Goal: Task Accomplishment & Management: Use online tool/utility

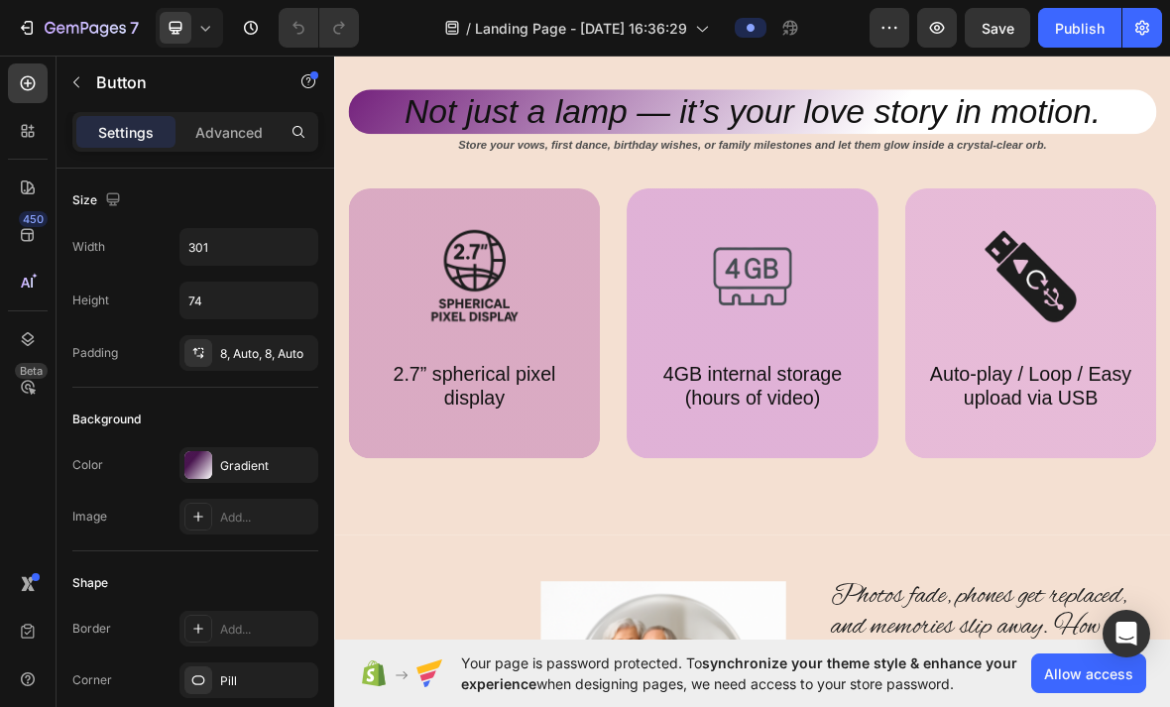
scroll to position [672, 0]
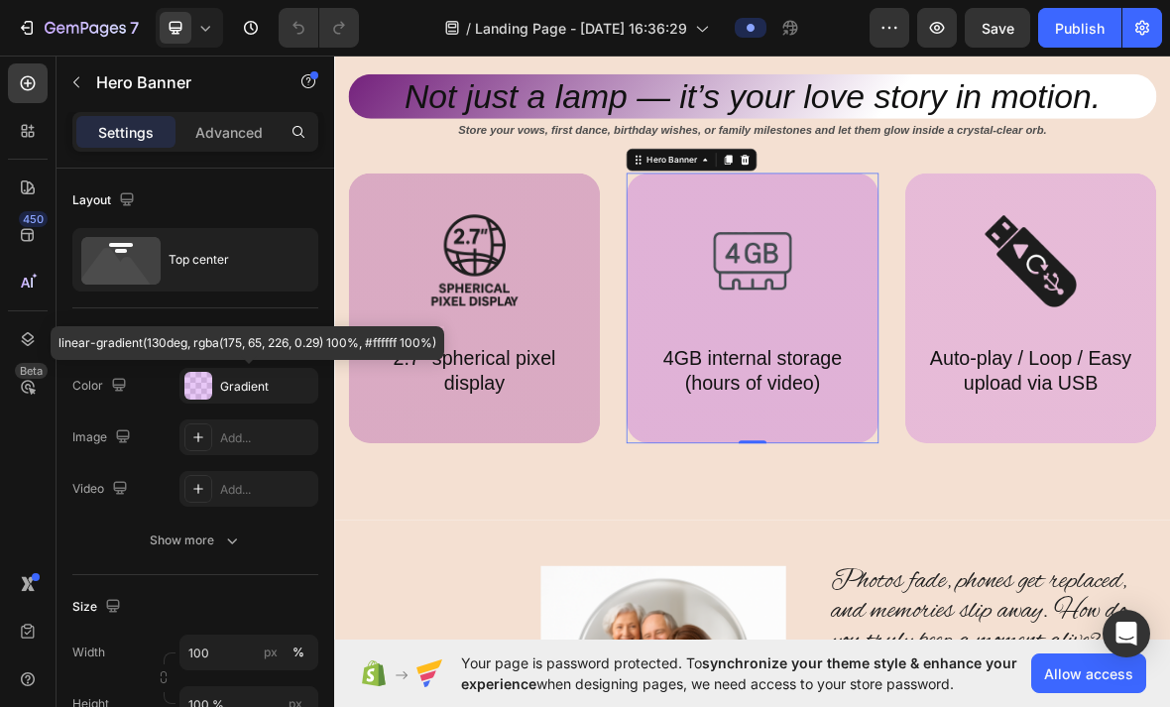
click at [248, 374] on div "Gradient" at bounding box center [249, 386] width 139 height 36
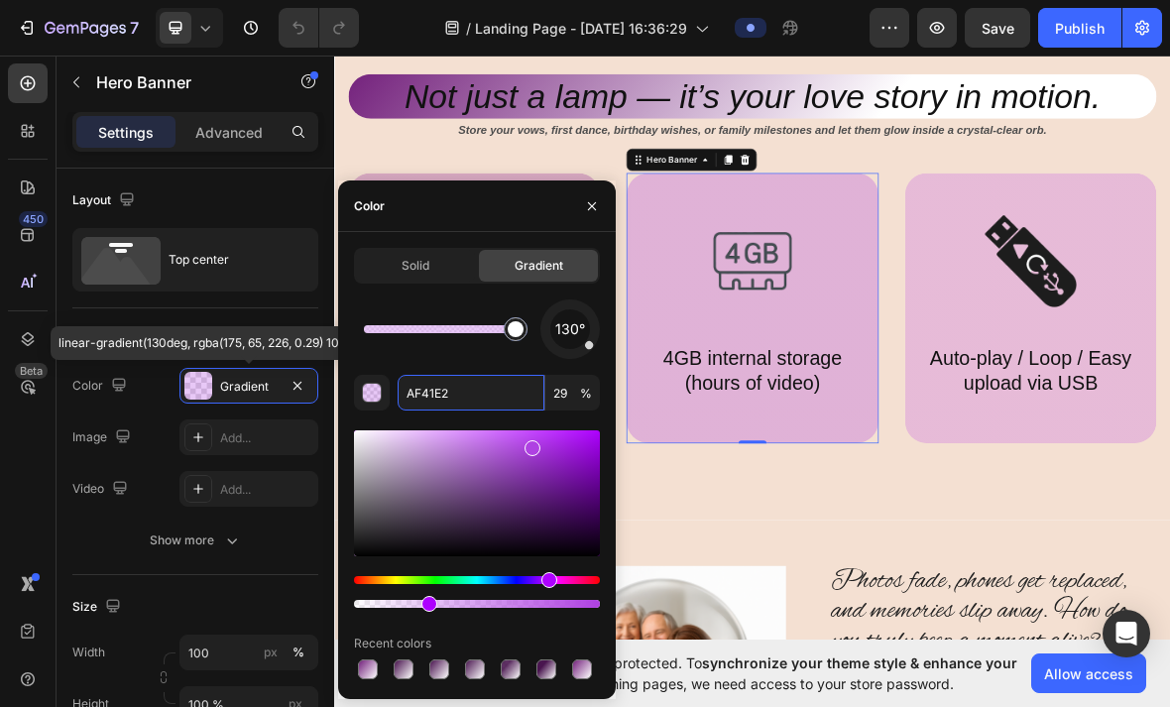
click at [444, 397] on input "AF41E2" at bounding box center [471, 393] width 147 height 36
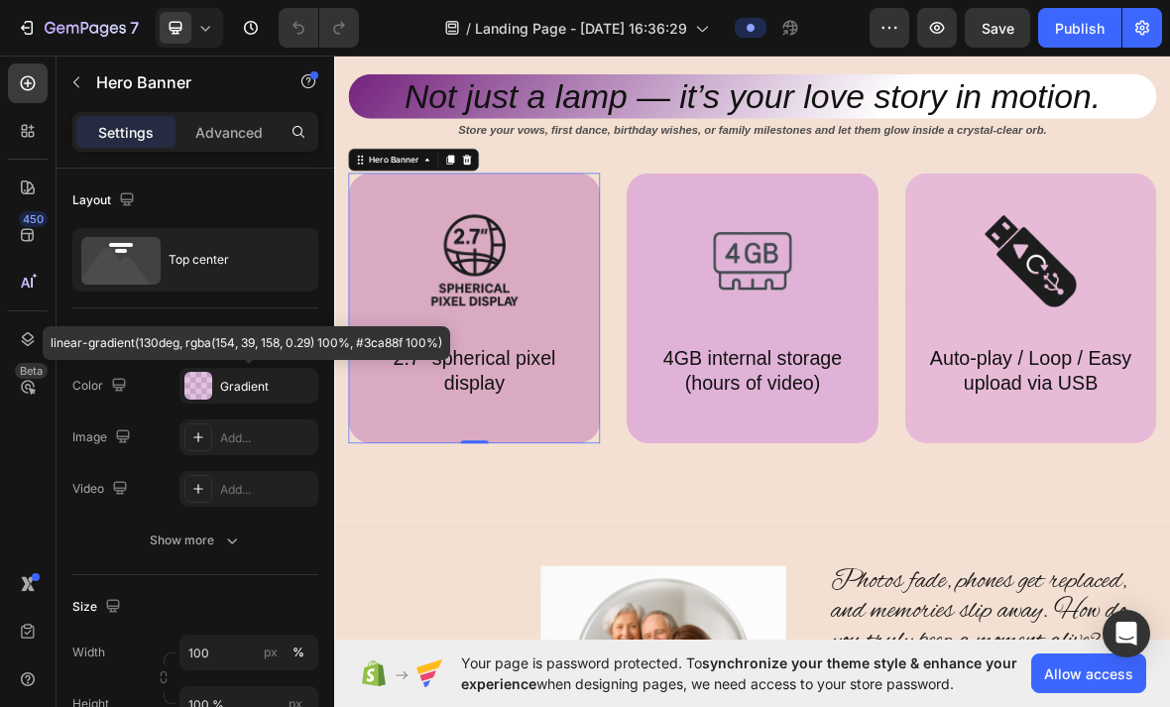
click at [252, 382] on div "Gradient" at bounding box center [266, 387] width 93 height 18
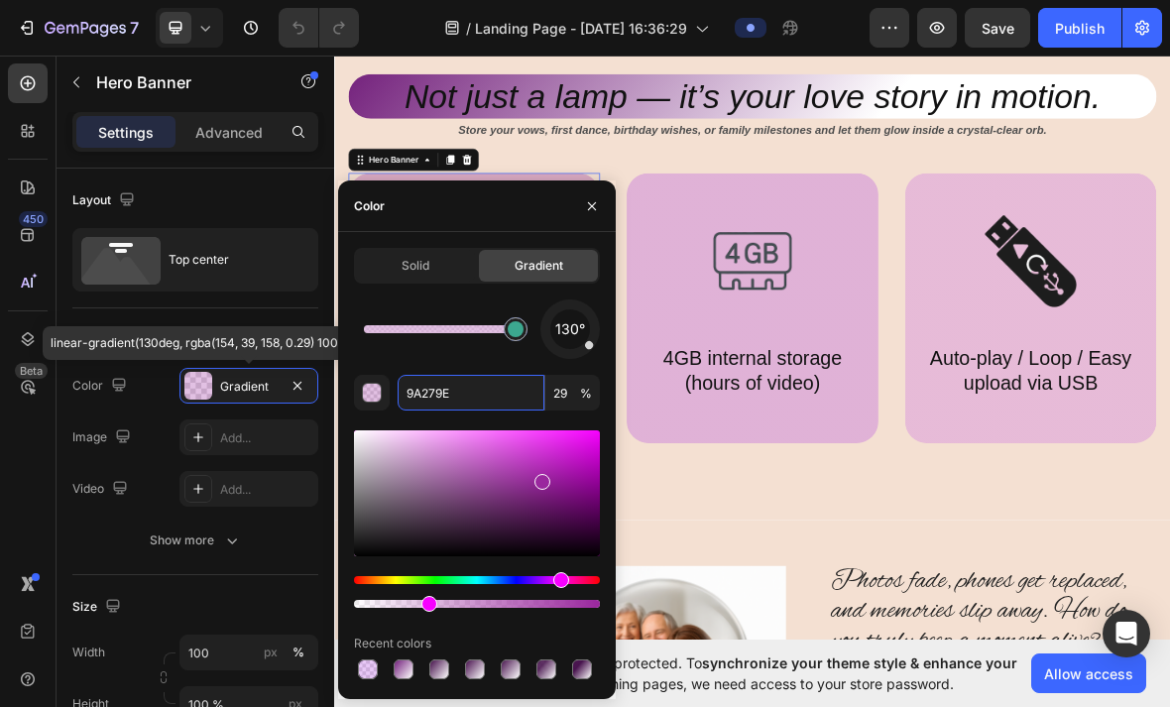
click at [439, 389] on input "9A279E" at bounding box center [471, 393] width 147 height 36
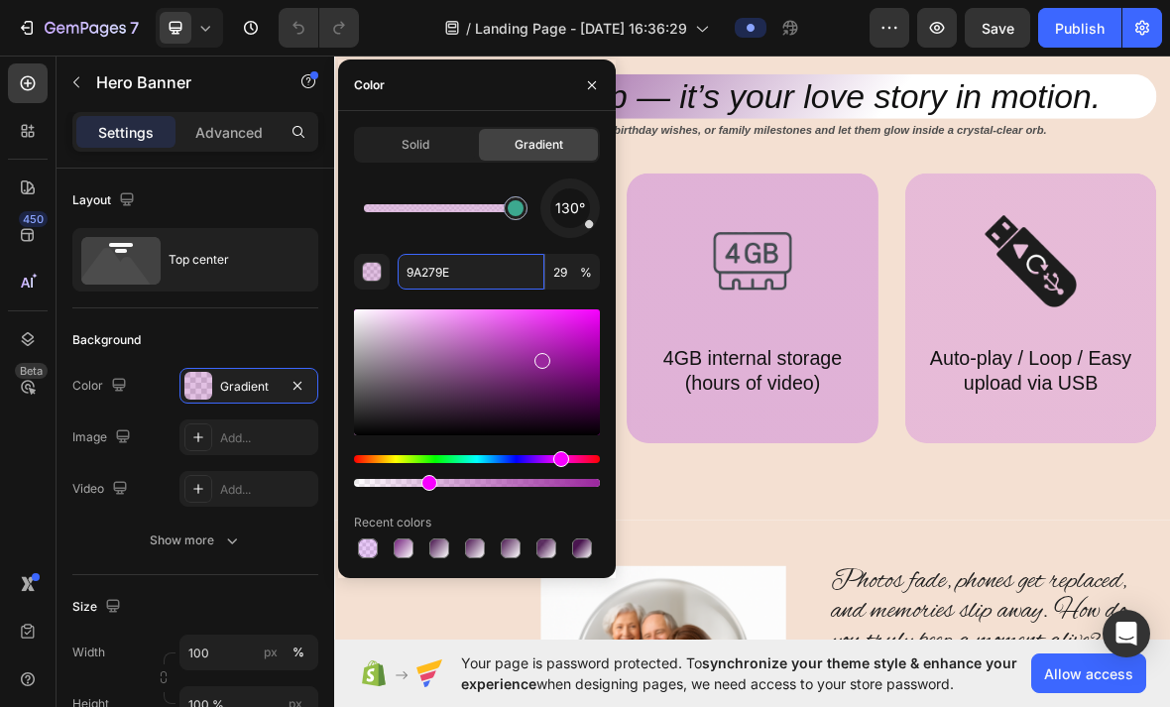
paste input "AF41E2"
type input "AF41E2"
click at [595, 72] on button "button" at bounding box center [592, 85] width 32 height 32
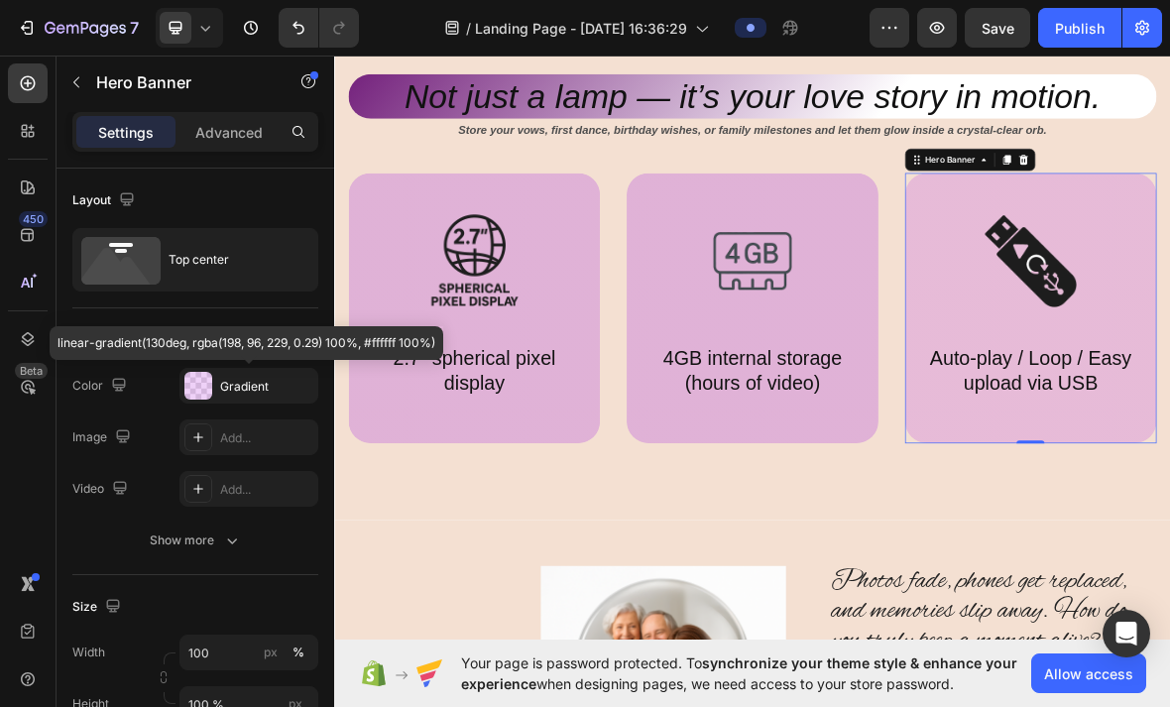
click at [251, 388] on div "Gradient" at bounding box center [266, 387] width 93 height 18
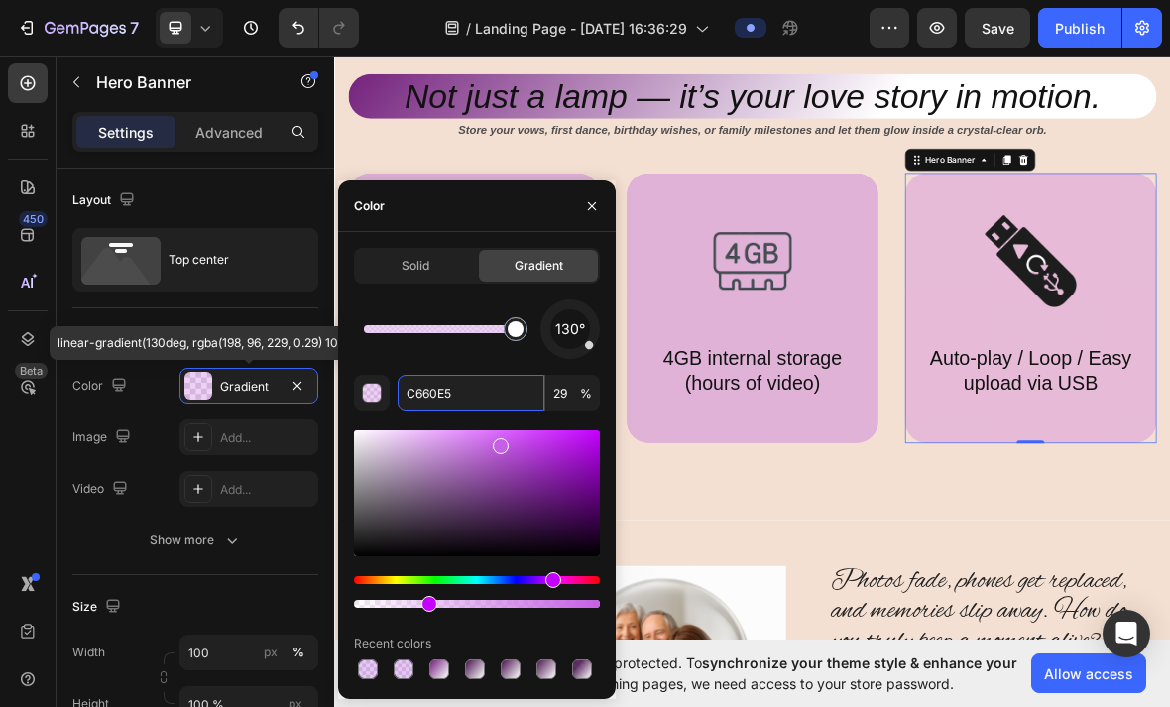
click at [474, 388] on input "C660E5" at bounding box center [471, 393] width 147 height 36
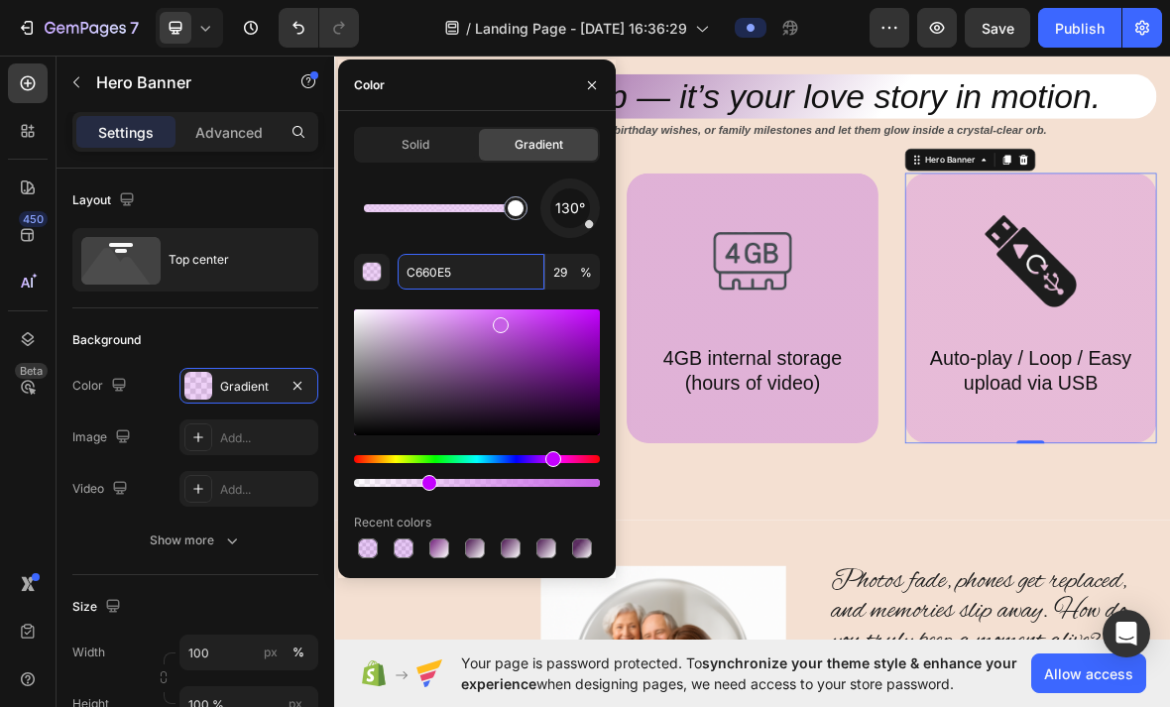
paste input "AF41E2"
type input "AF41E2"
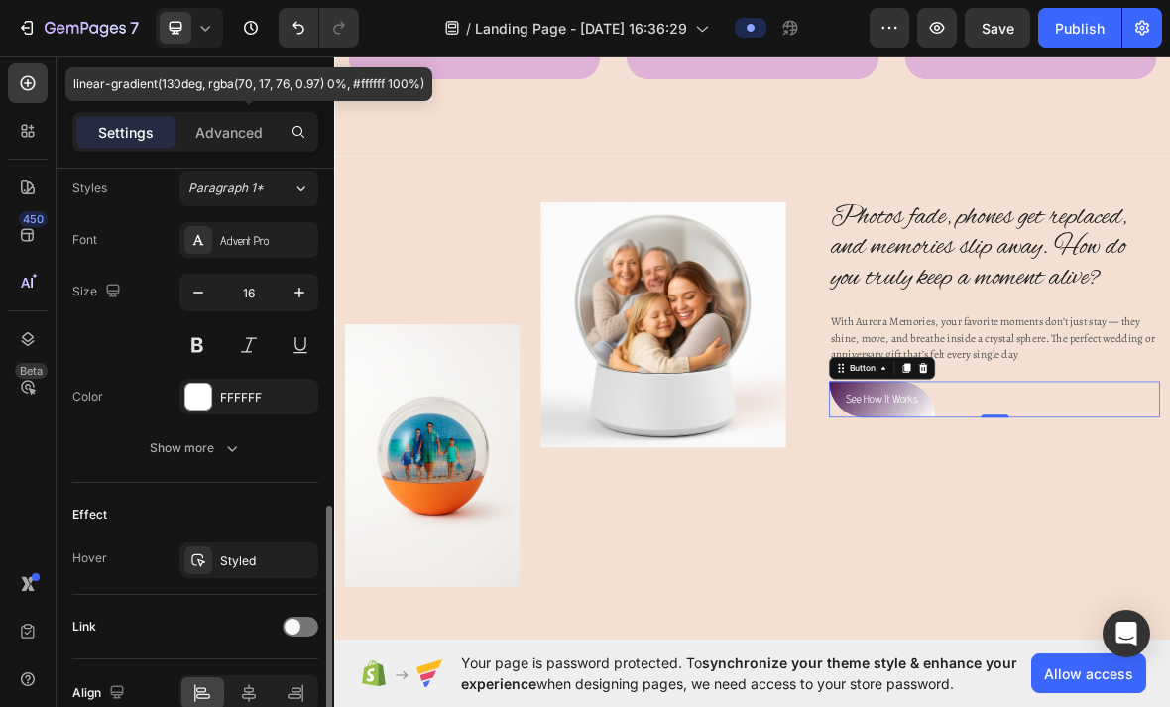
scroll to position [764, 0]
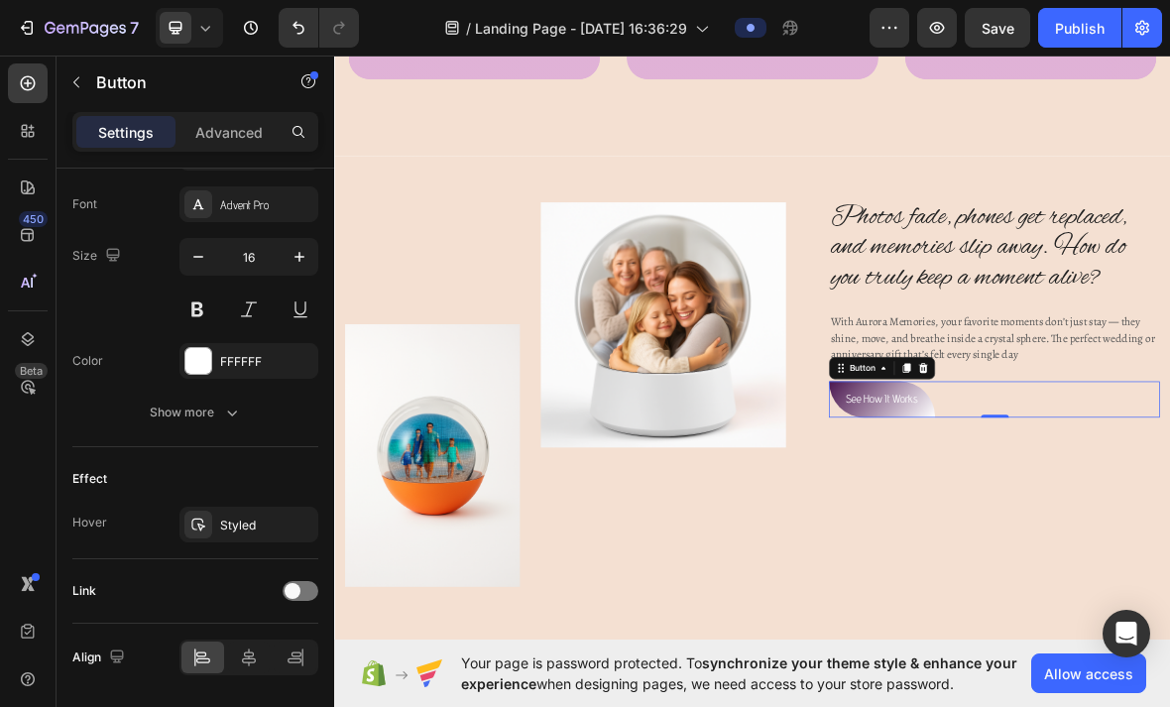
click at [237, 535] on div "Styled" at bounding box center [249, 525] width 139 height 36
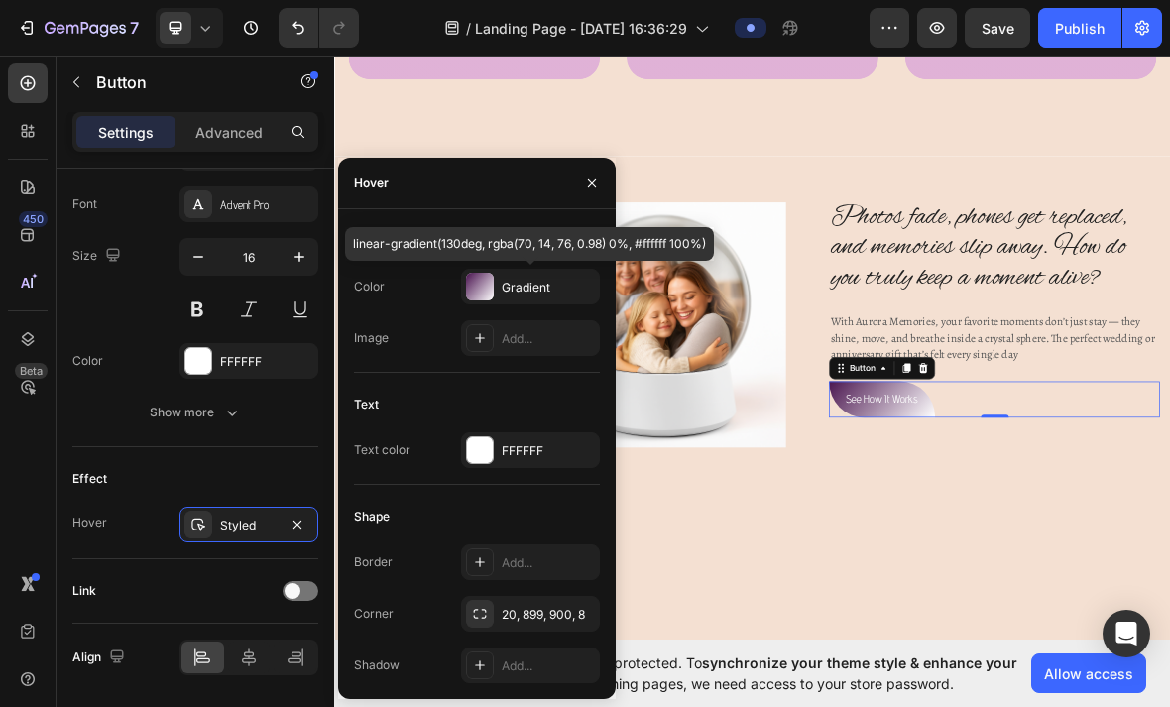
click at [530, 287] on div "Gradient" at bounding box center [548, 288] width 93 height 18
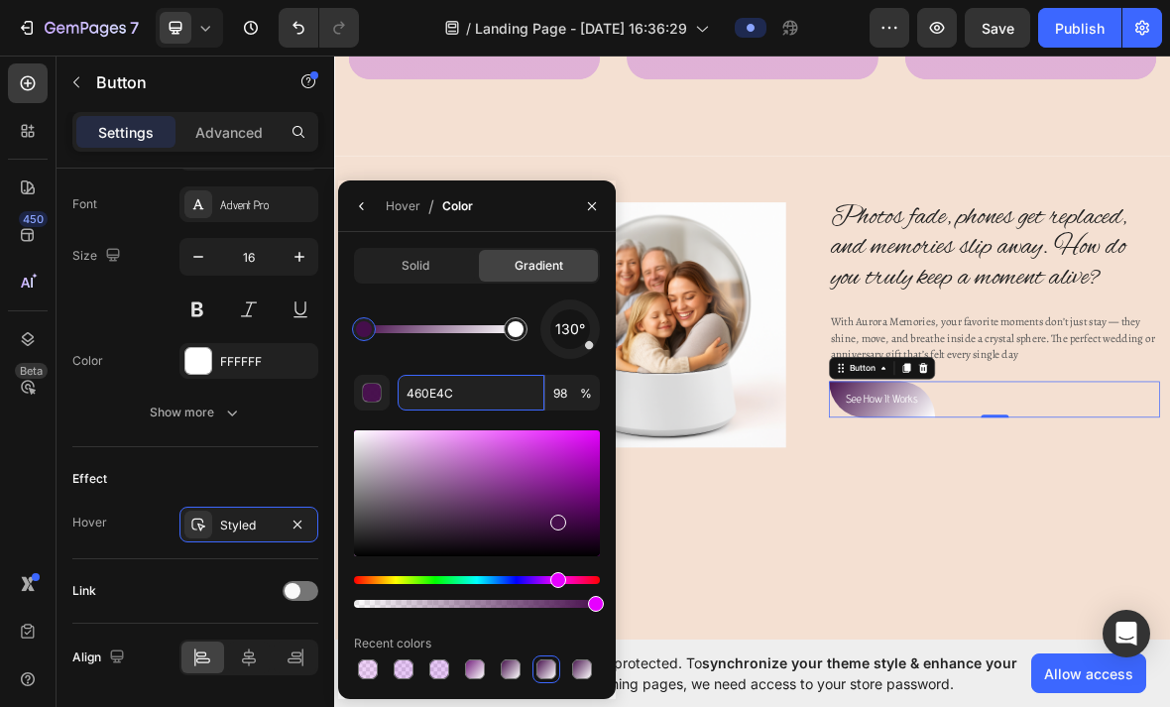
click at [448, 390] on input "460E4C" at bounding box center [471, 393] width 147 height 36
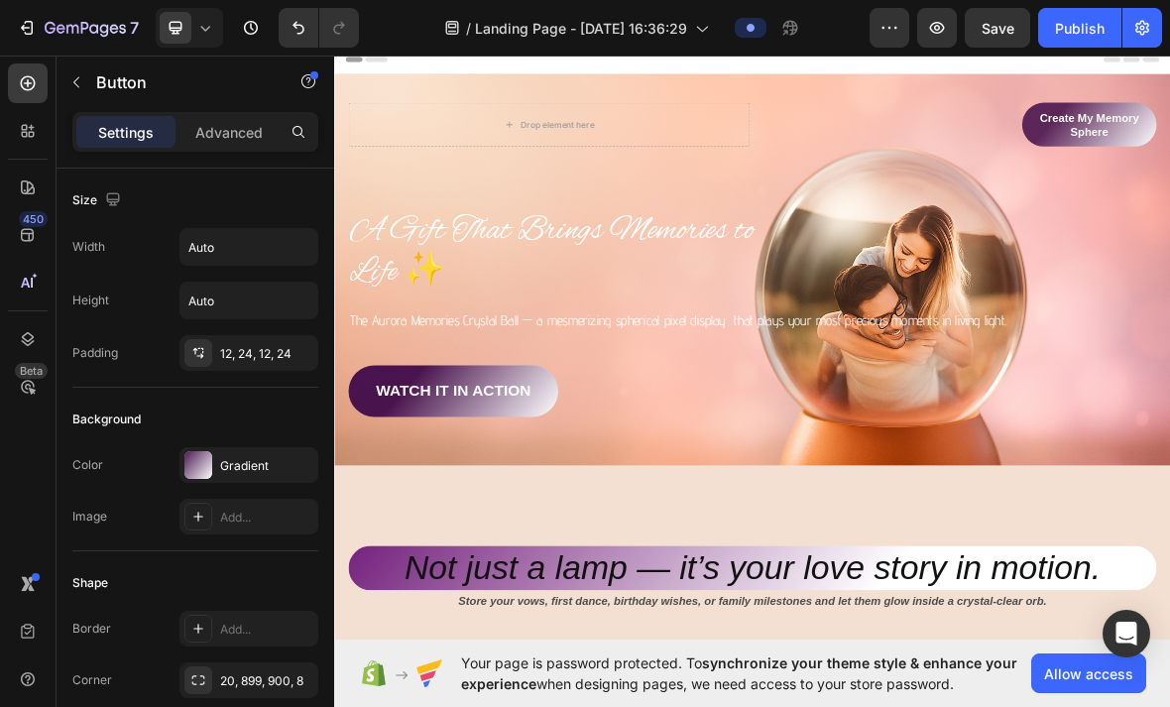
scroll to position [0, 0]
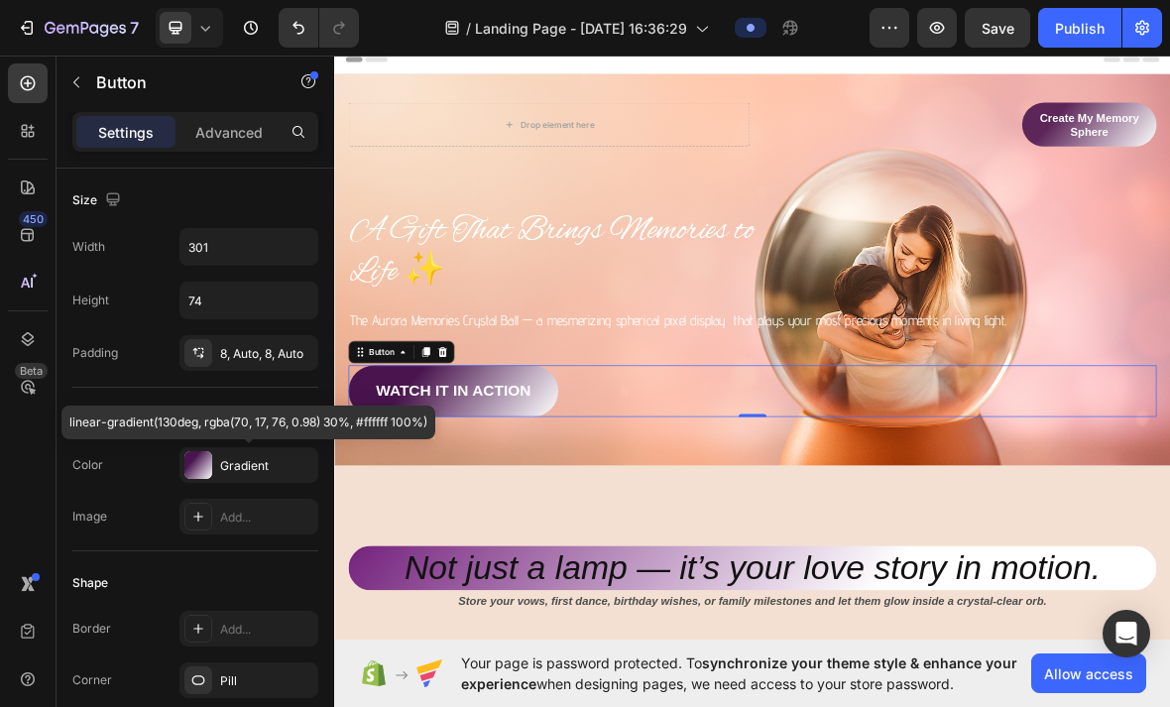
click at [258, 467] on div "Gradient" at bounding box center [266, 466] width 93 height 18
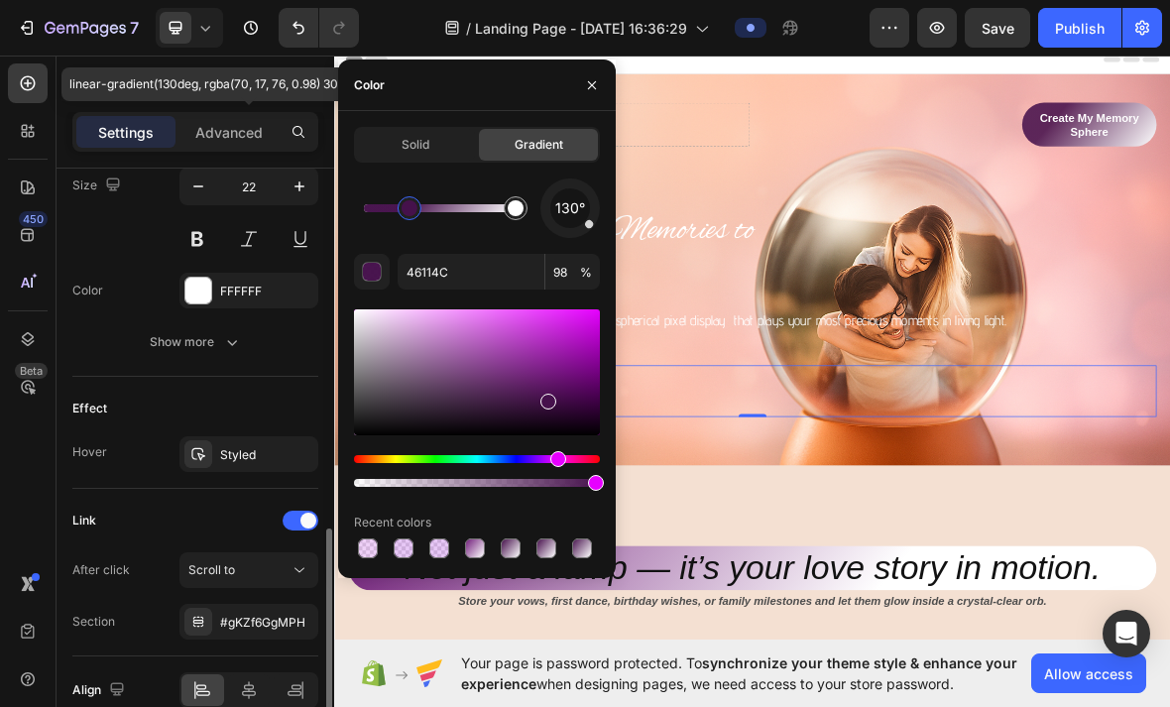
scroll to position [867, 0]
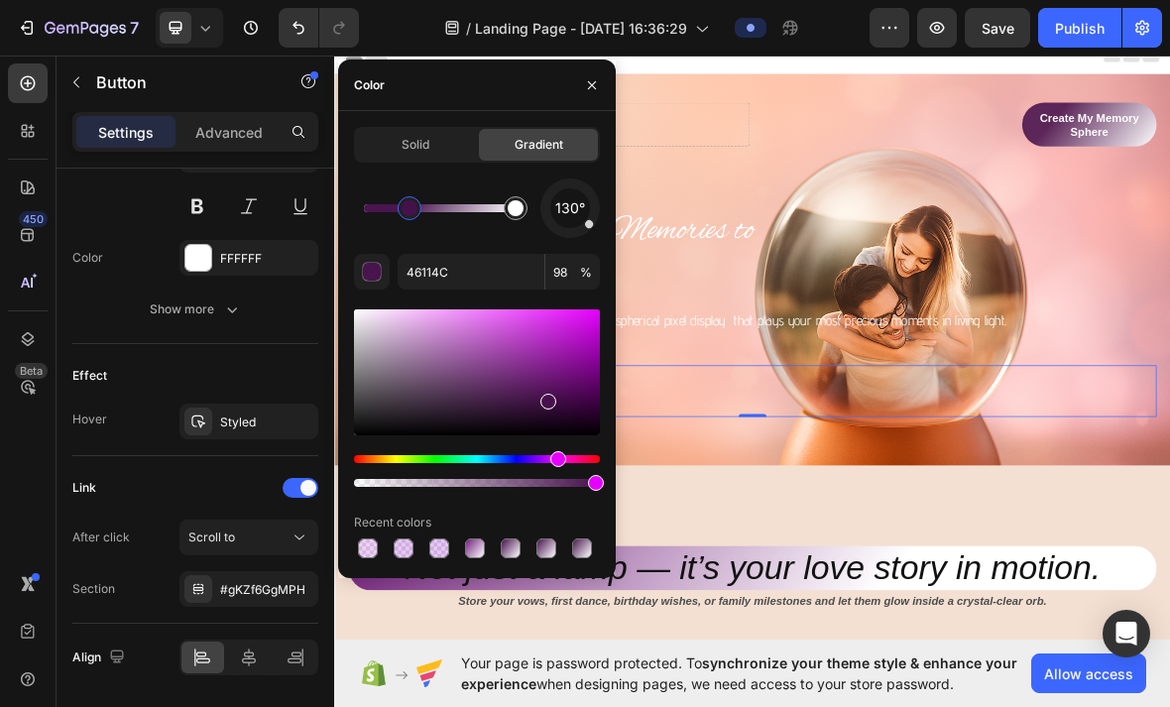
click at [593, 96] on button "button" at bounding box center [592, 85] width 32 height 32
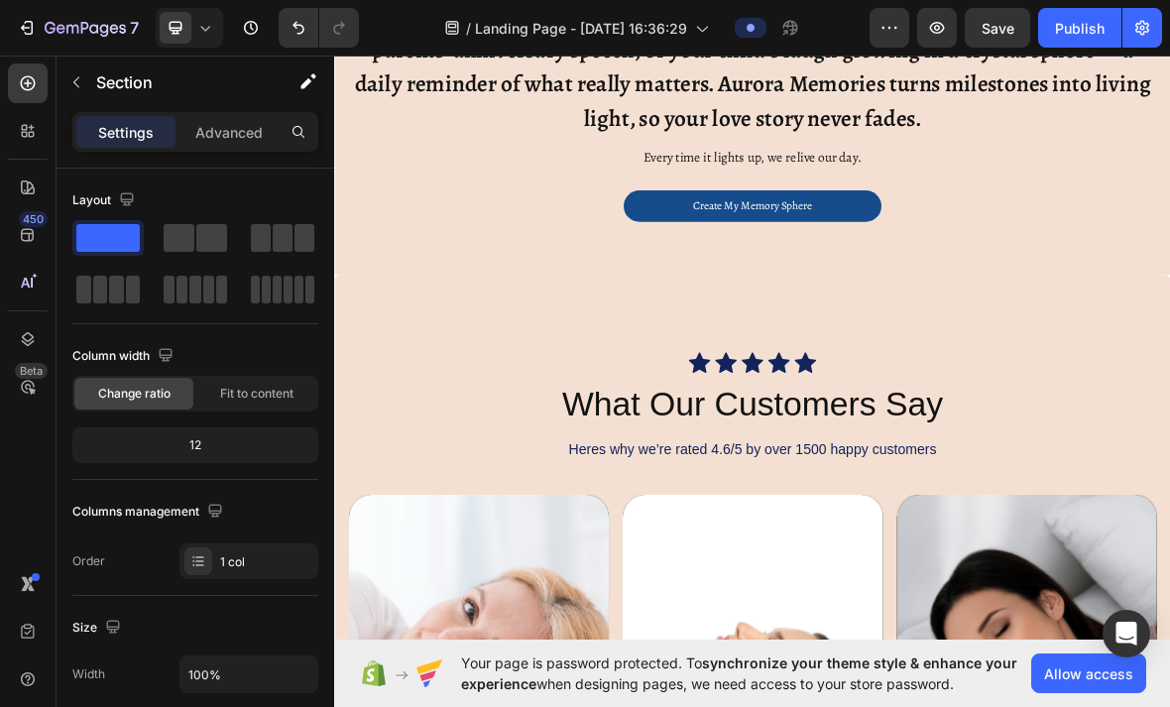
scroll to position [3488, 0]
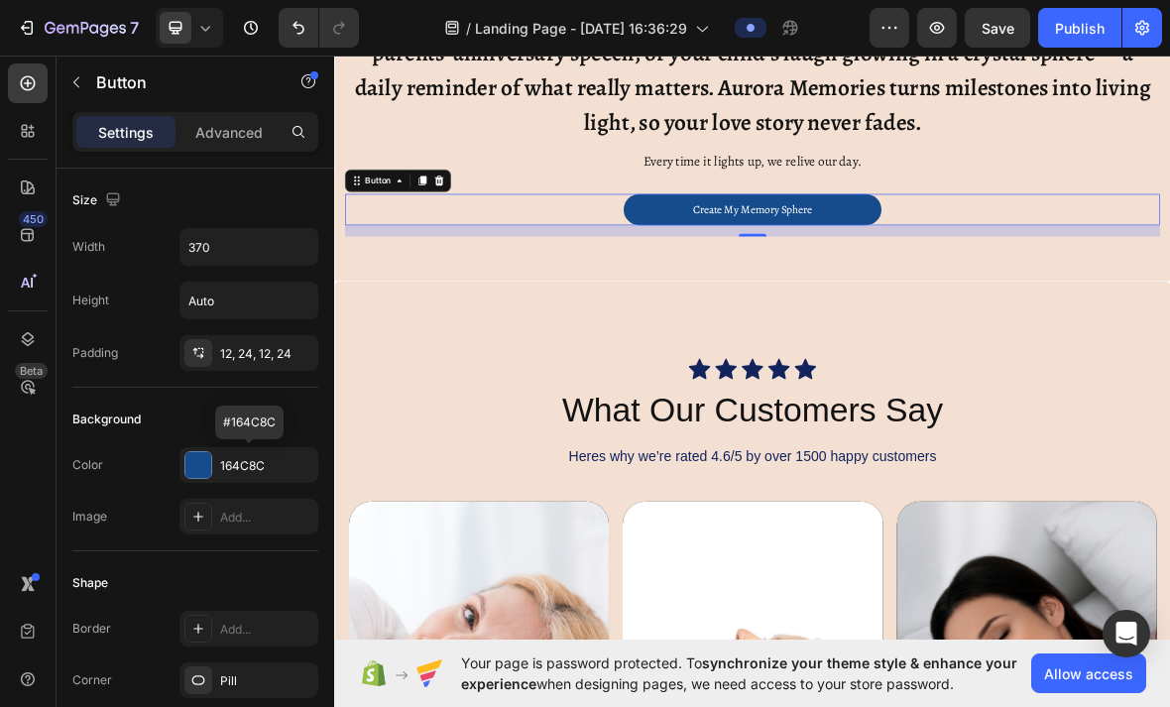
click at [257, 474] on div "164C8C" at bounding box center [266, 466] width 93 height 18
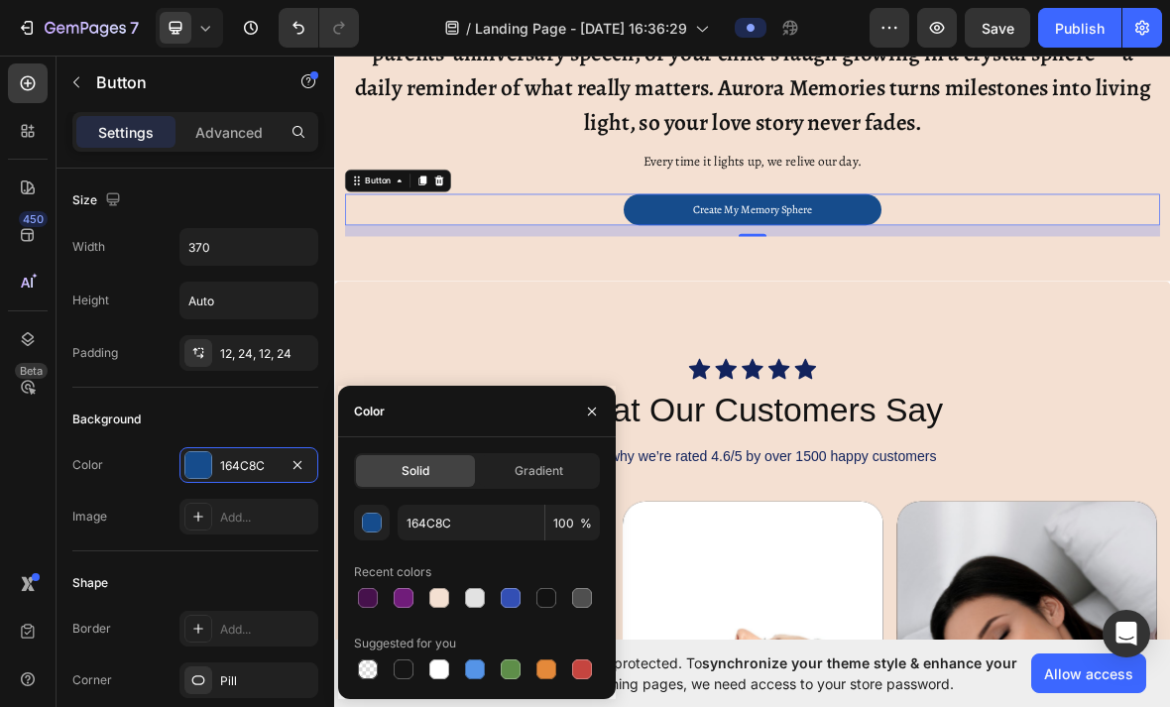
click at [525, 471] on span "Gradient" at bounding box center [539, 471] width 49 height 18
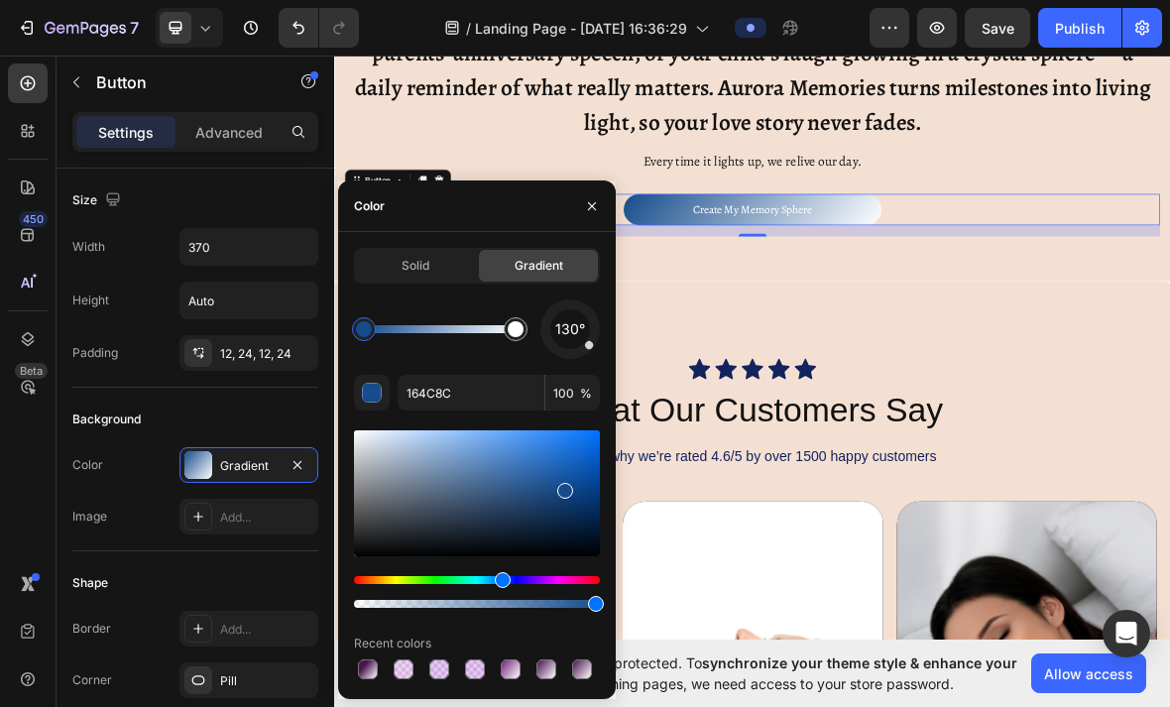
click at [376, 674] on div at bounding box center [368, 670] width 20 height 20
type input "46114C"
type input "98"
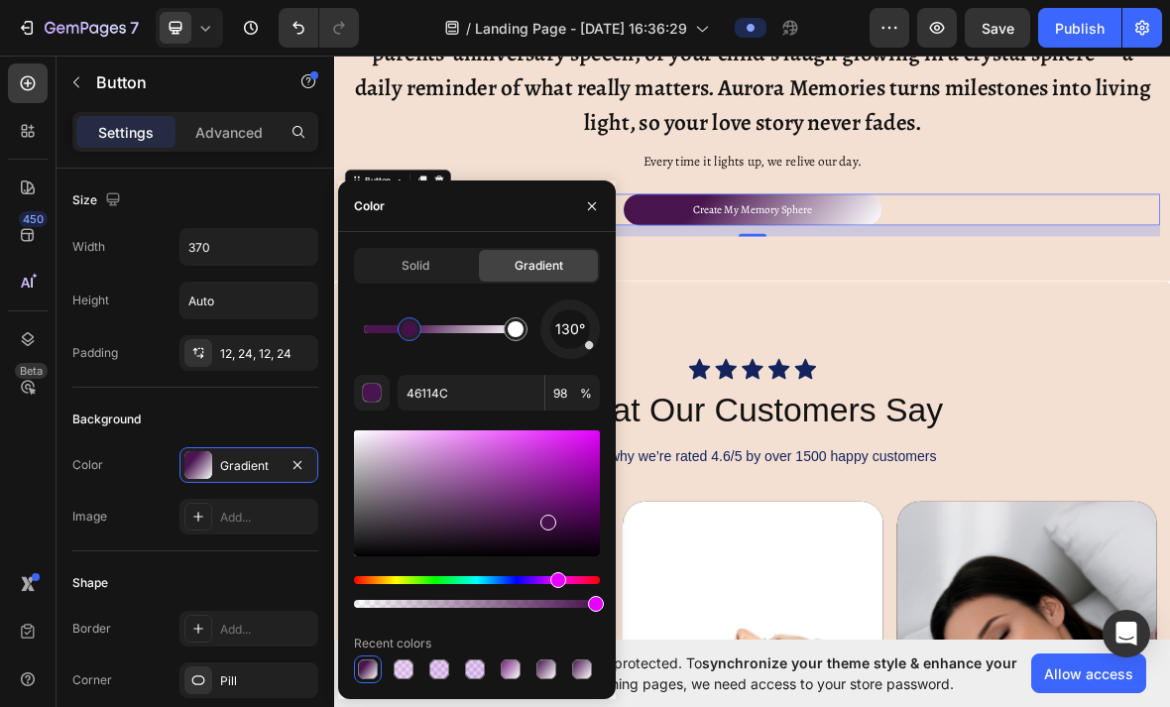
click at [515, 675] on div at bounding box center [511, 670] width 20 height 20
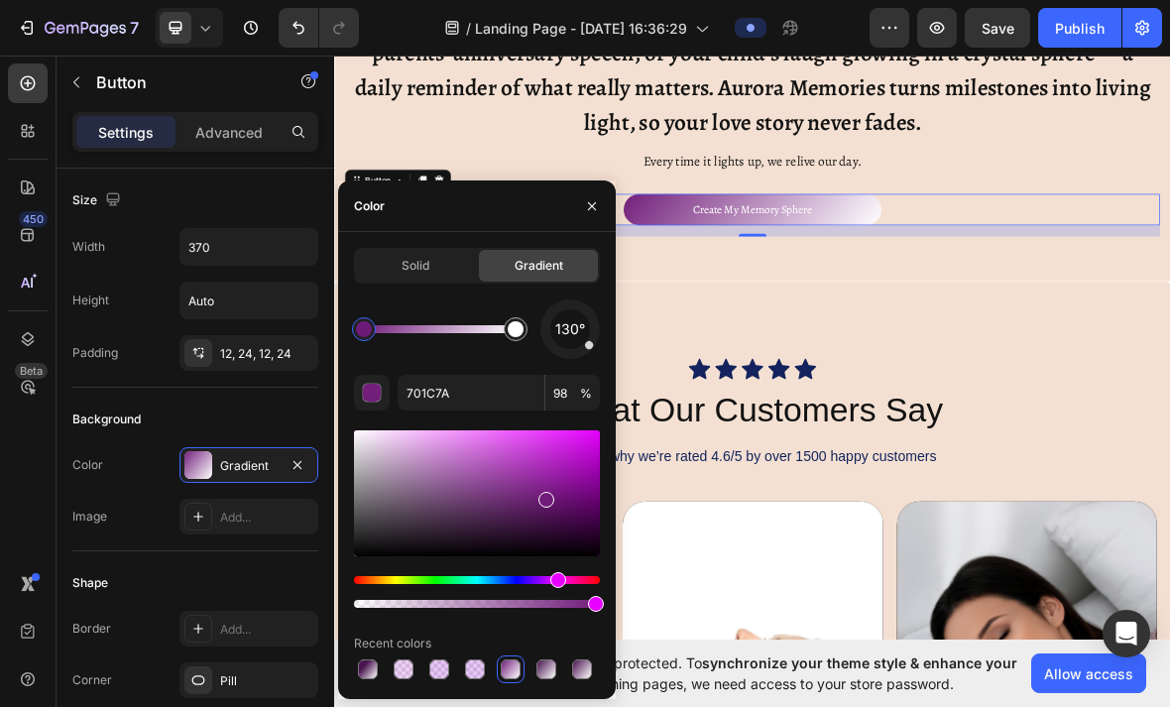
click at [369, 673] on div at bounding box center [368, 670] width 20 height 20
type input "46114C"
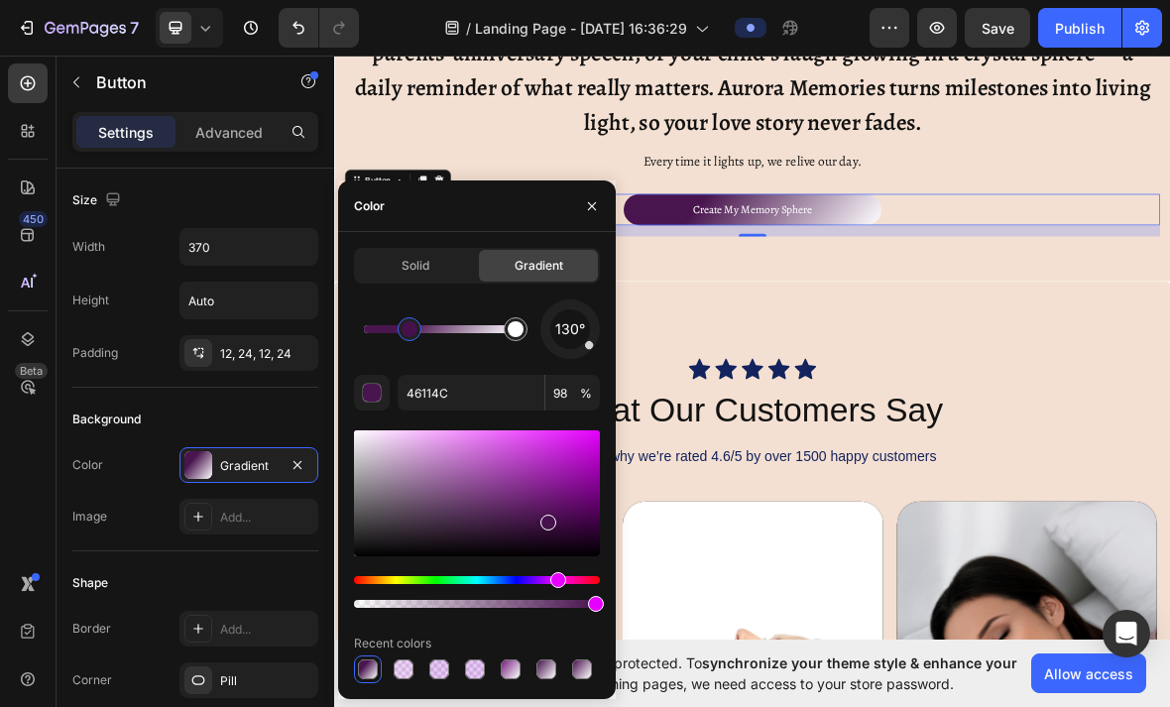
click at [578, 210] on button "button" at bounding box center [592, 206] width 32 height 32
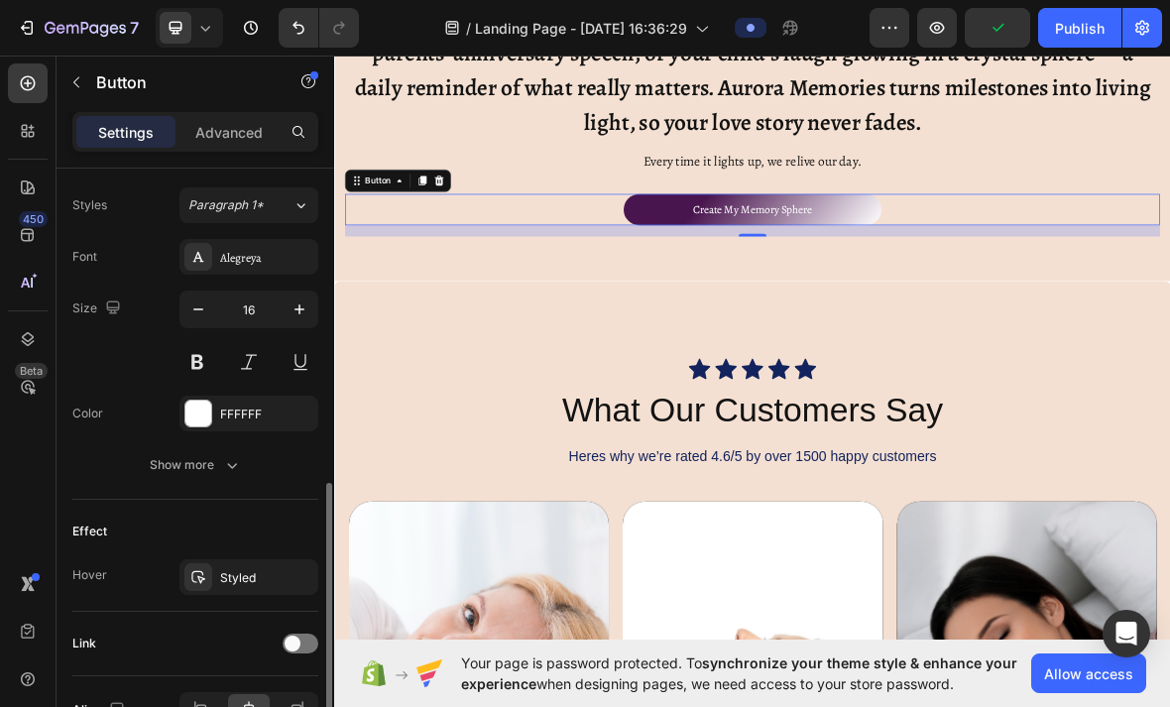
scroll to position [714, 0]
click at [254, 578] on div "Styled" at bounding box center [266, 575] width 93 height 18
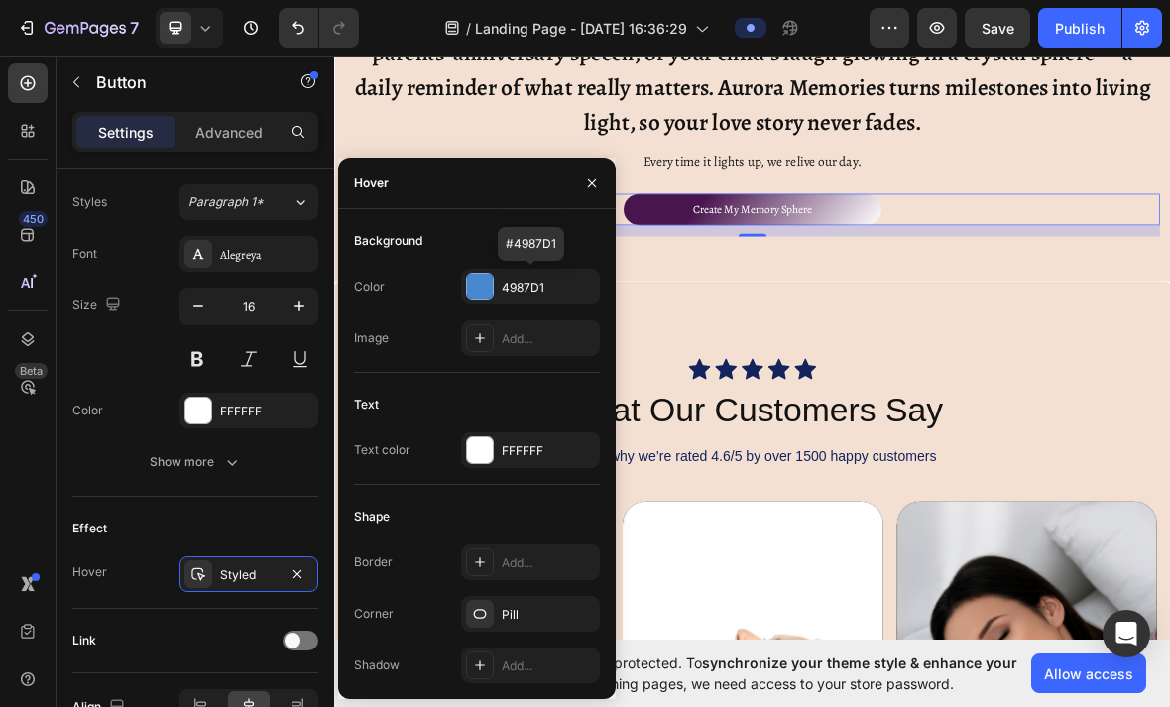
click at [547, 291] on div "4987D1" at bounding box center [548, 288] width 93 height 18
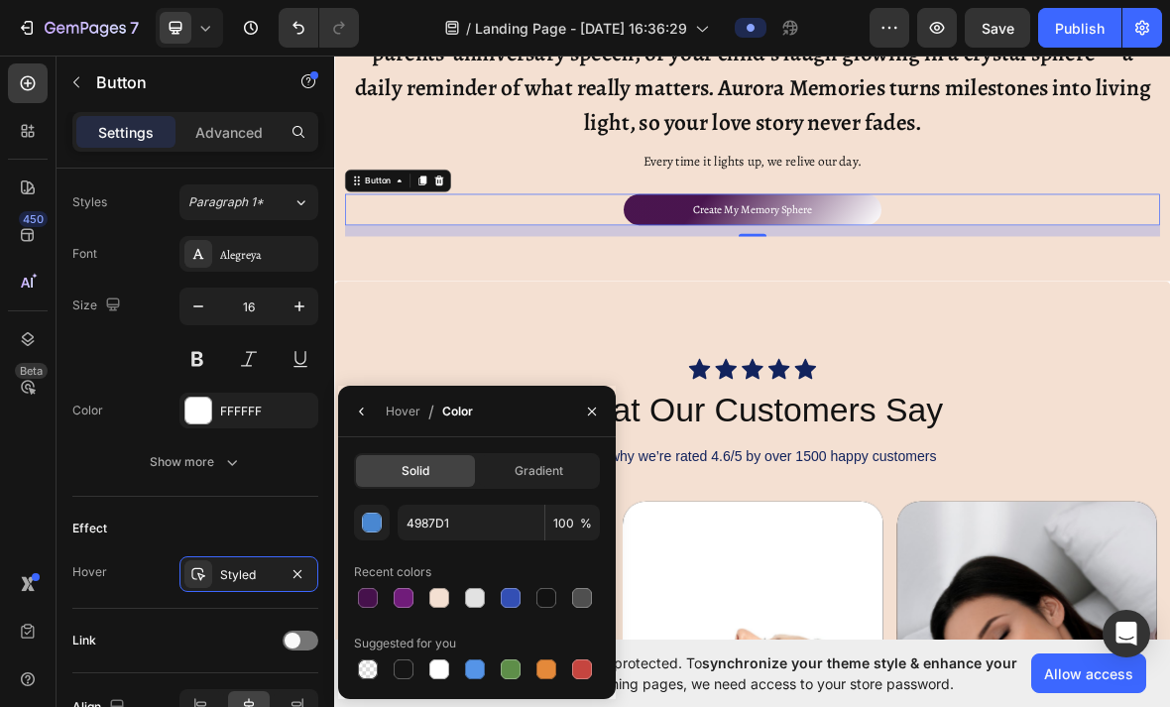
click at [551, 458] on div "Gradient" at bounding box center [538, 471] width 119 height 32
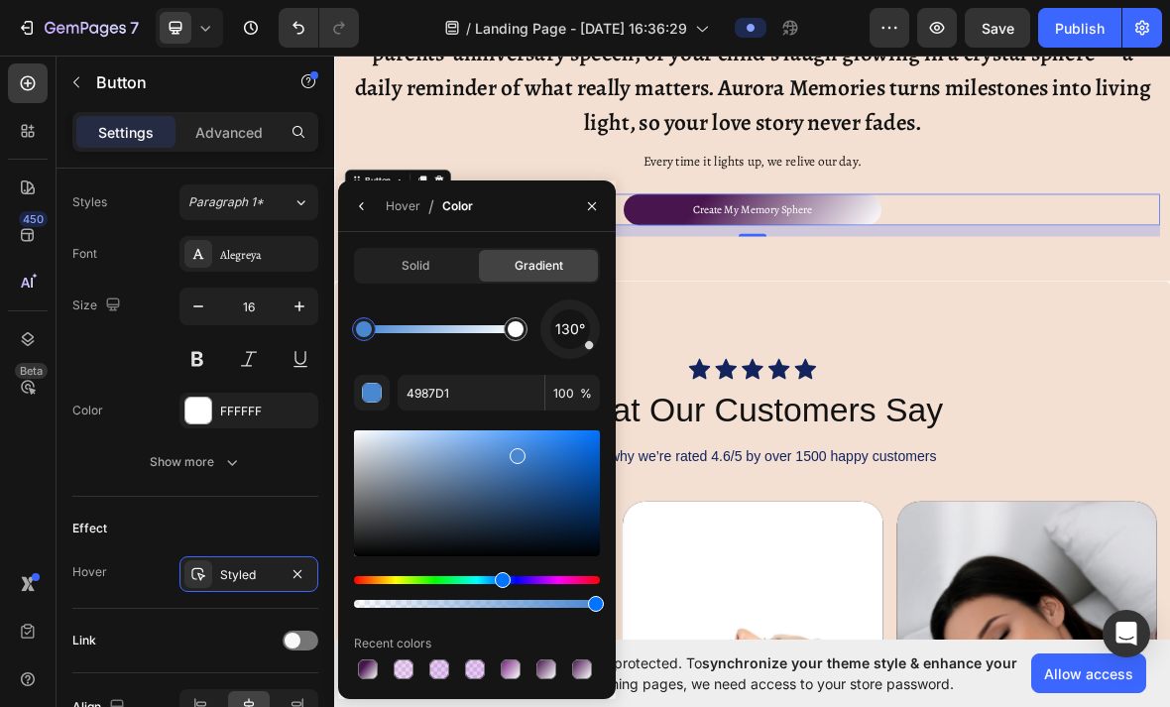
click at [513, 666] on div at bounding box center [511, 670] width 20 height 20
type input "701C7A"
type input "98"
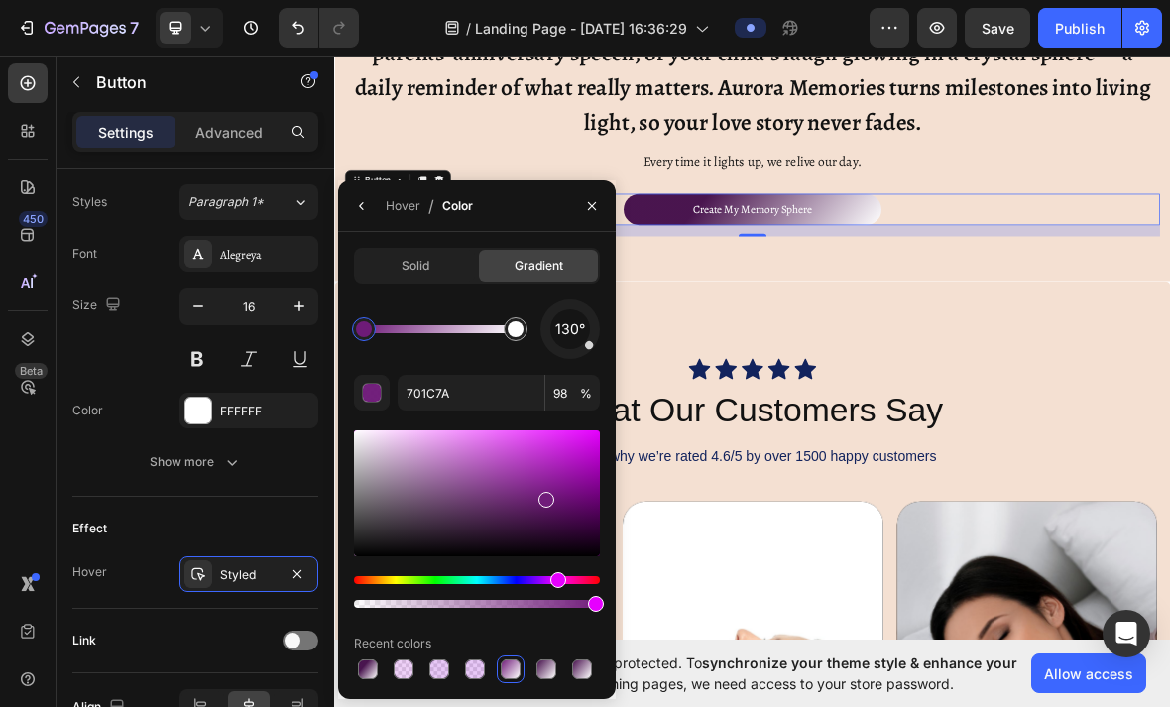
click at [583, 212] on button "button" at bounding box center [592, 206] width 32 height 32
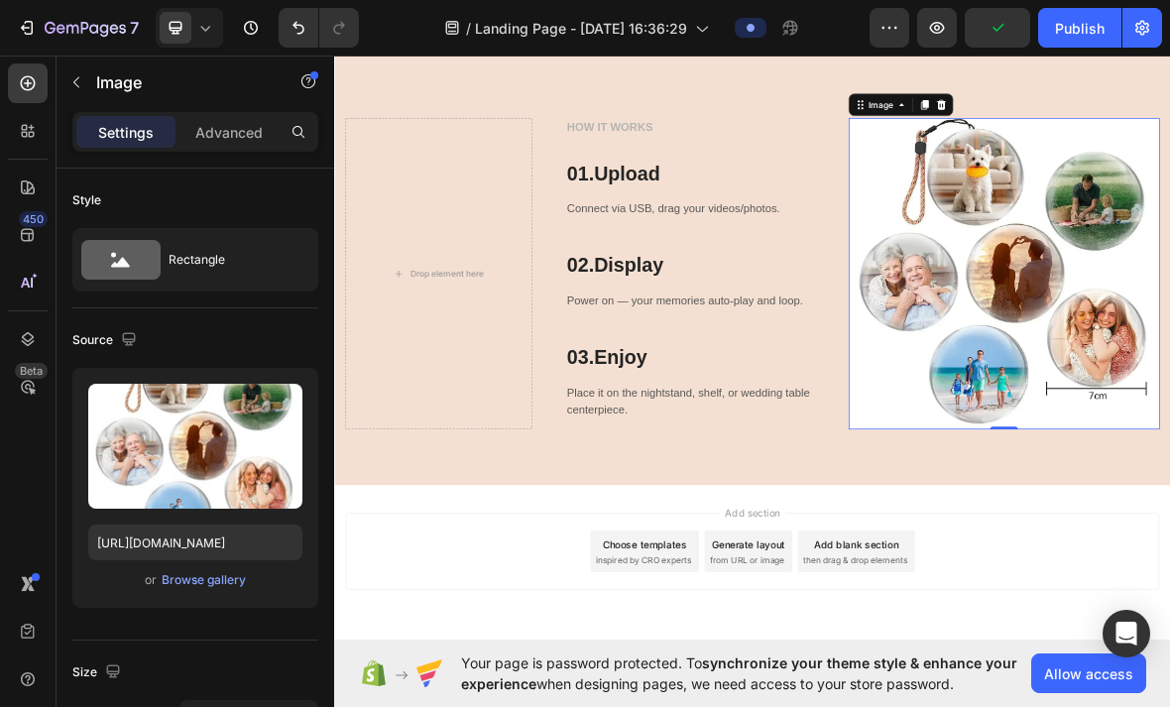
scroll to position [6776, 0]
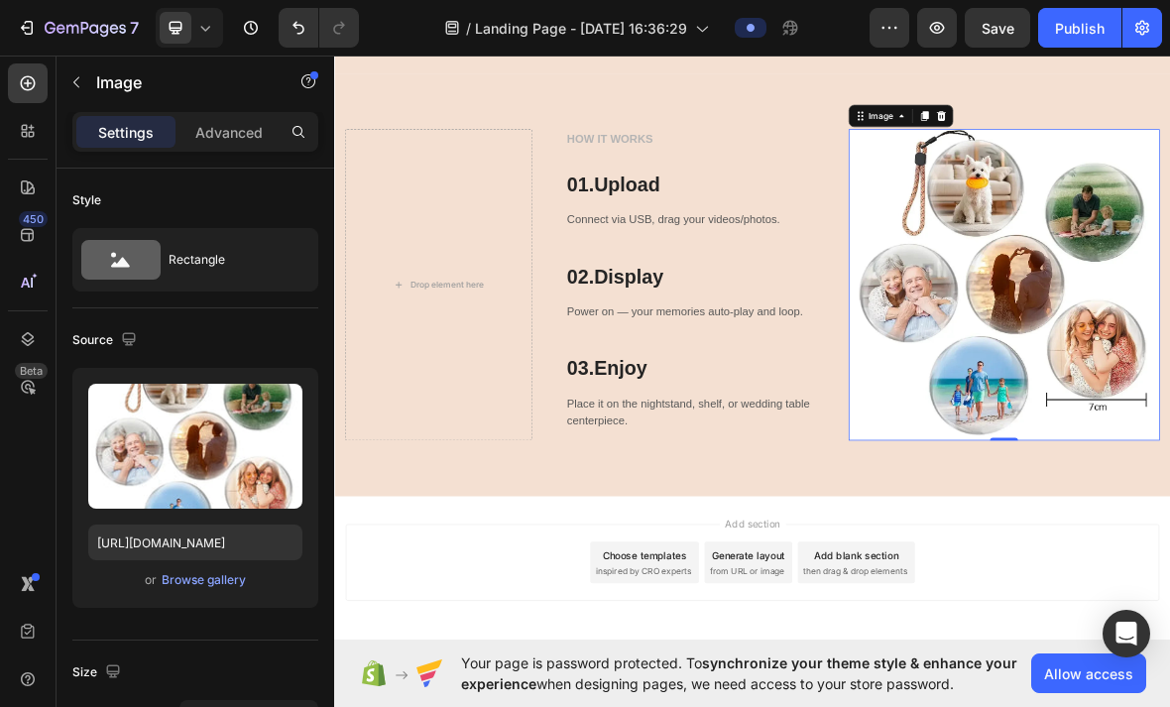
click at [992, 21] on span "Save" at bounding box center [998, 28] width 33 height 17
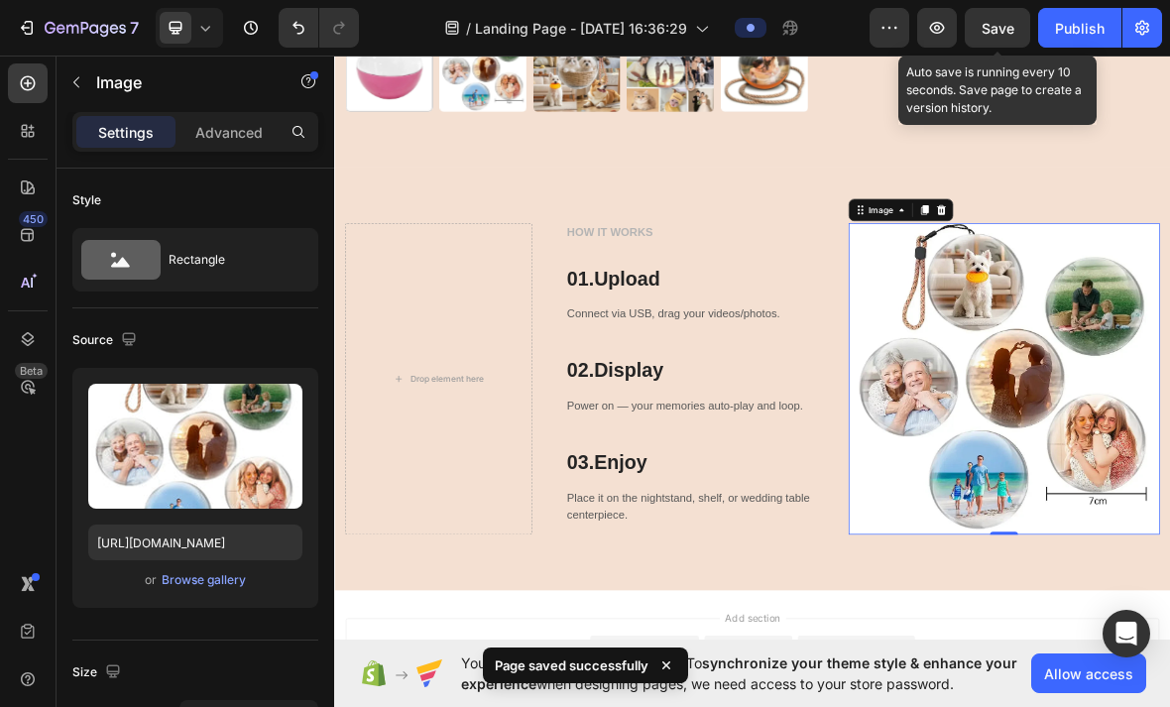
scroll to position [6643, 0]
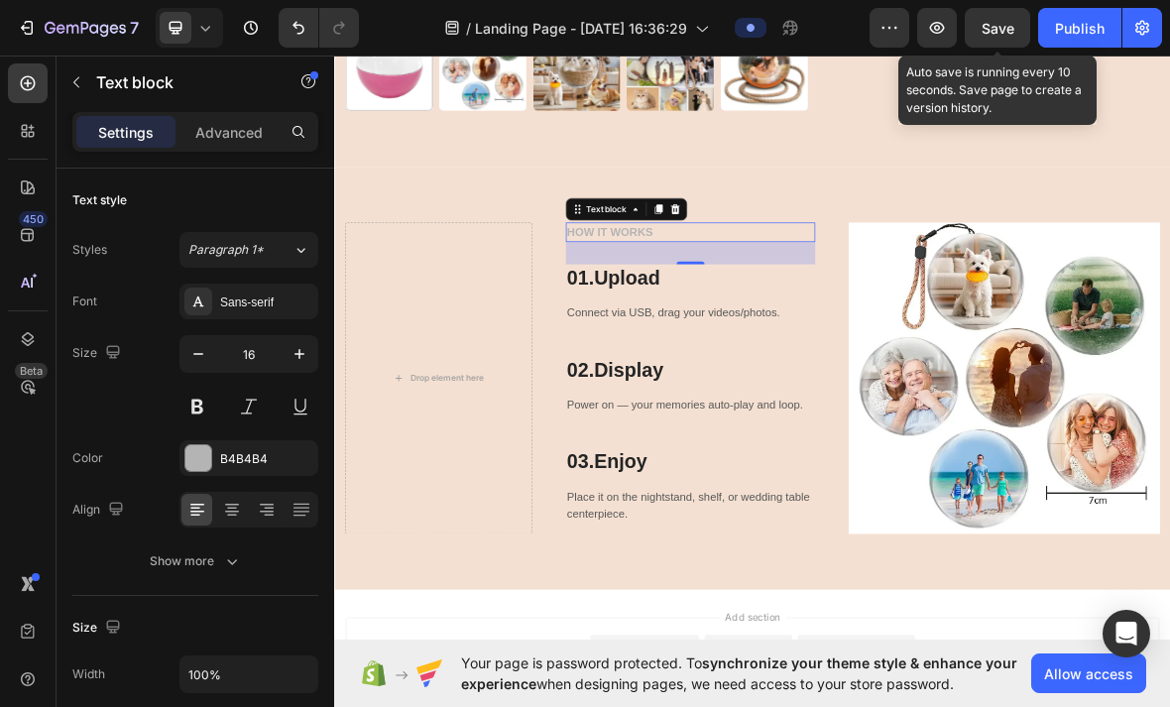
click at [304, 356] on icon "button" at bounding box center [300, 354] width 20 height 20
click at [302, 354] on icon "button" at bounding box center [300, 354] width 10 height 10
click at [302, 353] on icon "button" at bounding box center [300, 354] width 20 height 20
click at [300, 355] on icon "button" at bounding box center [300, 354] width 10 height 10
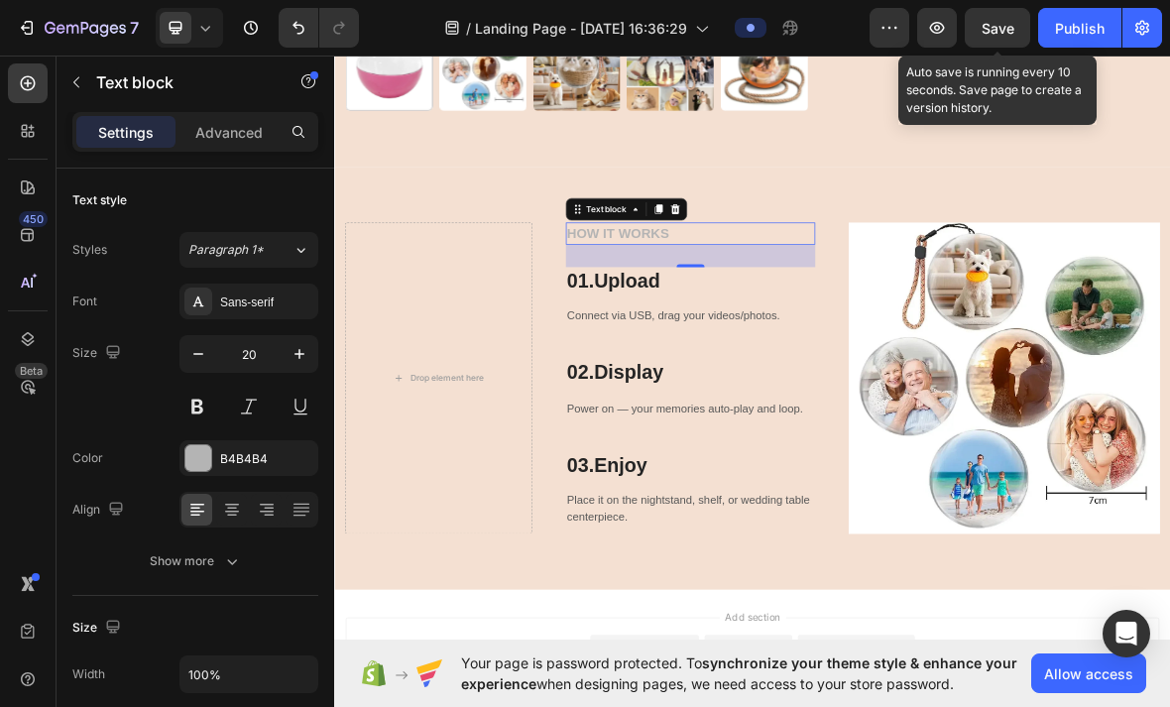
type input "21"
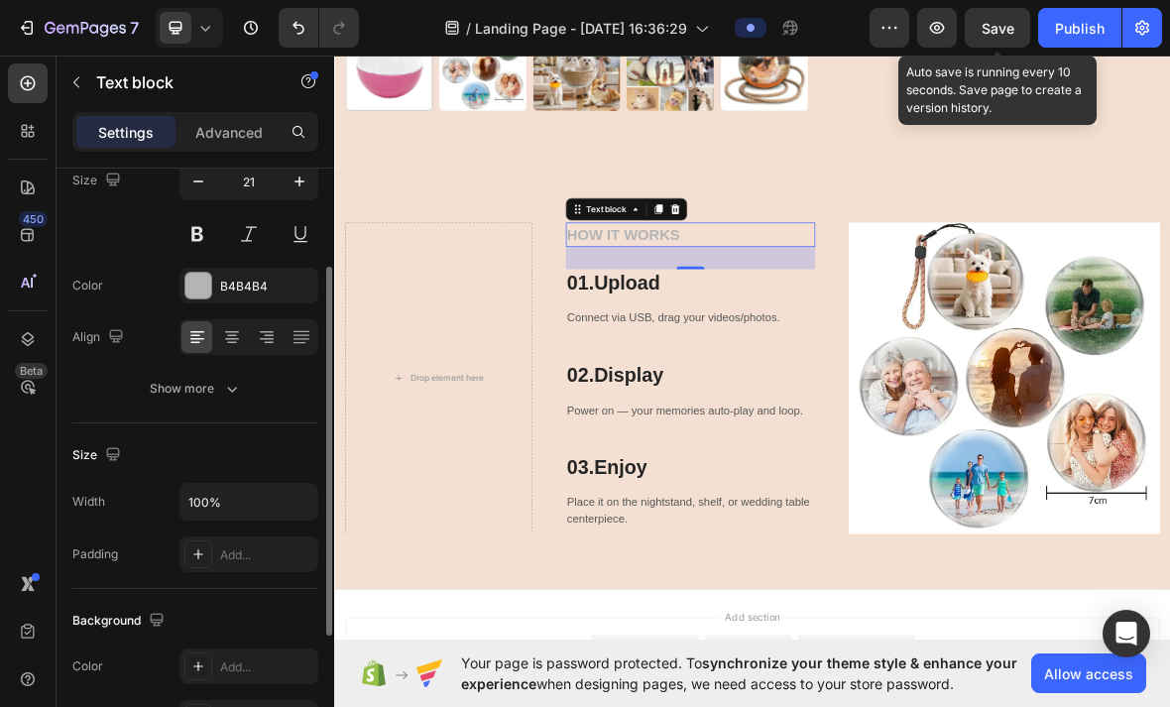
scroll to position [176, 0]
click at [251, 386] on button "Show more" at bounding box center [195, 386] width 246 height 36
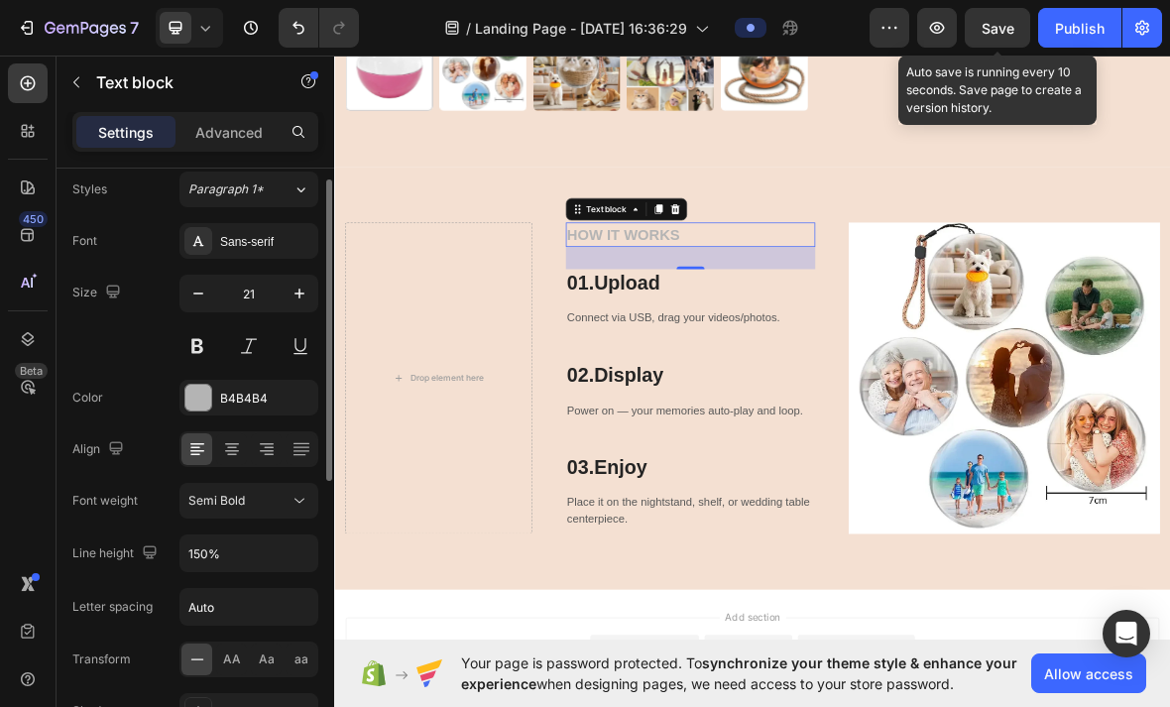
scroll to position [49, 0]
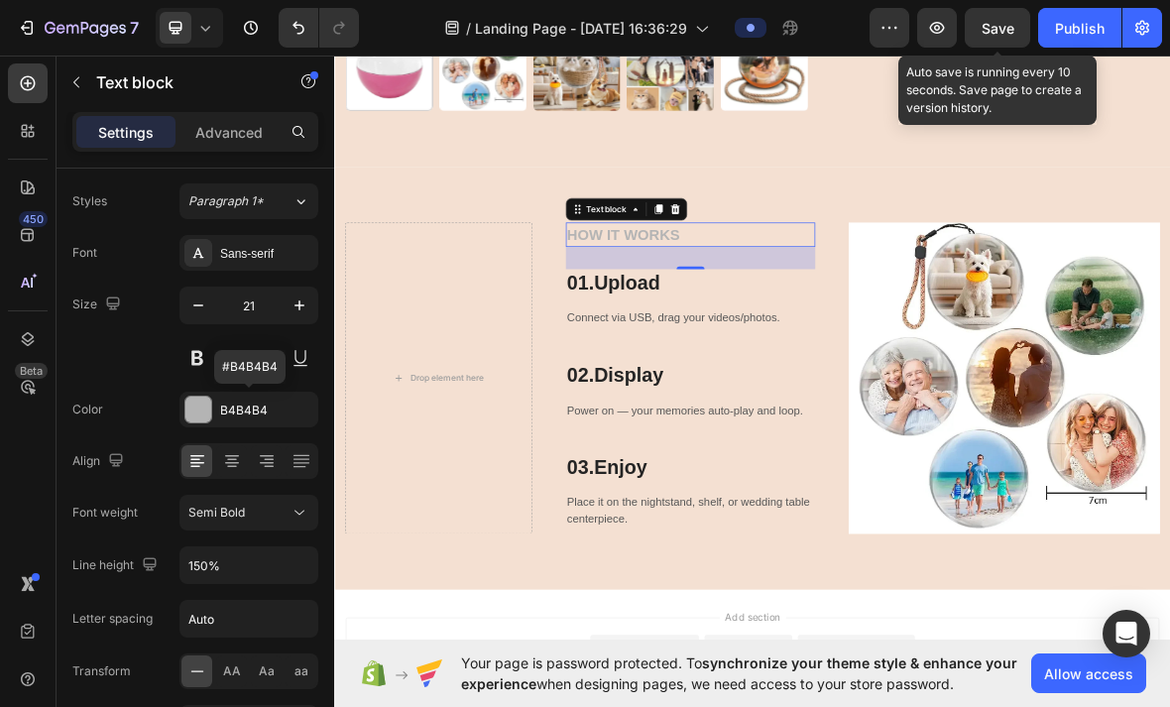
click at [259, 414] on div "B4B4B4" at bounding box center [266, 411] width 93 height 18
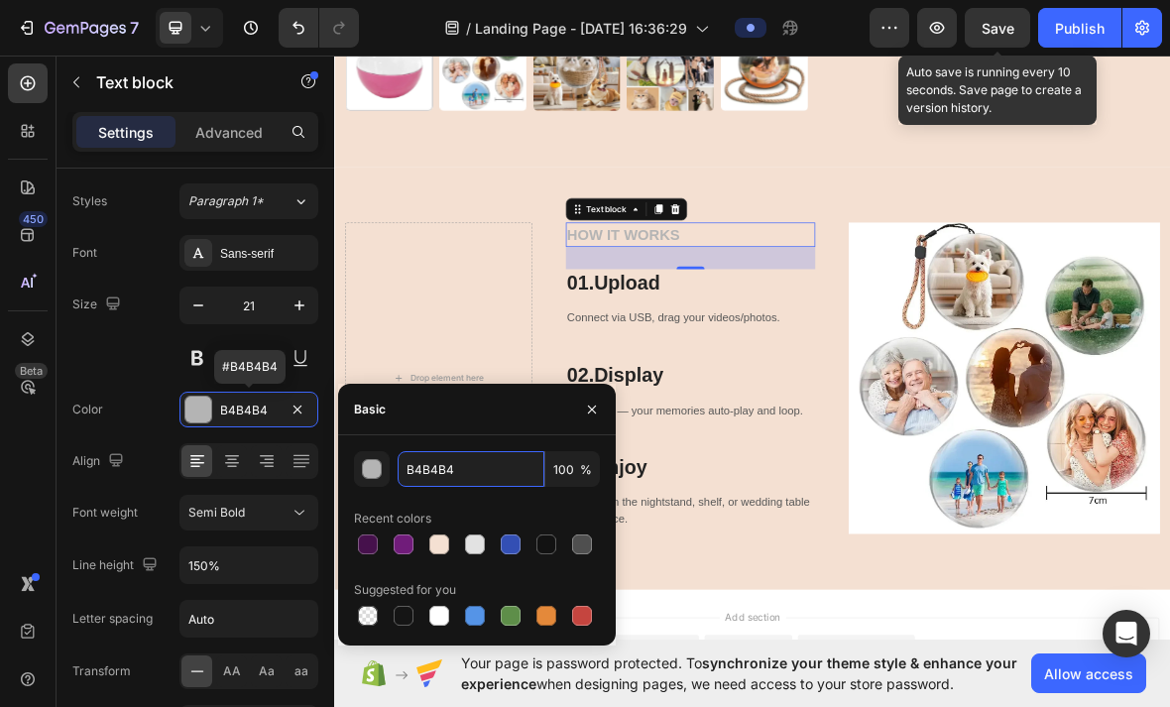
click at [507, 471] on input "B4B4B4" at bounding box center [471, 469] width 147 height 36
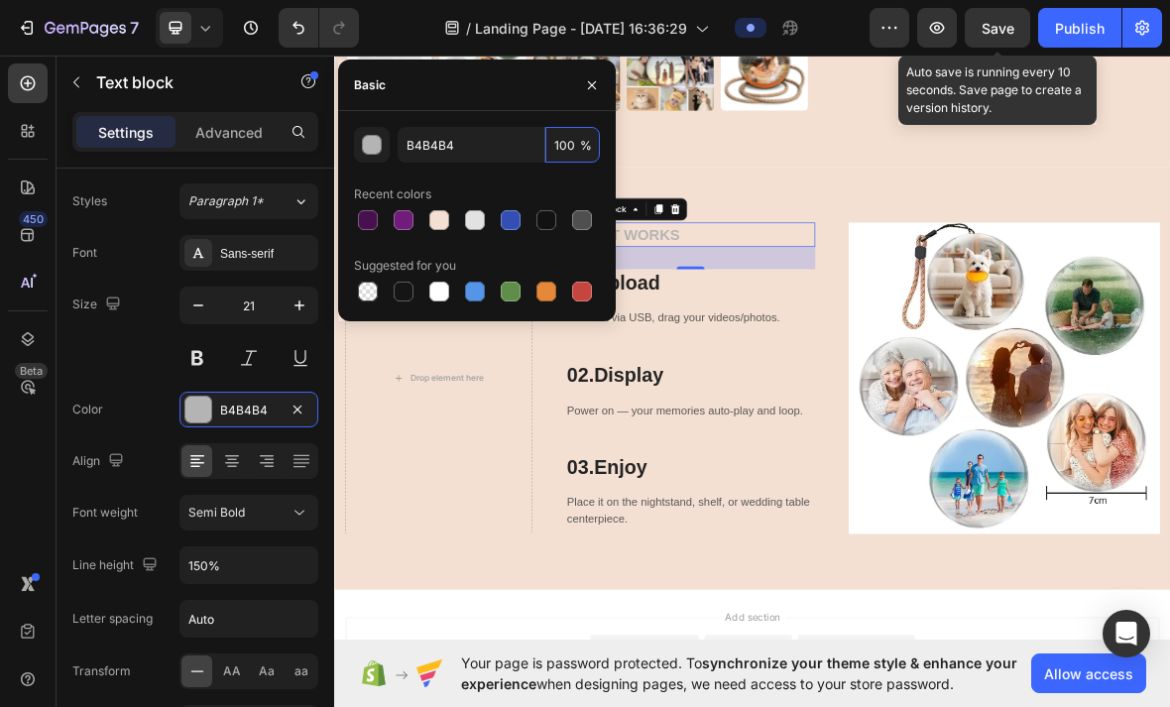
click at [577, 141] on input "100" at bounding box center [573, 145] width 55 height 36
click at [375, 159] on button "button" at bounding box center [372, 145] width 36 height 36
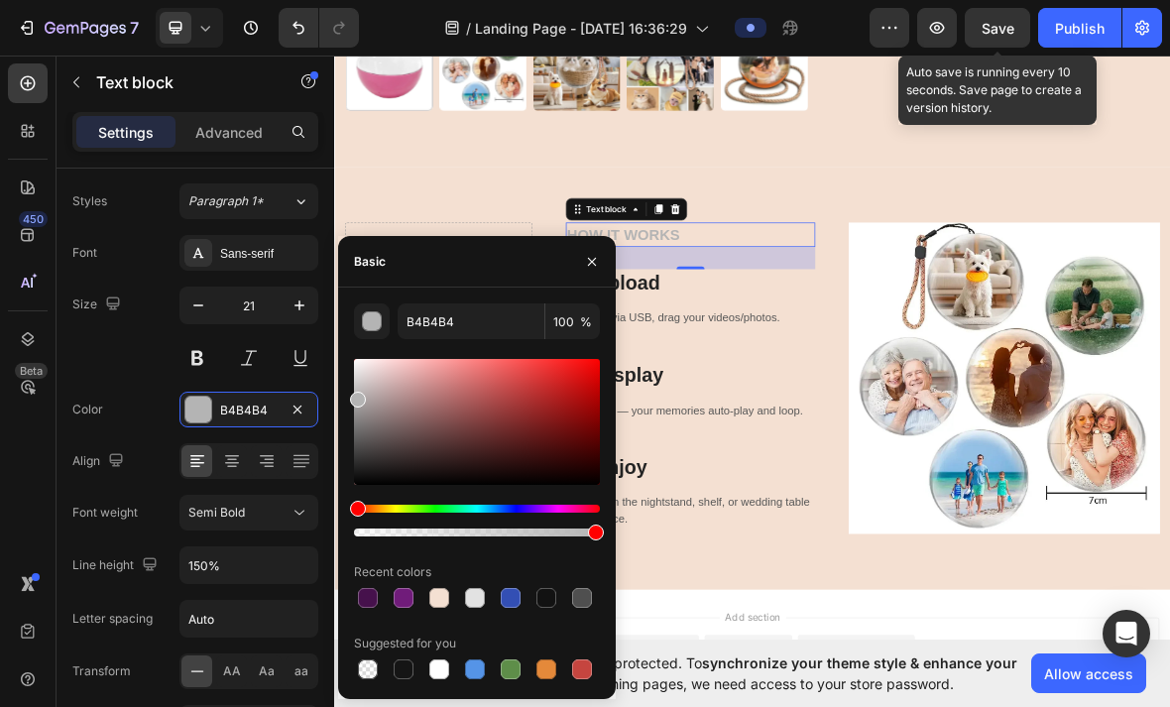
click at [363, 429] on div at bounding box center [477, 422] width 246 height 126
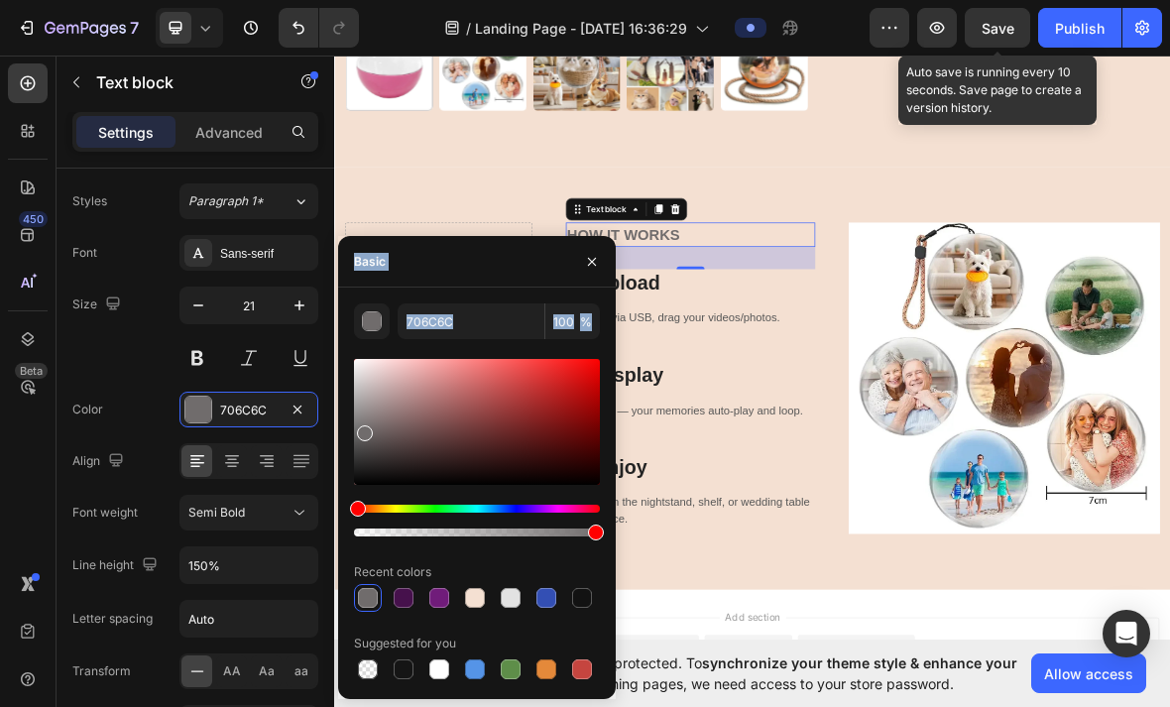
click at [467, 255] on div "Basic" at bounding box center [477, 262] width 278 height 52
click at [365, 420] on div at bounding box center [477, 422] width 246 height 126
click at [365, 431] on div at bounding box center [367, 425] width 16 height 16
type input "6B6666"
click at [597, 262] on icon "button" at bounding box center [592, 262] width 16 height 16
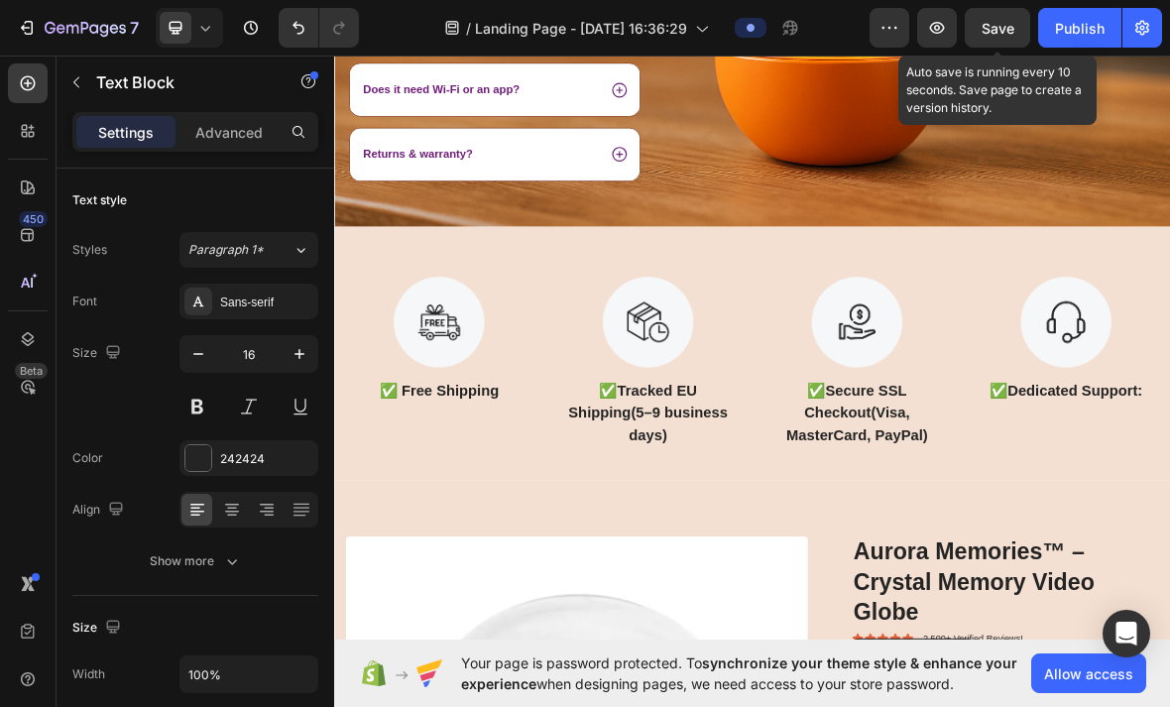
scroll to position [5225, 0]
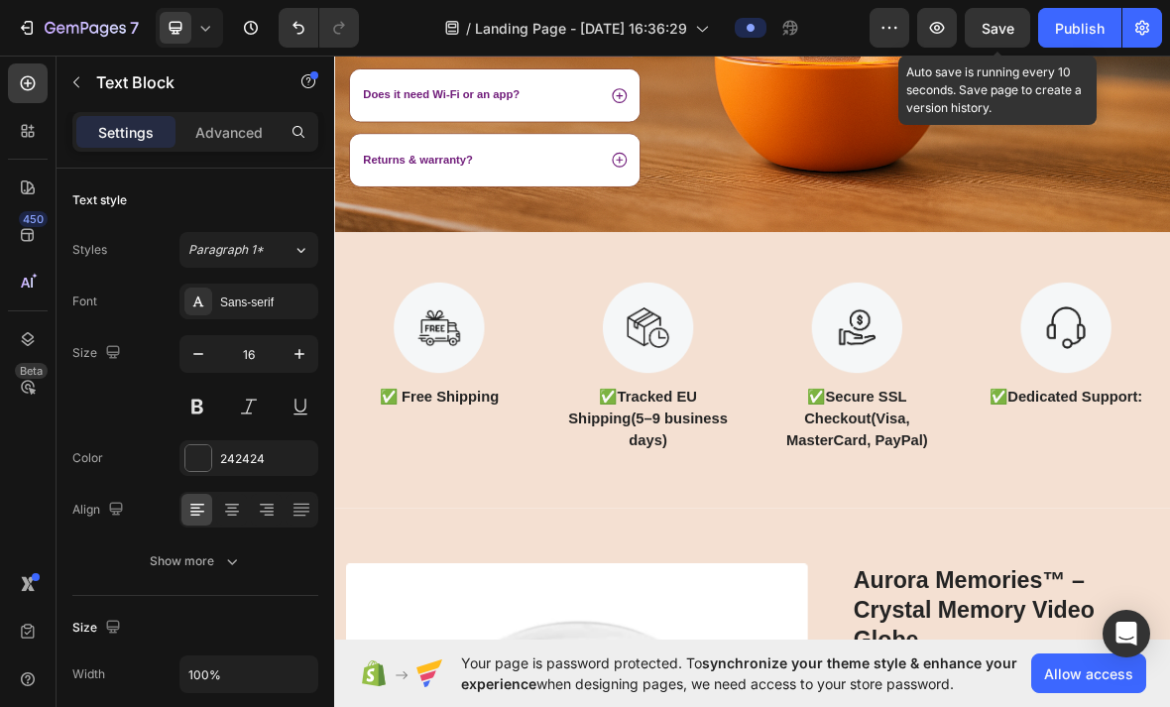
click at [994, 22] on span "Save" at bounding box center [998, 28] width 33 height 17
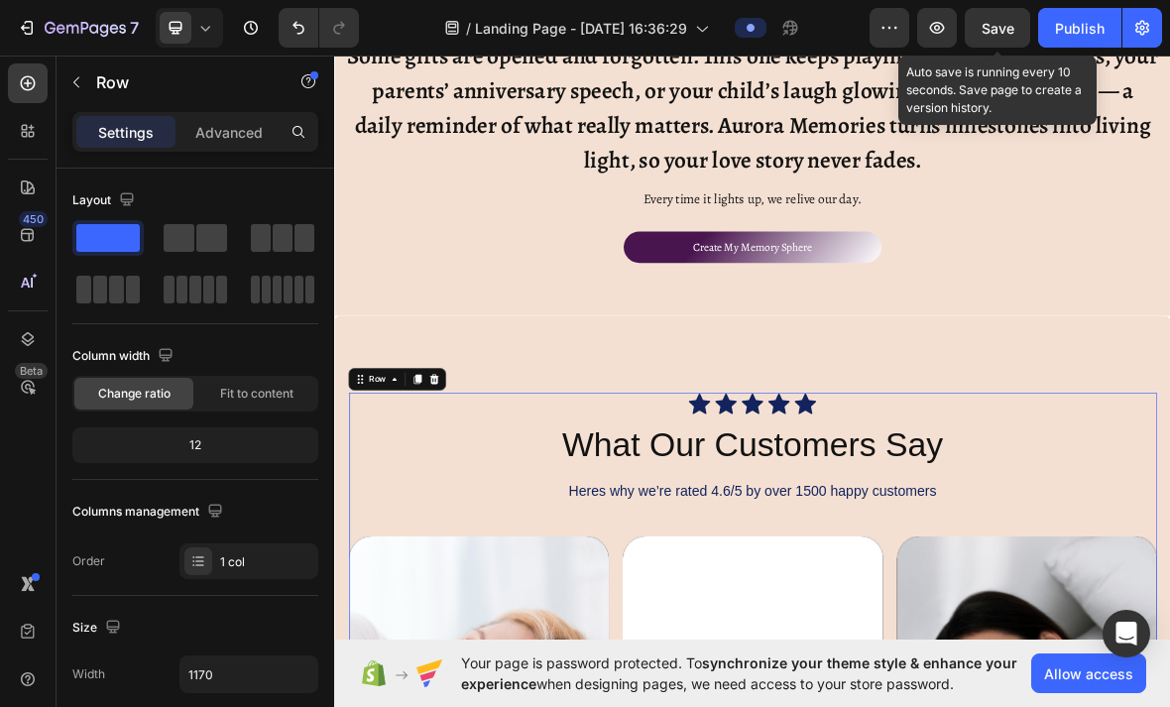
scroll to position [3433, 0]
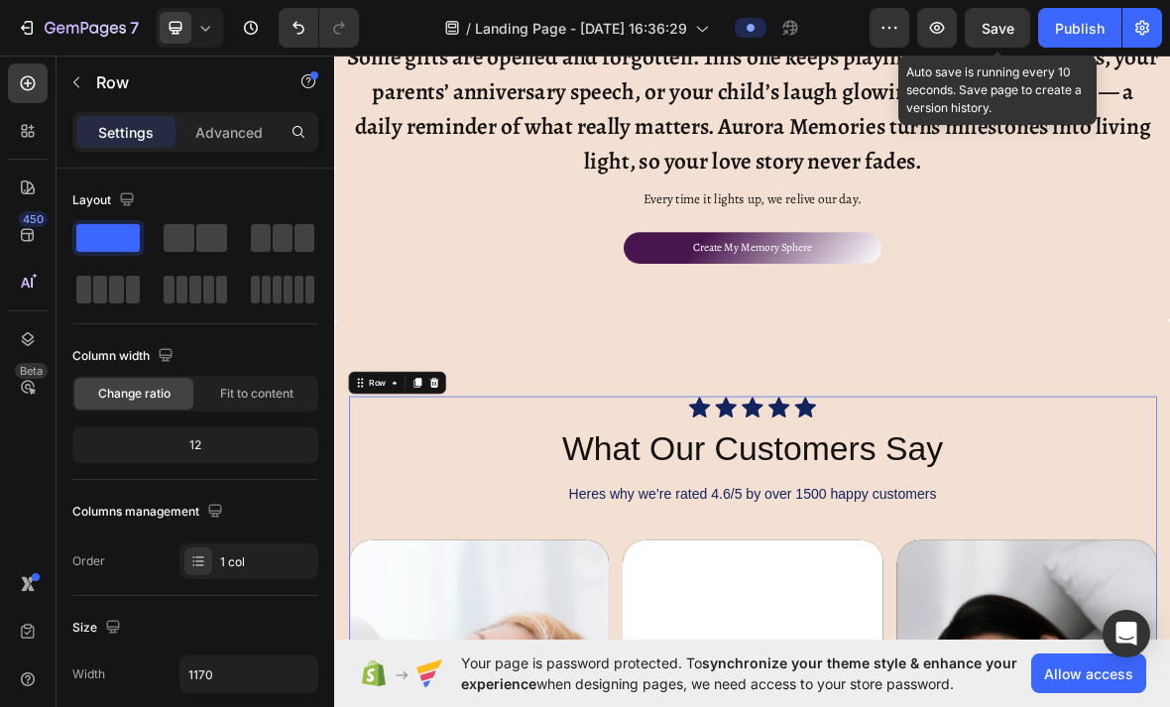
click at [473, 531] on div at bounding box center [476, 525] width 24 height 24
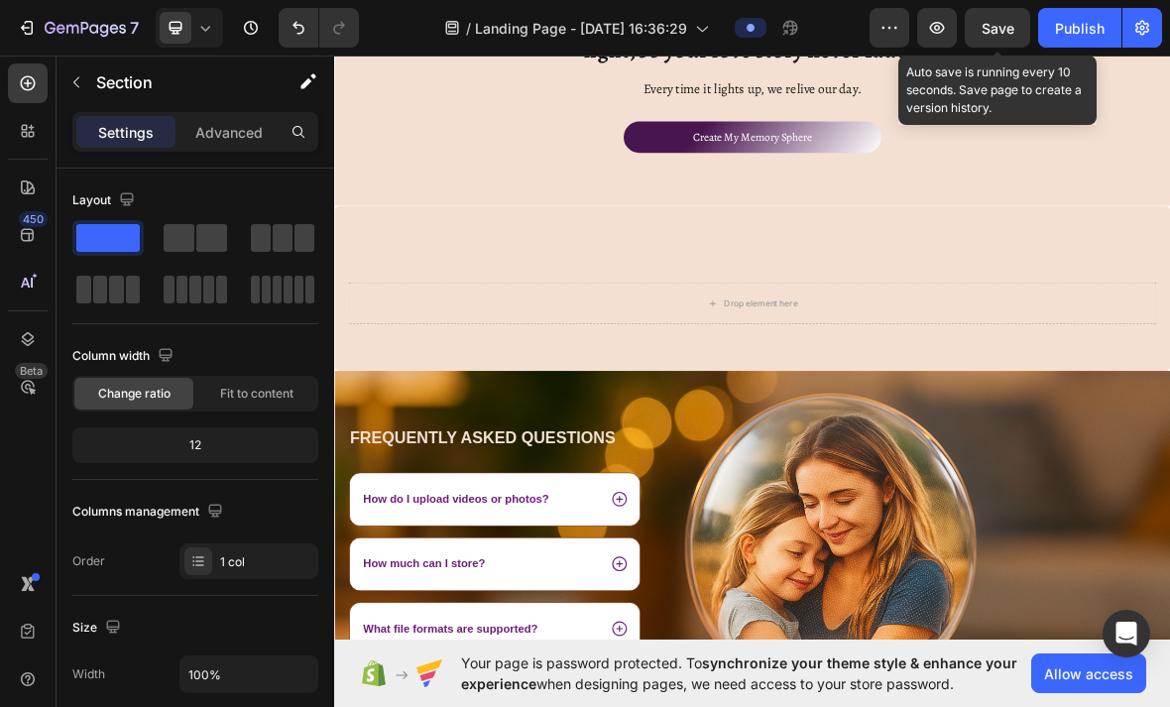
scroll to position [3587, 0]
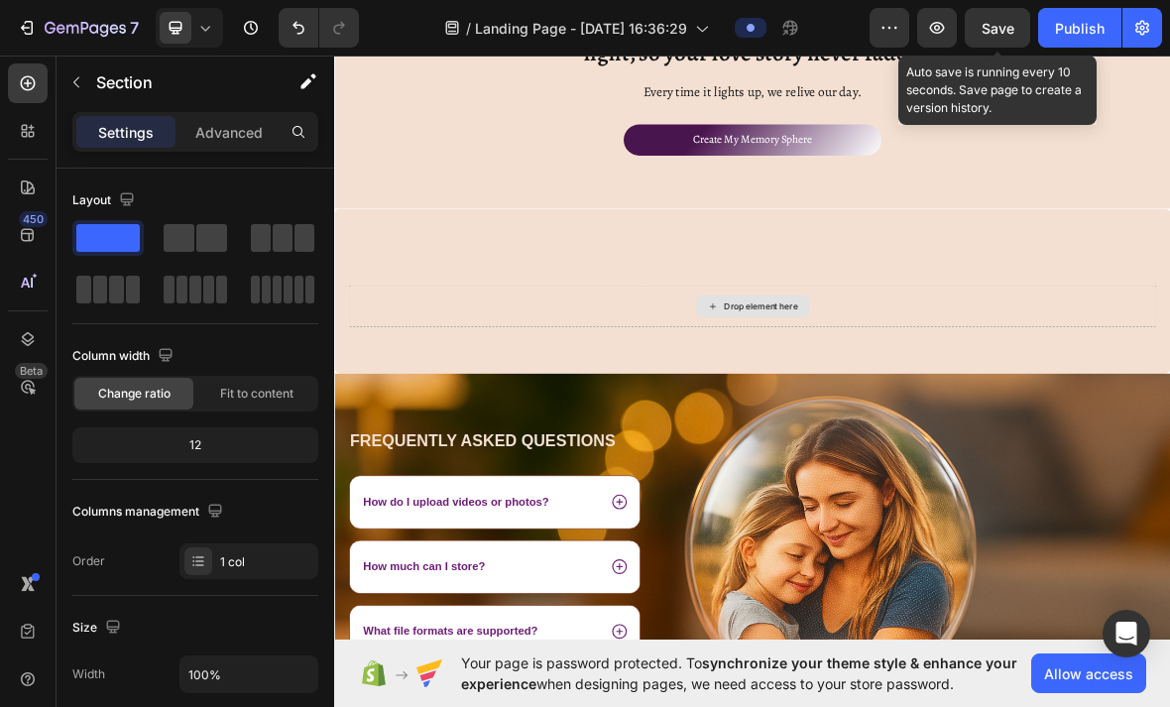
click at [1088, 399] on div "Drop element here" at bounding box center [929, 416] width 1151 height 60
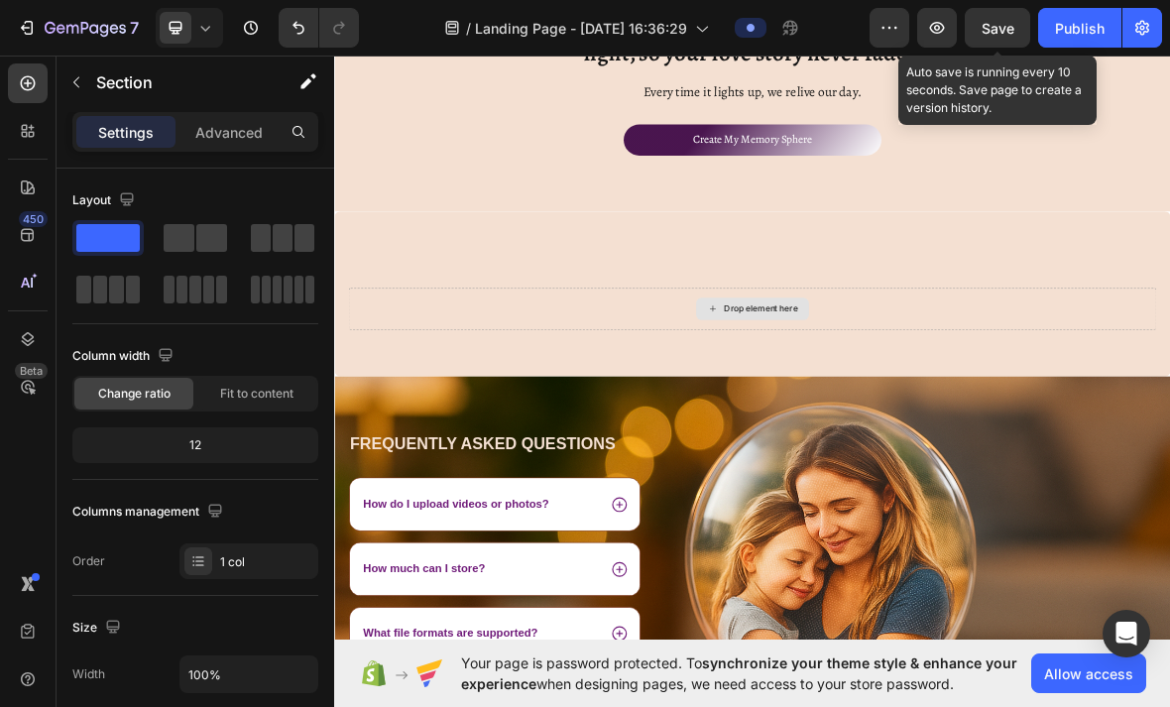
click at [1169, 404] on div "Drop element here" at bounding box center [929, 420] width 1151 height 60
click at [1169, 390] on div "Drop element here" at bounding box center [929, 420] width 1151 height 60
click at [1169, 335] on div "Drop element here Section 7" at bounding box center [929, 398] width 1190 height 235
click at [1169, 347] on div "Drop element here Section 7" at bounding box center [929, 398] width 1190 height 235
click at [1169, 292] on div "Drop element here Section 7" at bounding box center [929, 398] width 1190 height 235
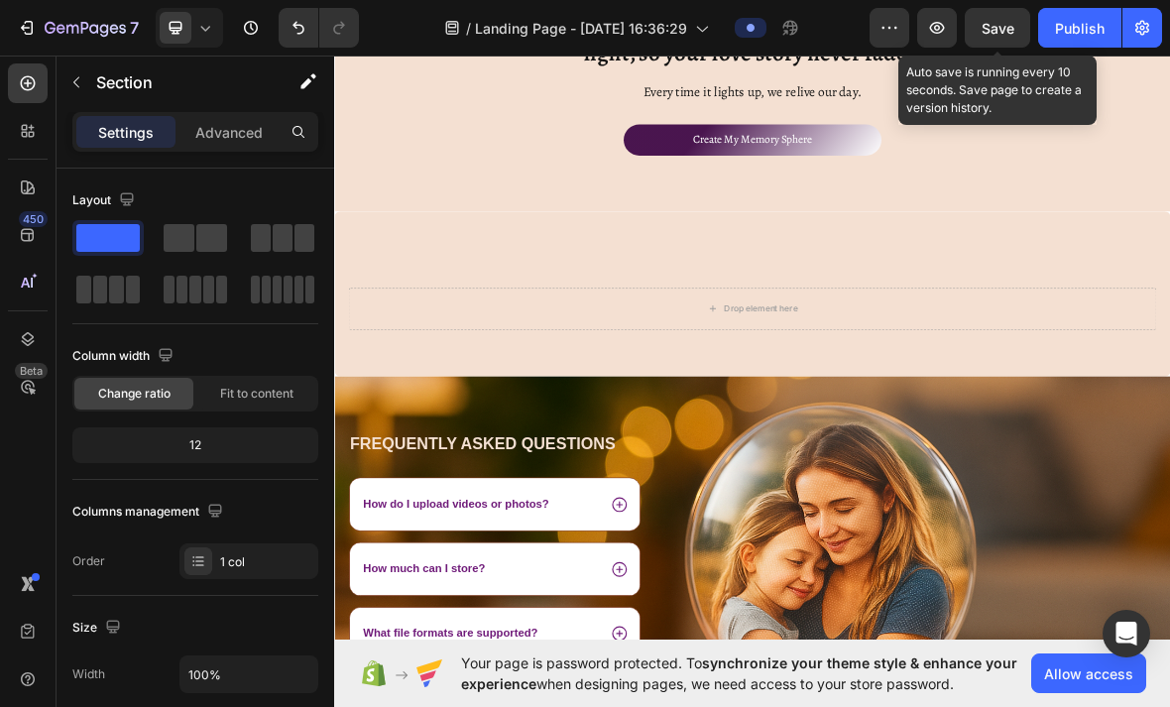
click at [1169, 465] on div "Drop element here Section 7" at bounding box center [929, 398] width 1190 height 235
click at [1169, 358] on div "Drop element here Section 7" at bounding box center [929, 398] width 1190 height 235
click at [78, 76] on icon "button" at bounding box center [76, 82] width 16 height 16
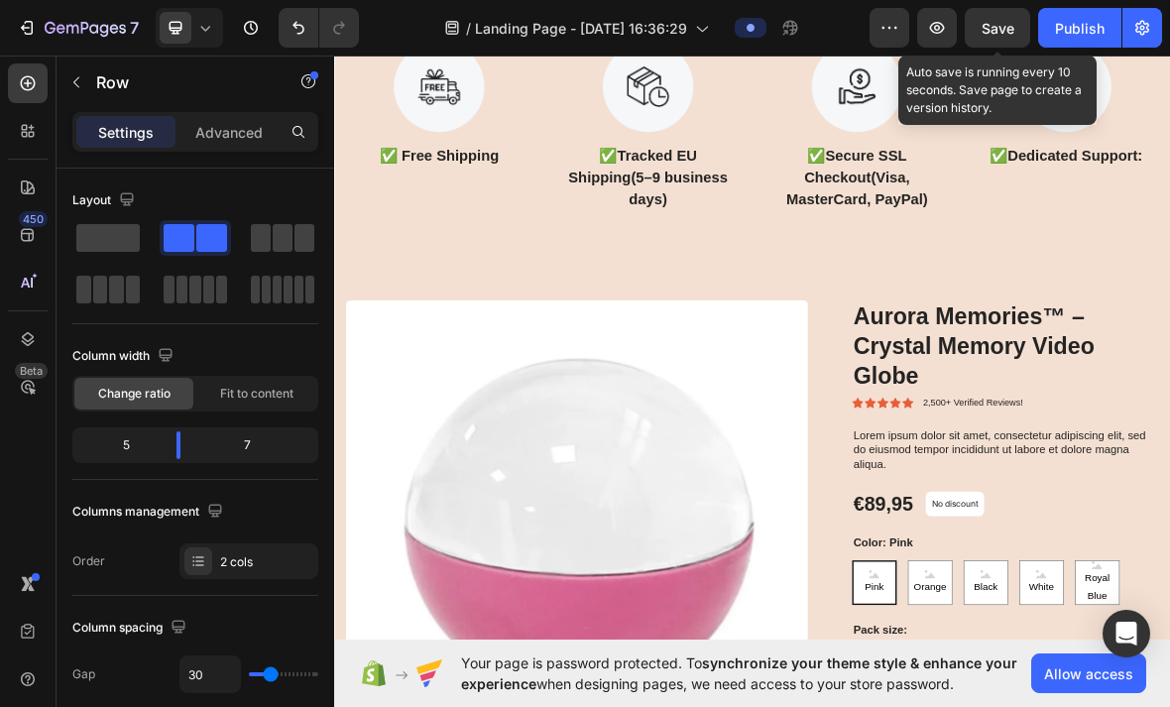
scroll to position [4606, 0]
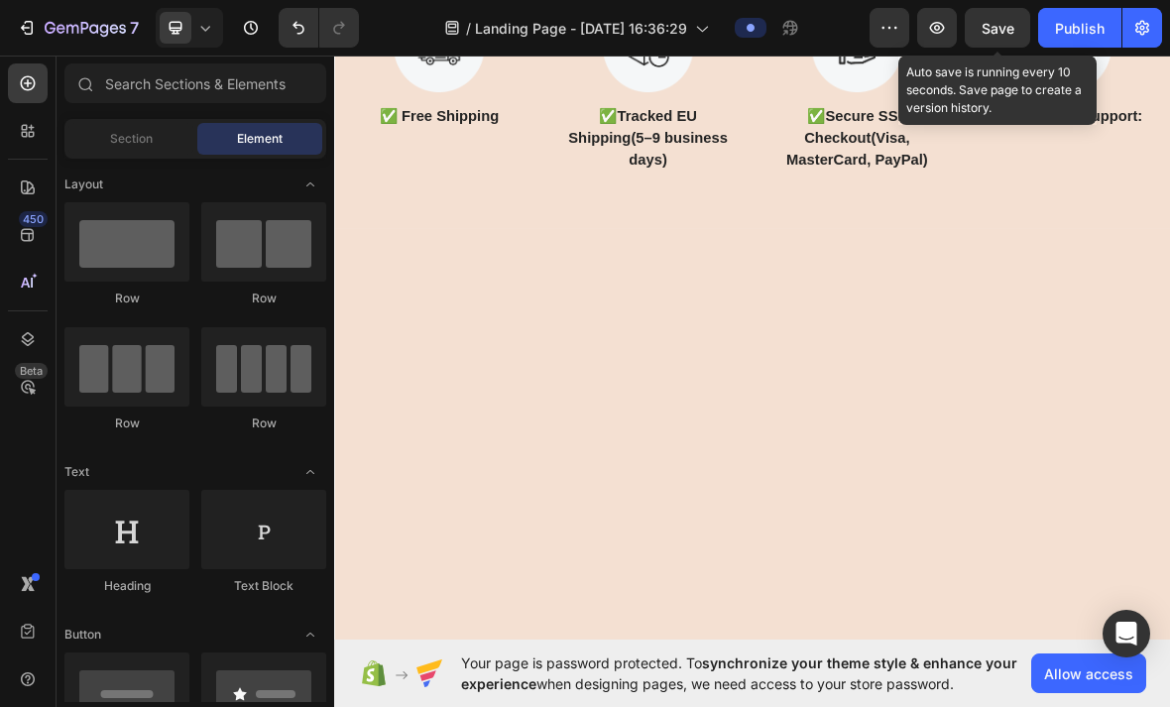
click at [998, 36] on span "Save" at bounding box center [998, 28] width 33 height 17
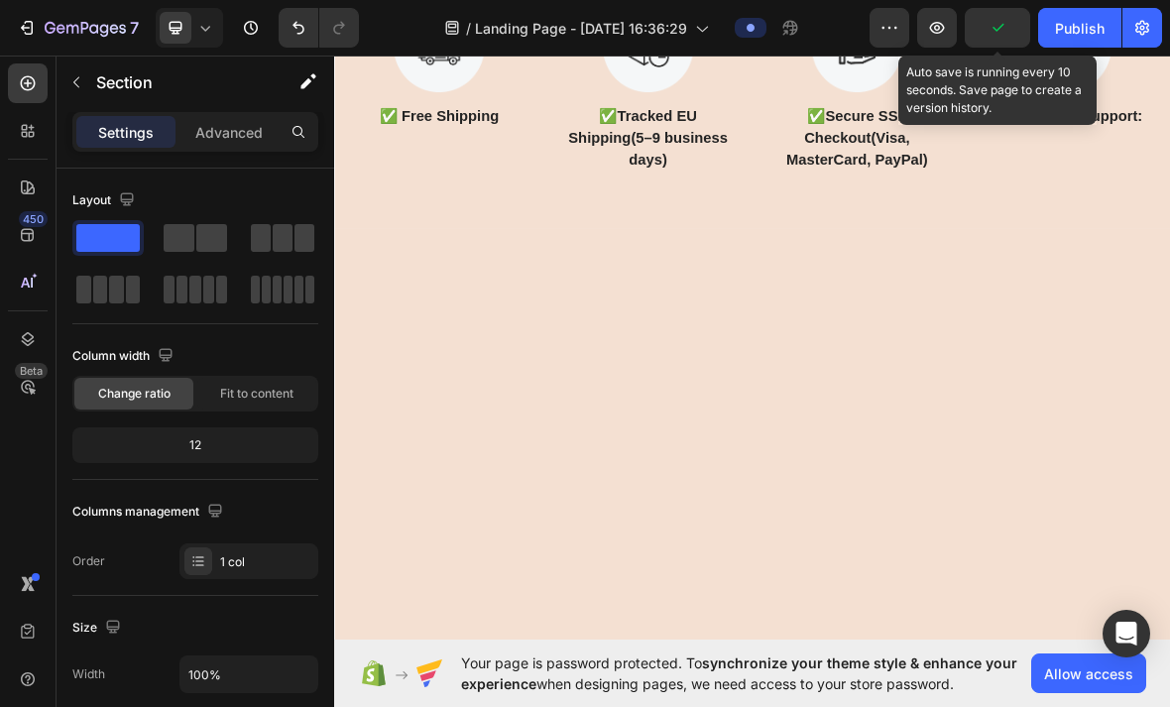
click at [1169, 394] on div at bounding box center [929, 606] width 1190 height 603
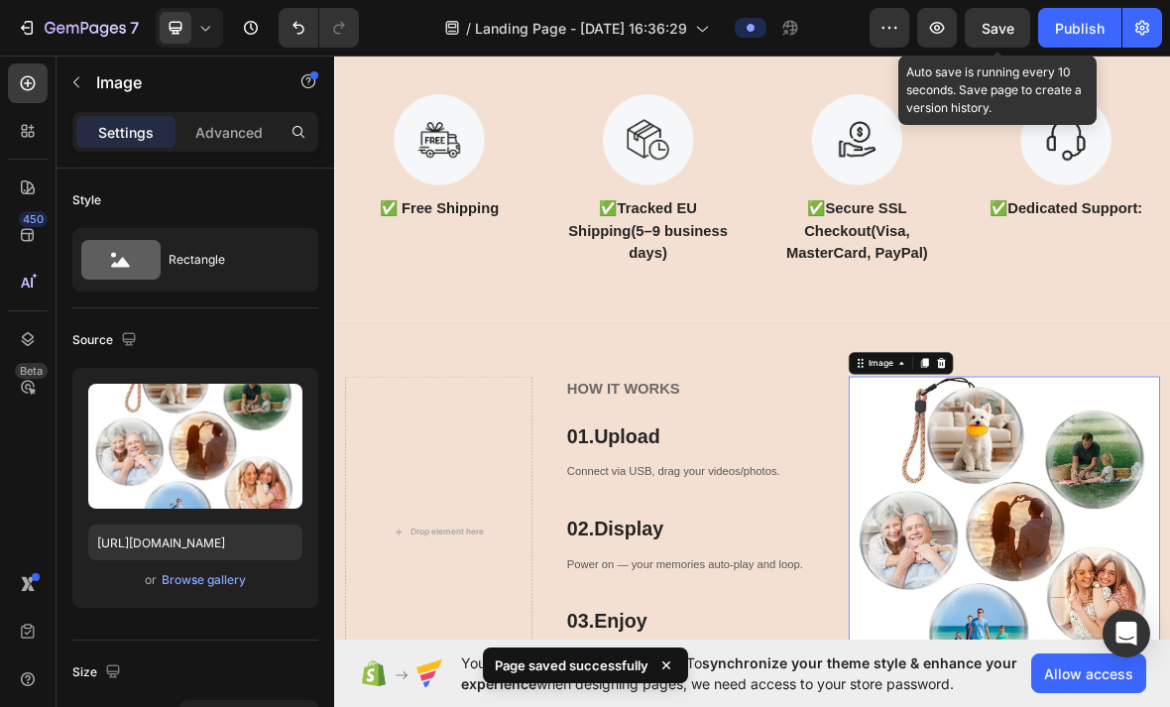
scroll to position [4377, 0]
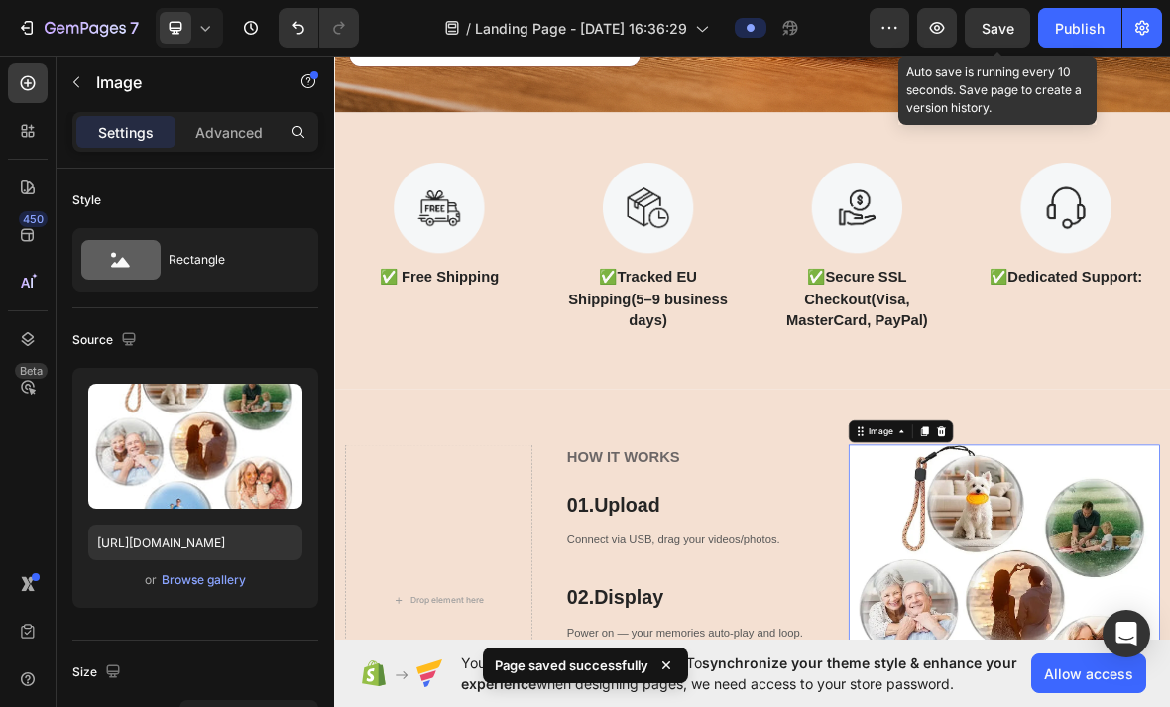
click at [998, 33] on span "Save" at bounding box center [998, 28] width 33 height 17
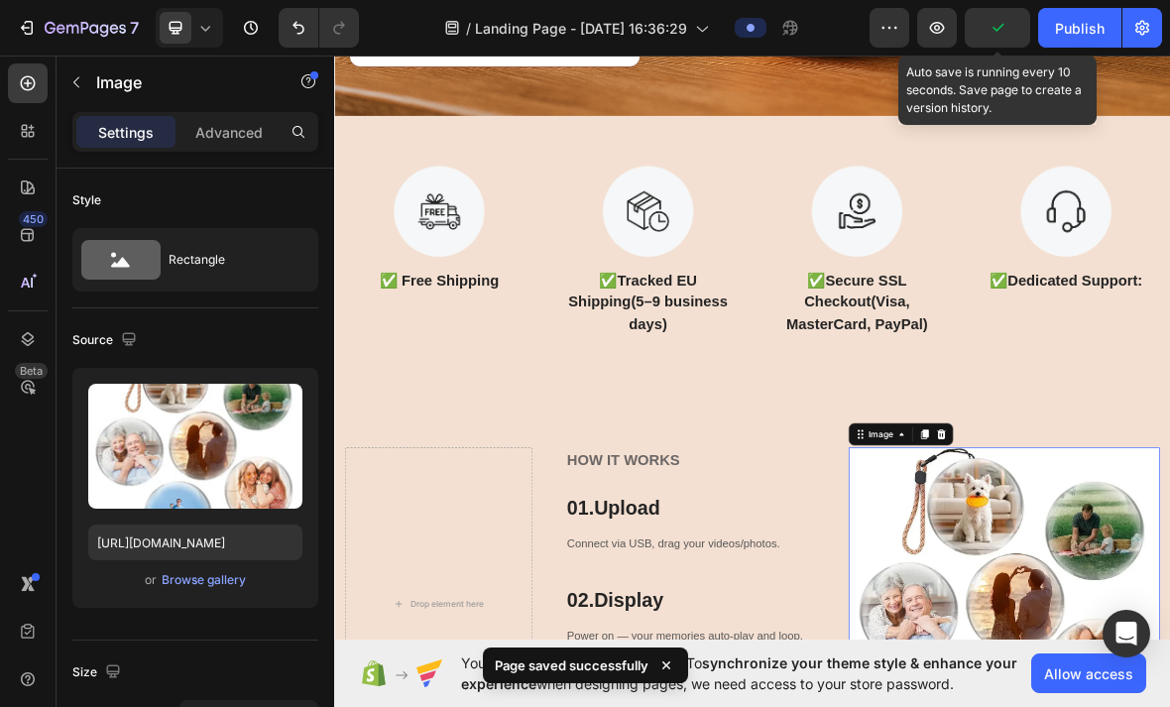
click at [1075, 34] on div "Publish" at bounding box center [1080, 28] width 50 height 21
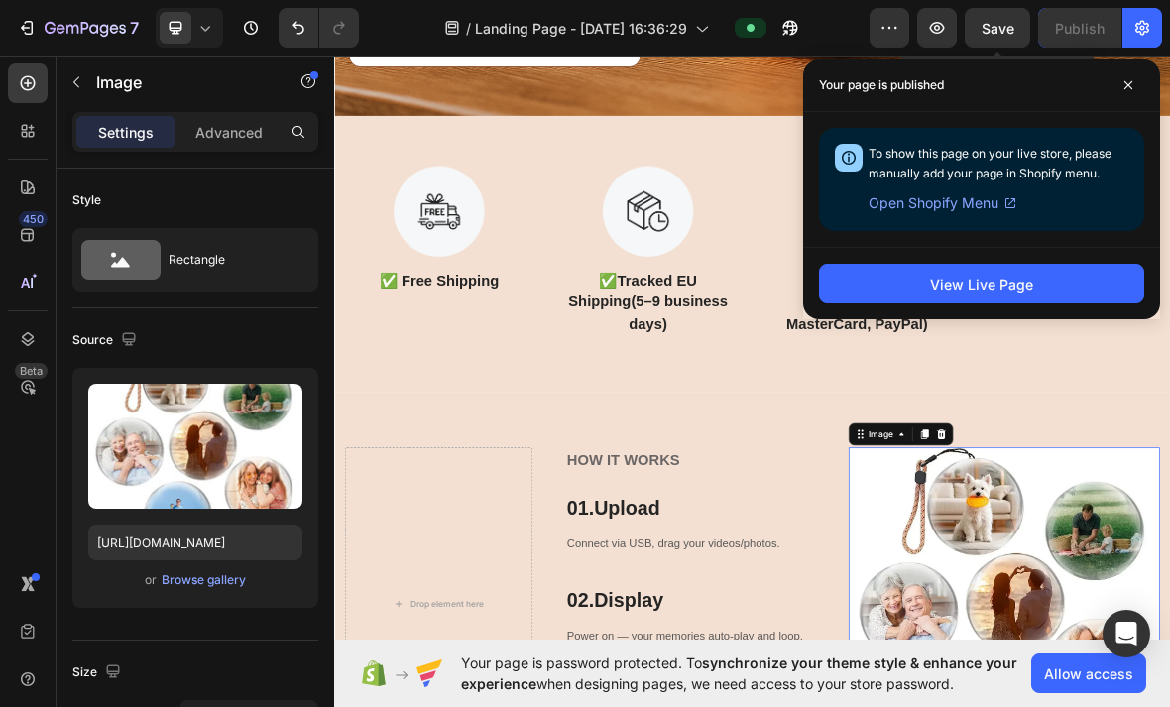
click at [1138, 90] on span at bounding box center [1129, 85] width 32 height 32
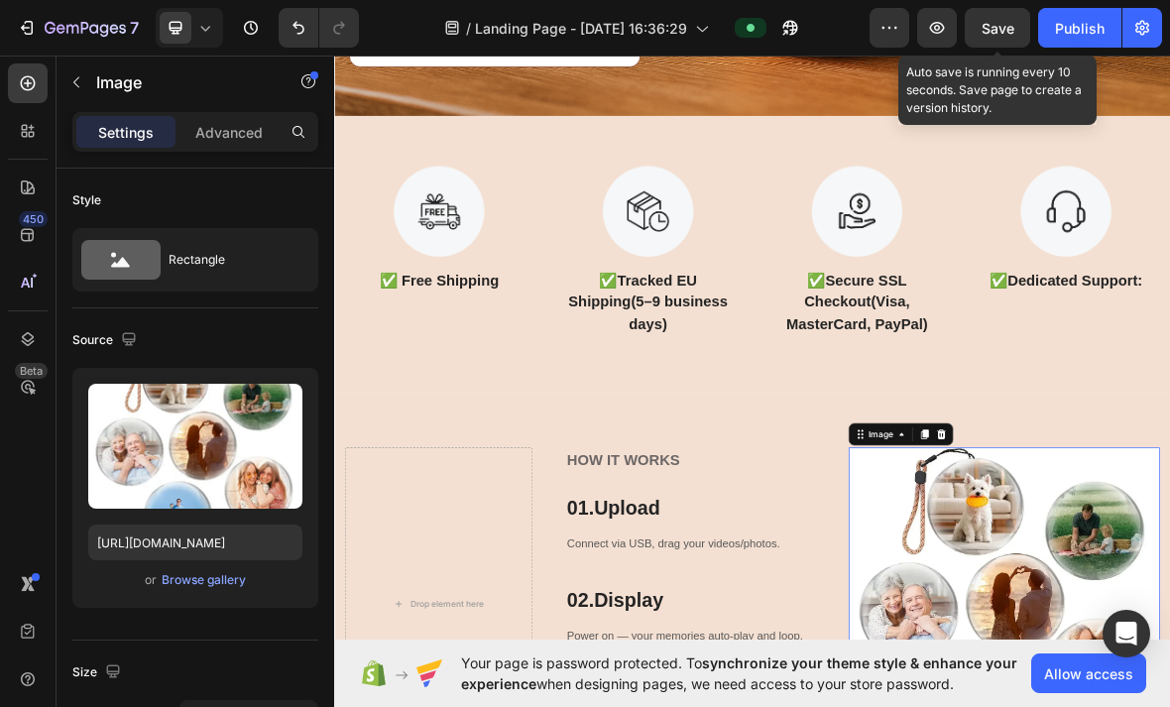
click at [35, 37] on icon "button" at bounding box center [27, 28] width 20 height 20
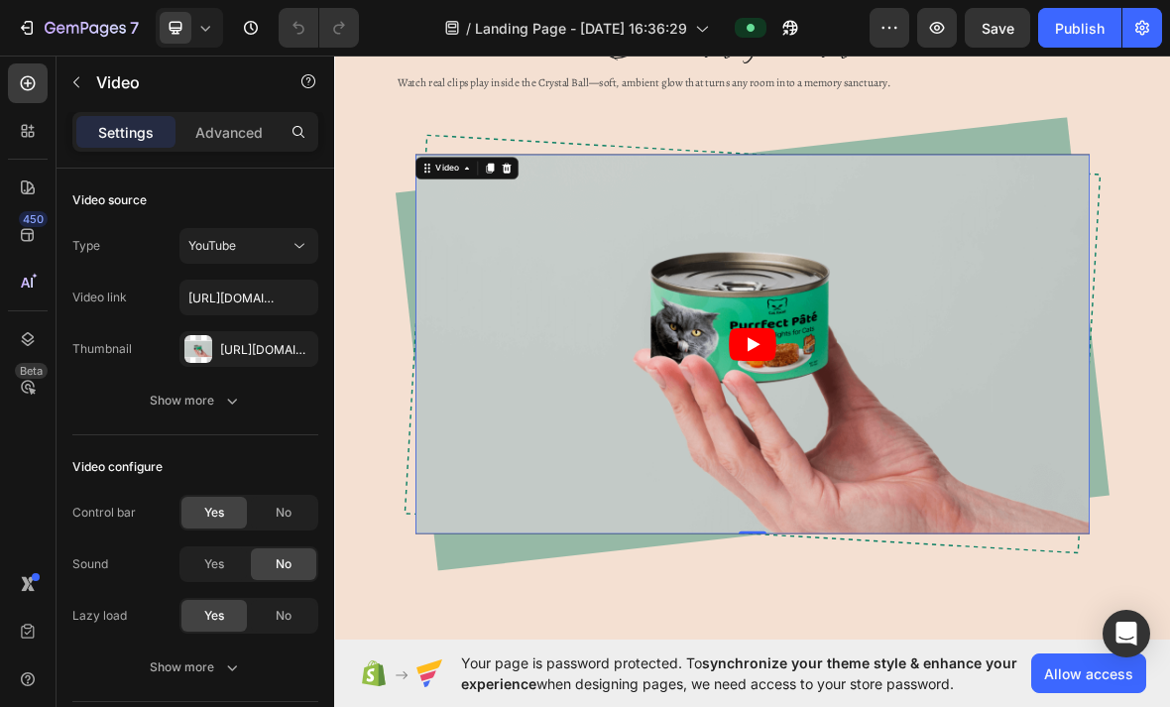
scroll to position [2236, 0]
click at [1165, 313] on article at bounding box center [929, 470] width 960 height 541
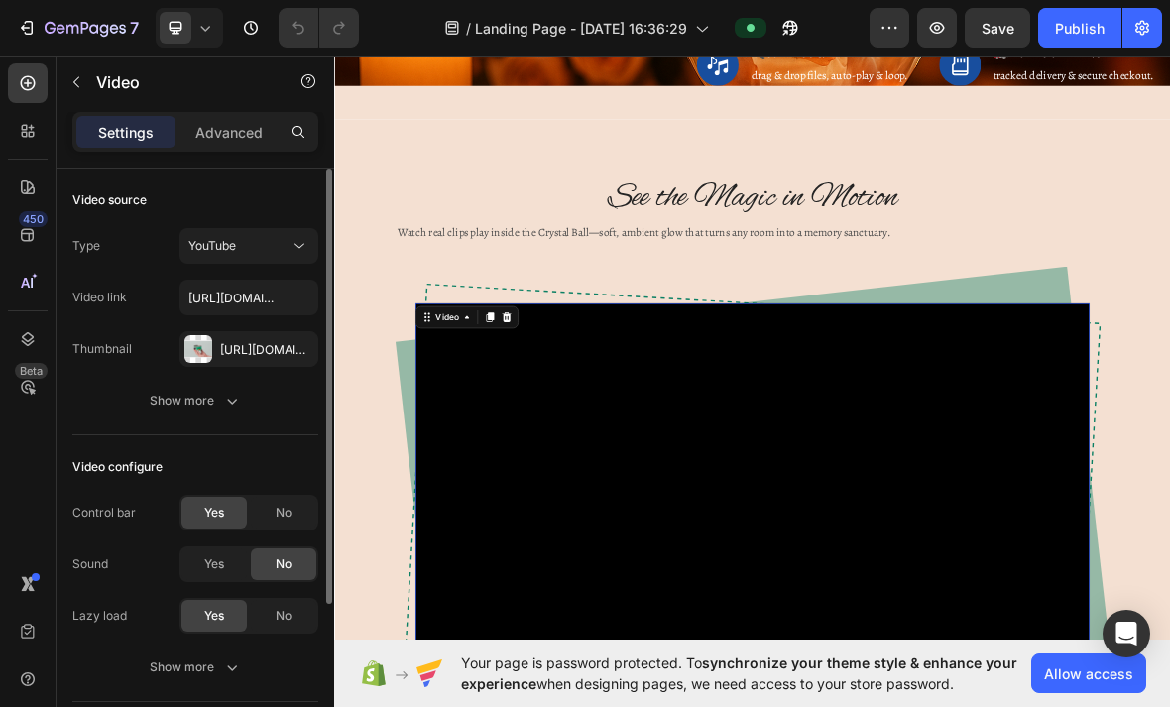
scroll to position [0, 0]
click at [223, 243] on span "YouTube" at bounding box center [212, 245] width 48 height 15
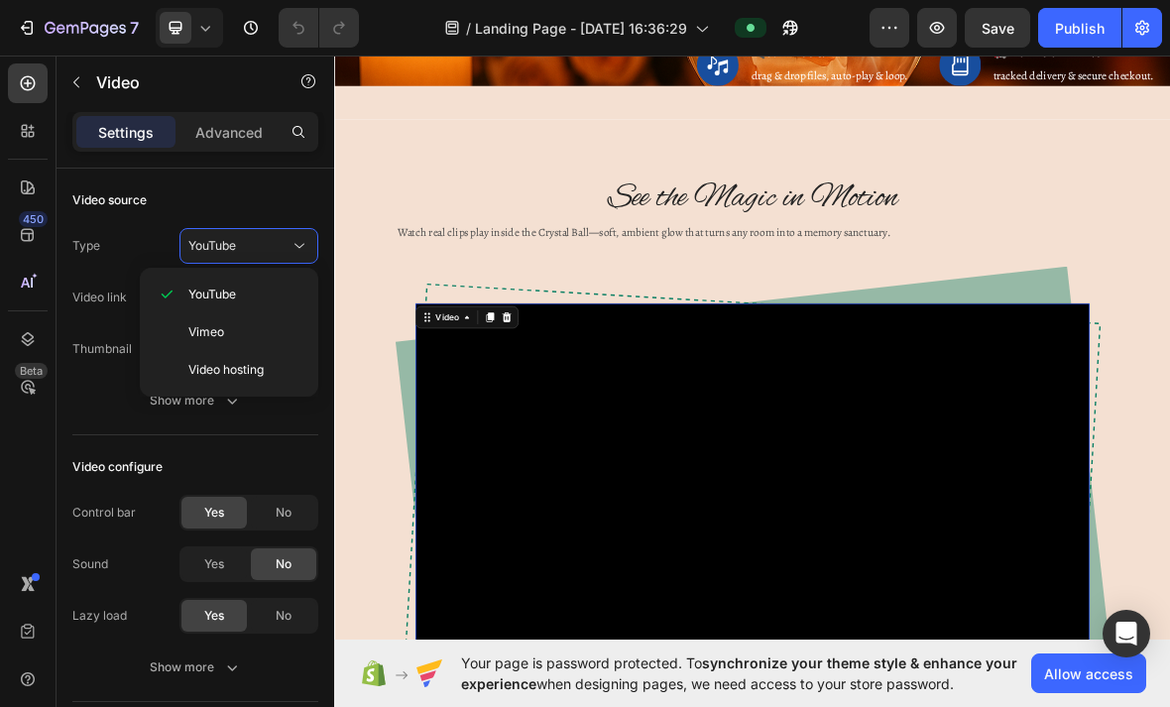
click at [176, 369] on div "Video hosting" at bounding box center [229, 370] width 163 height 38
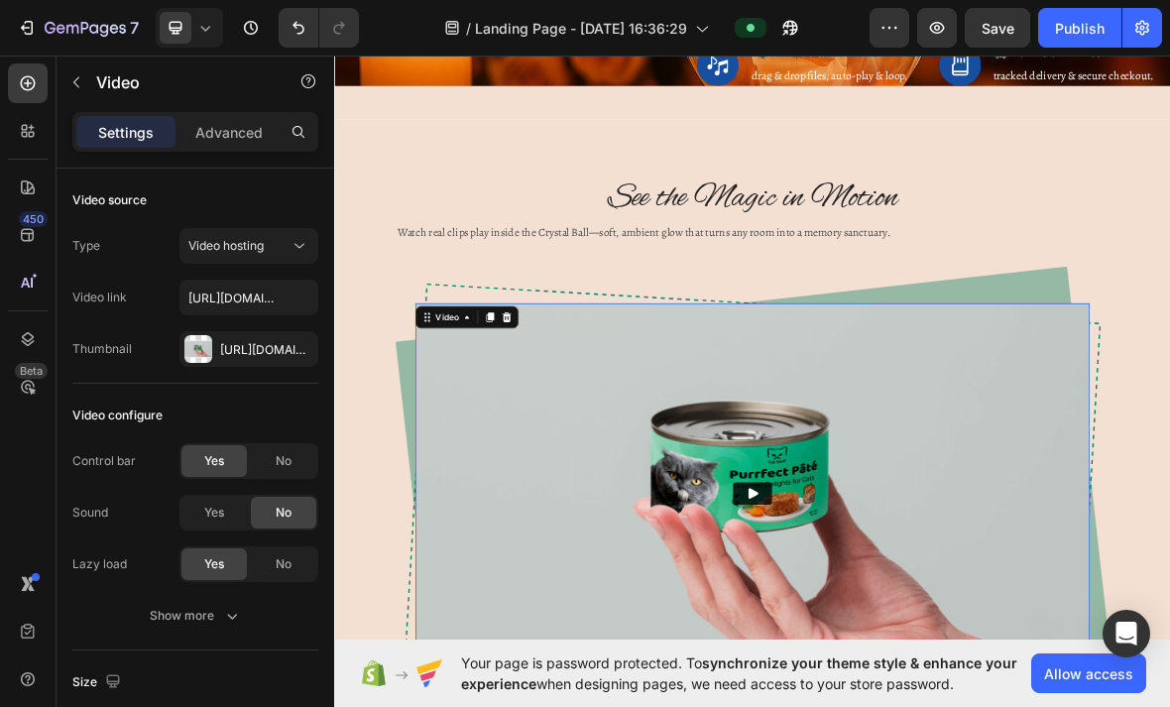
click at [219, 244] on span "Video hosting" at bounding box center [225, 245] width 75 height 15
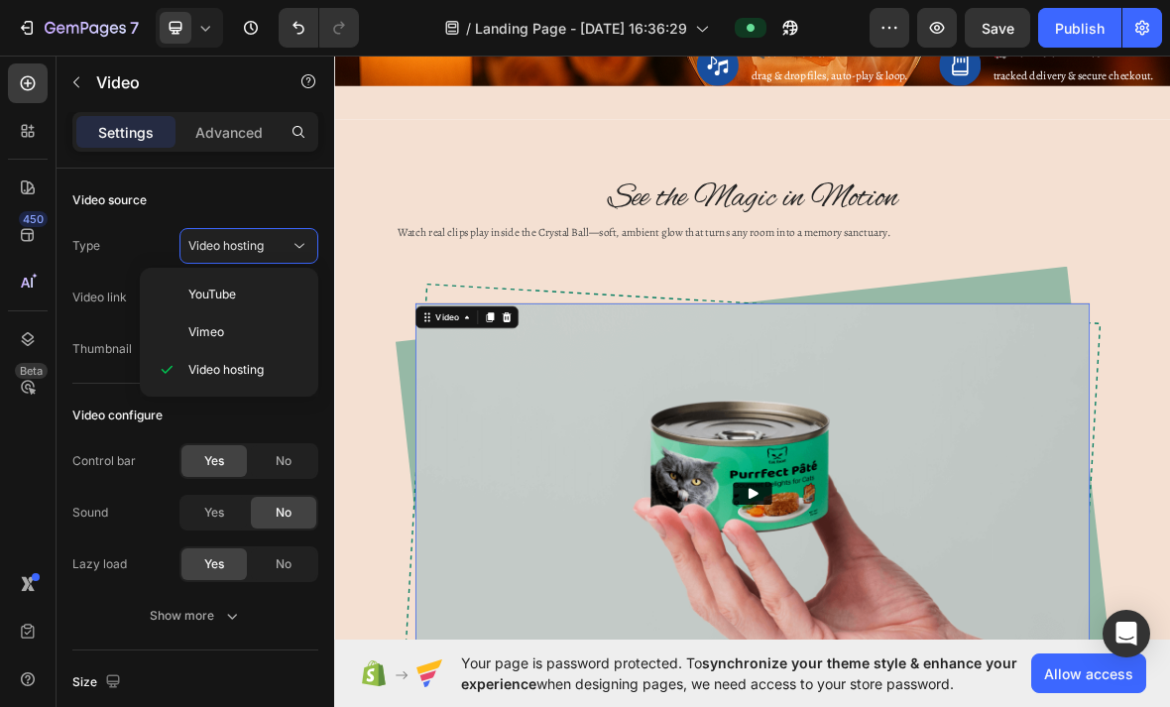
click at [175, 332] on div "Vimeo" at bounding box center [229, 332] width 163 height 38
type input "https://vimeo.com/347119375"
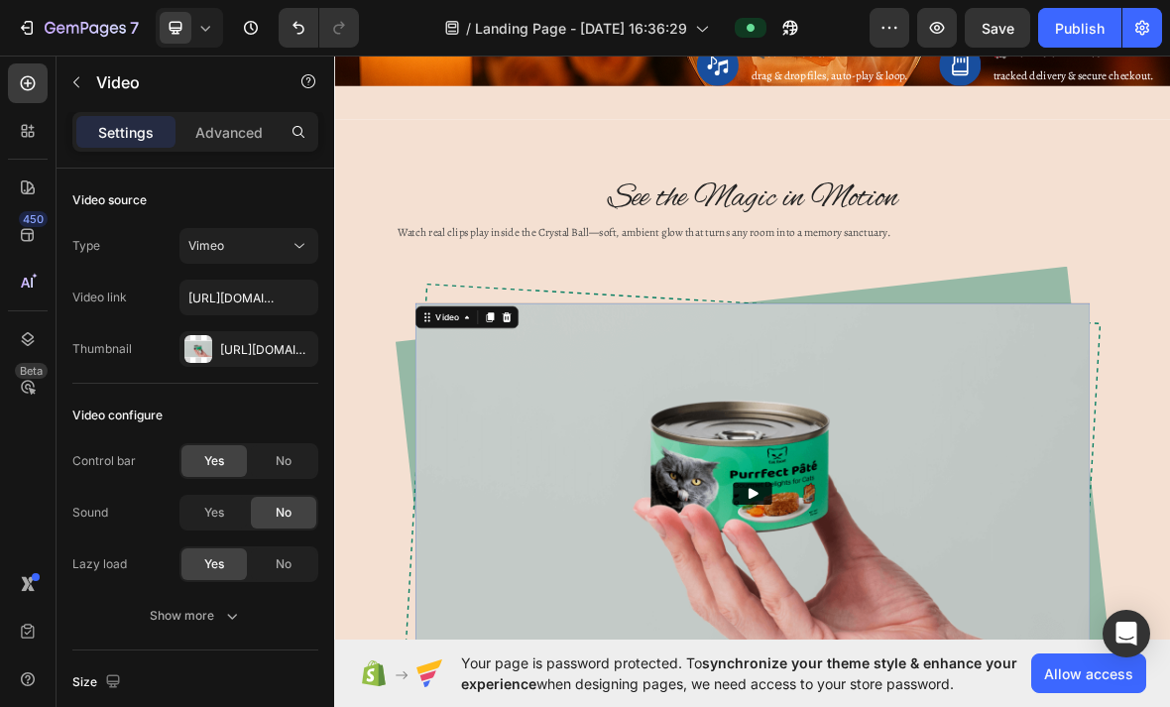
click at [290, 260] on button "Vimeo" at bounding box center [249, 246] width 139 height 36
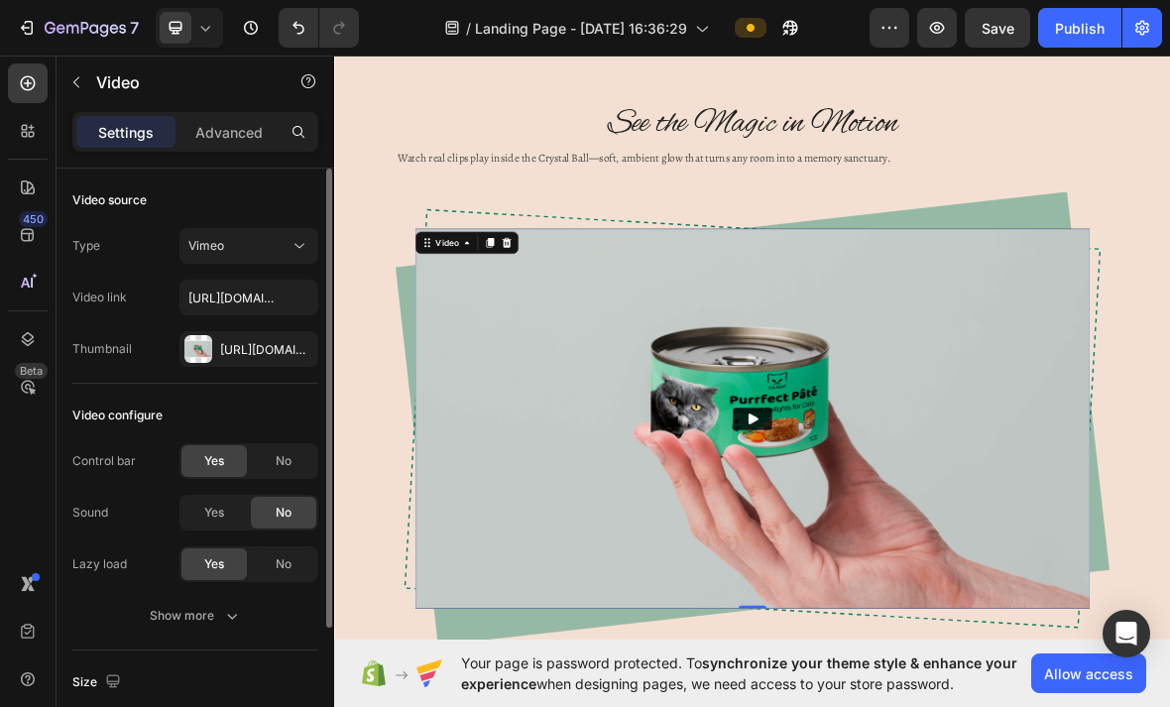
click at [275, 231] on button "Vimeo" at bounding box center [249, 246] width 139 height 36
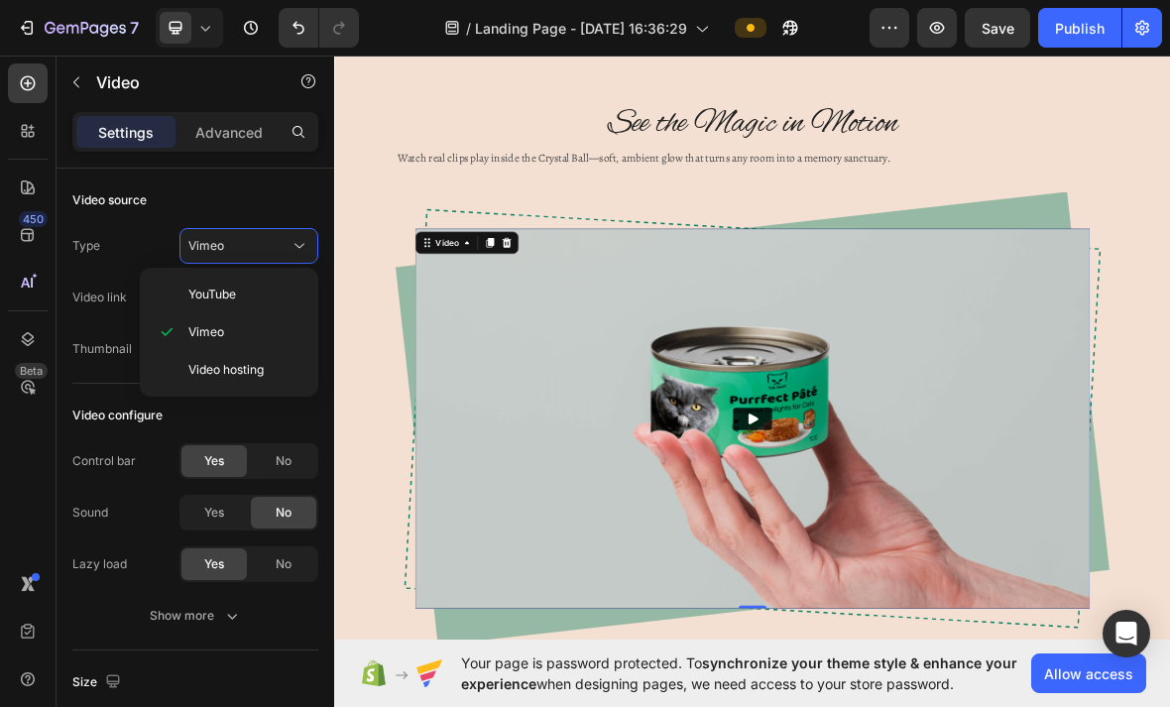
click at [296, 248] on icon at bounding box center [300, 246] width 20 height 20
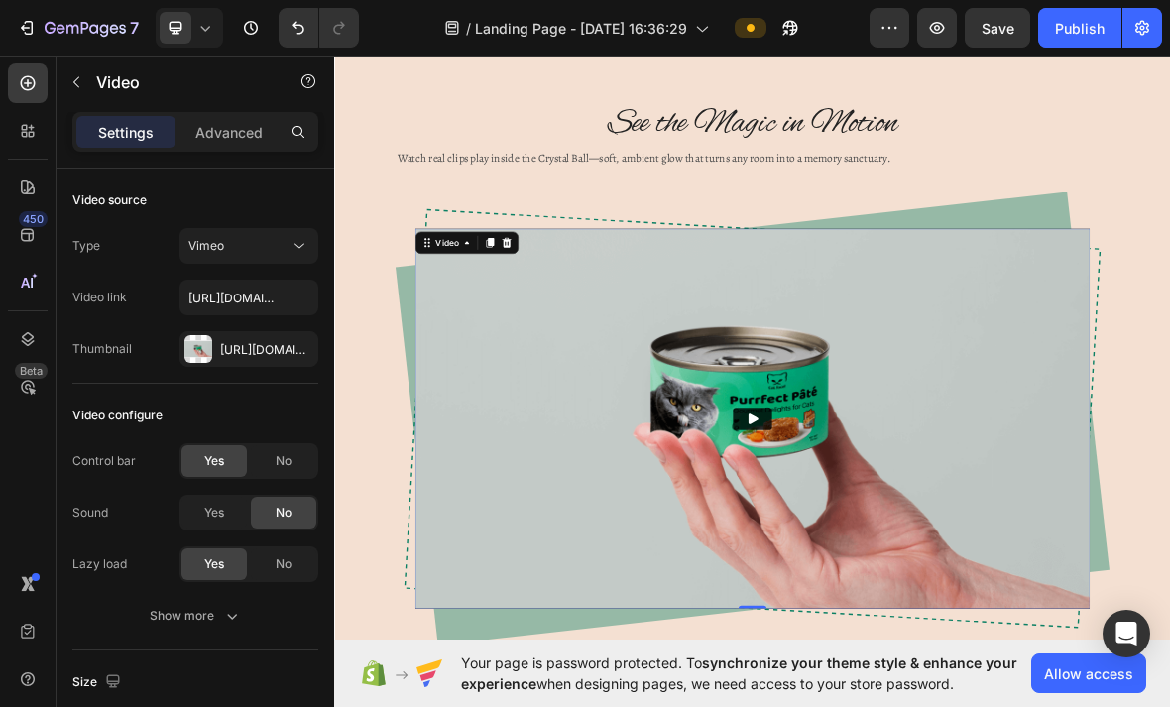
click at [289, 240] on div "Vimeo" at bounding box center [238, 246] width 101 height 18
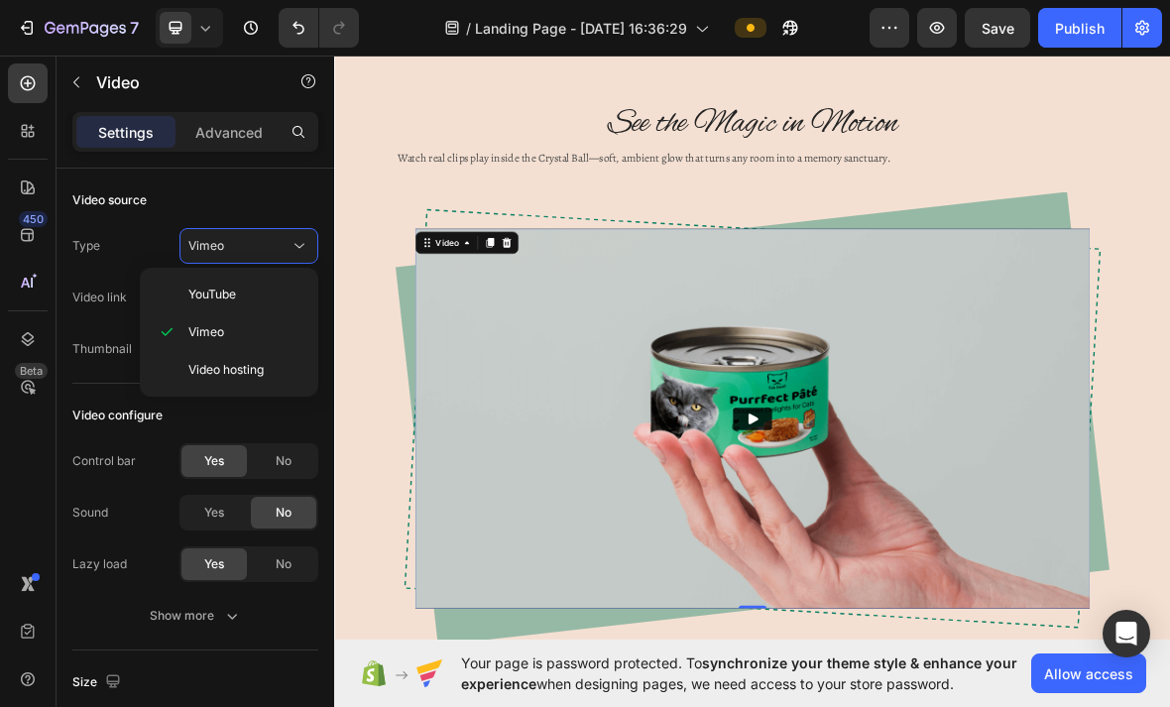
click at [284, 240] on div "Vimeo" at bounding box center [238, 246] width 101 height 18
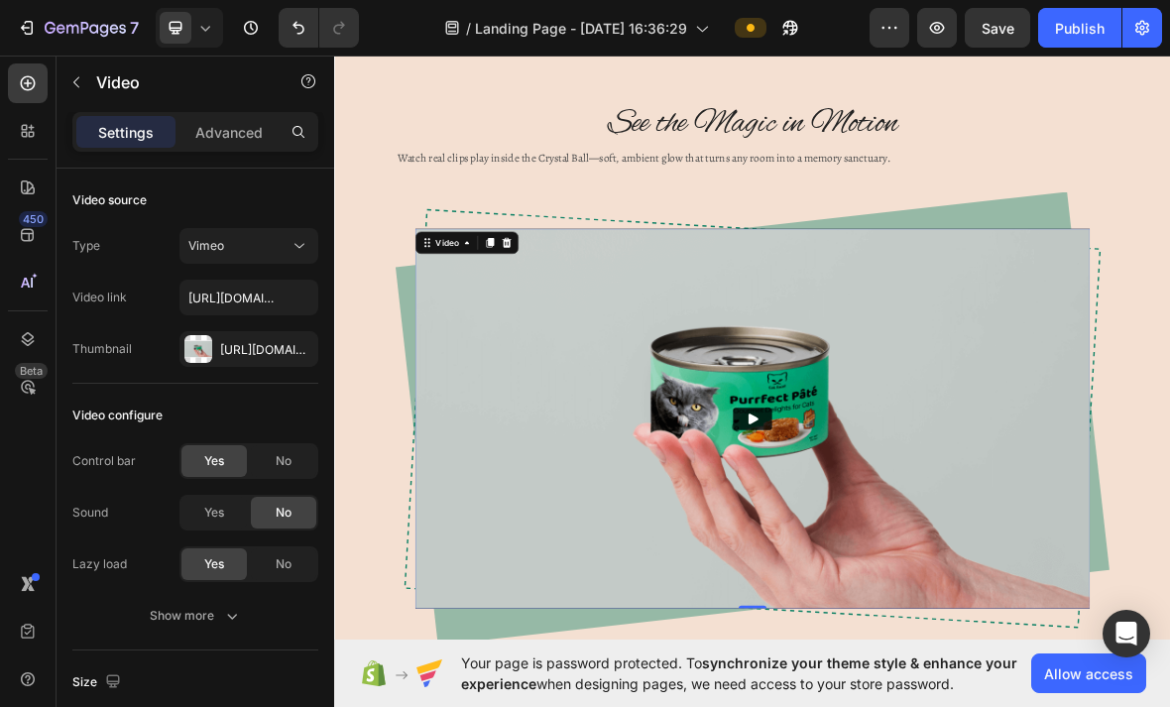
click at [245, 144] on div "Advanced" at bounding box center [229, 132] width 99 height 32
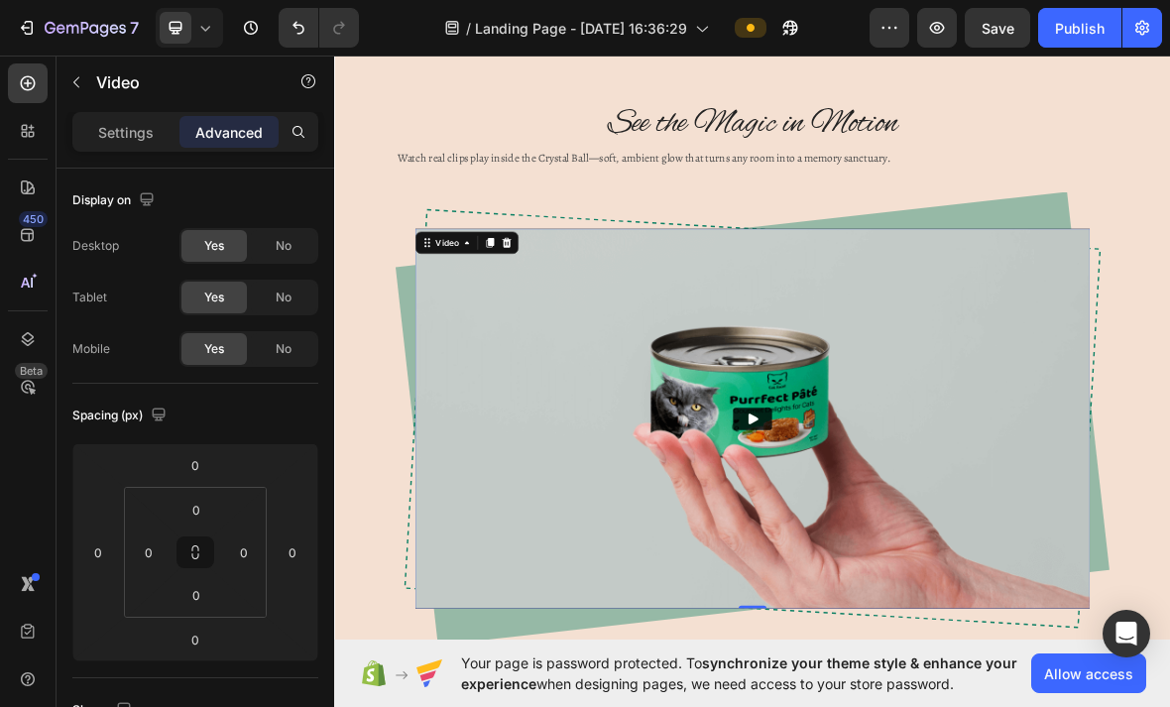
click at [138, 126] on p "Settings" at bounding box center [126, 132] width 56 height 21
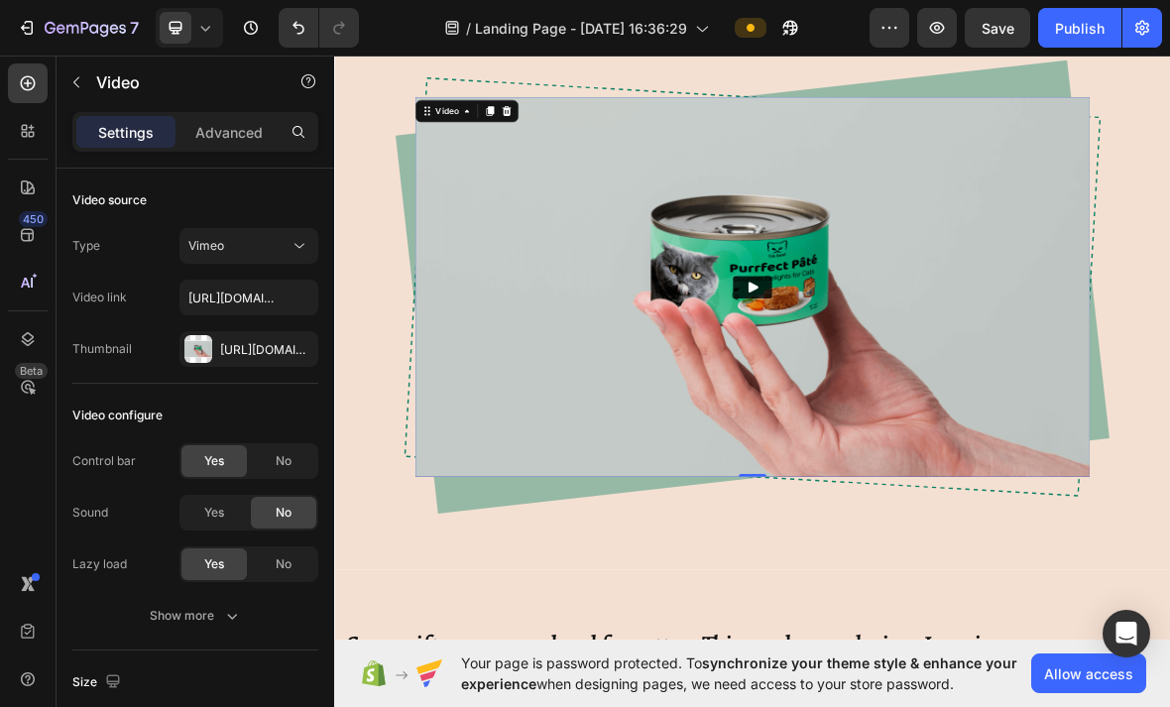
scroll to position [2326, 0]
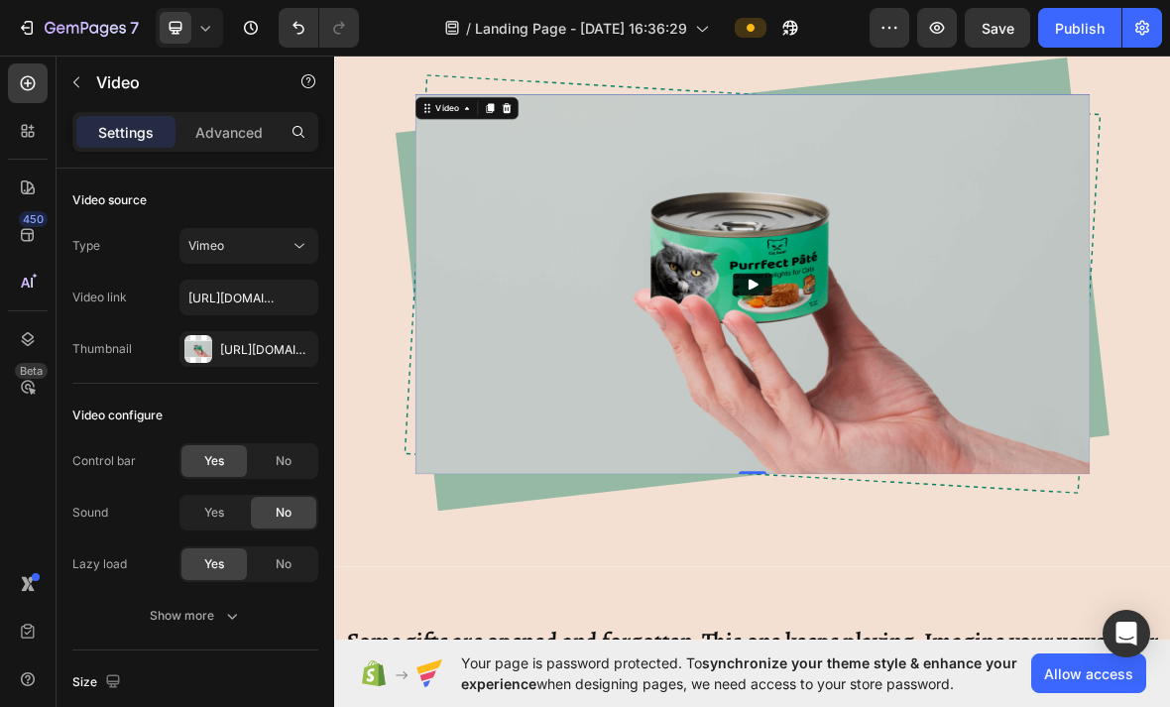
click at [1169, 377] on img at bounding box center [929, 384] width 960 height 541
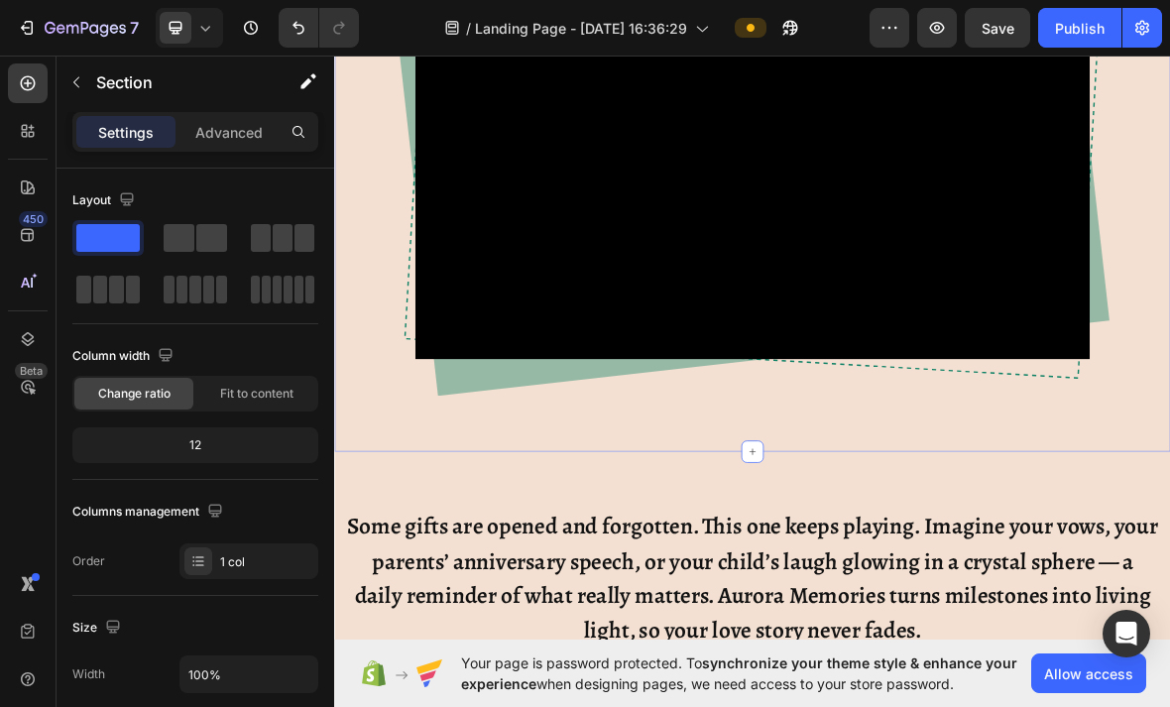
scroll to position [2495, 0]
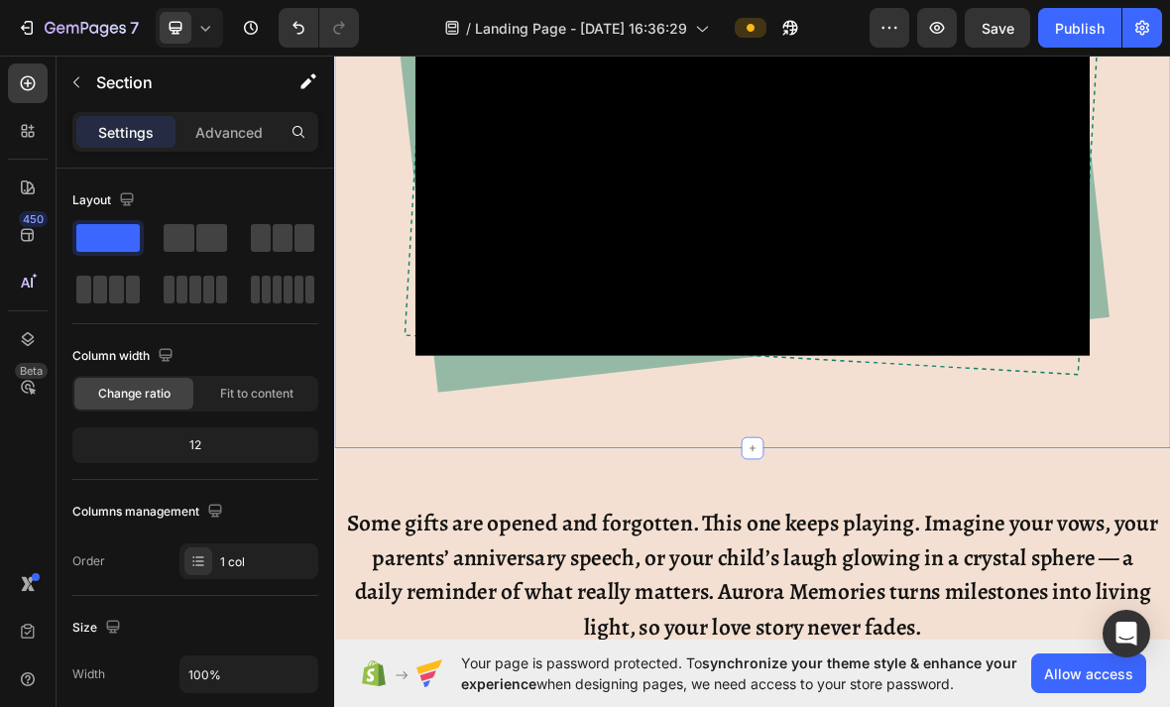
click at [90, 88] on button "button" at bounding box center [77, 82] width 32 height 32
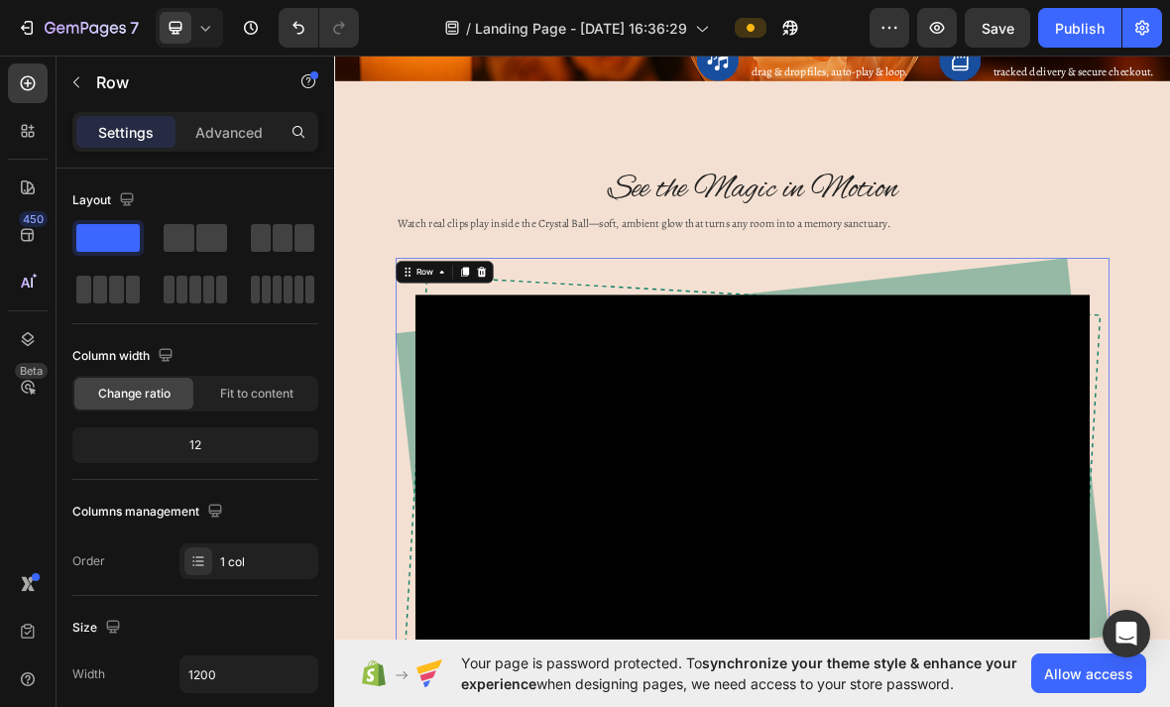
scroll to position [2014, 0]
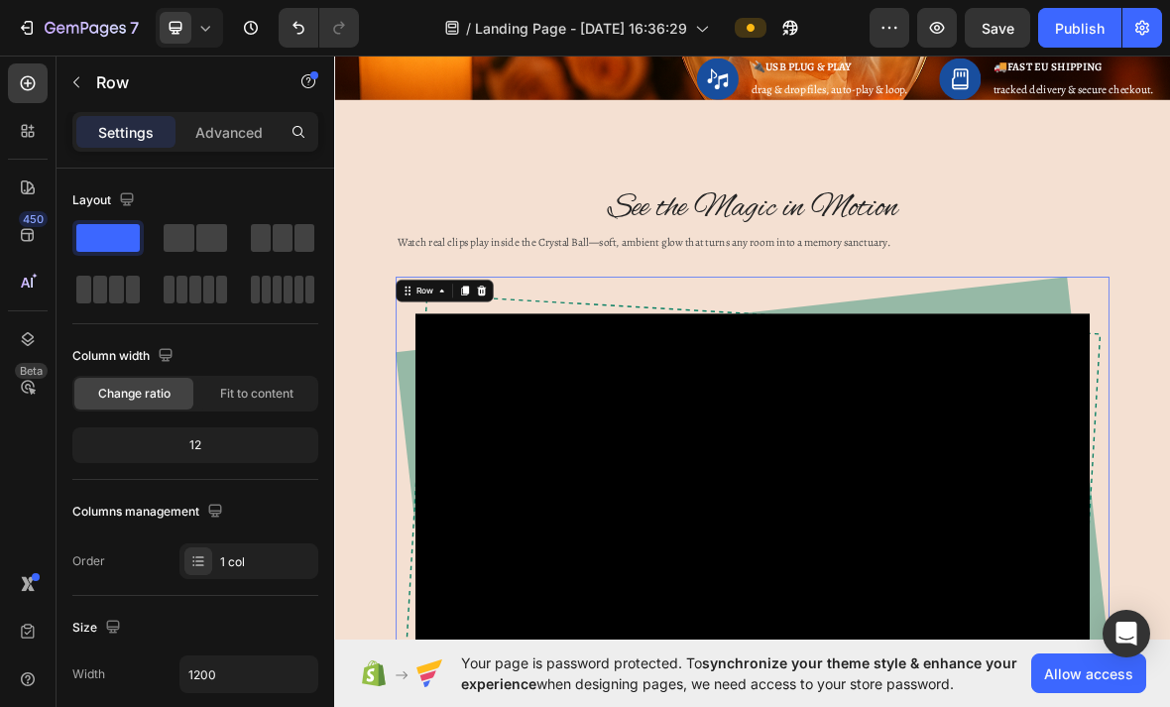
click at [547, 388] on icon at bounding box center [544, 394] width 13 height 14
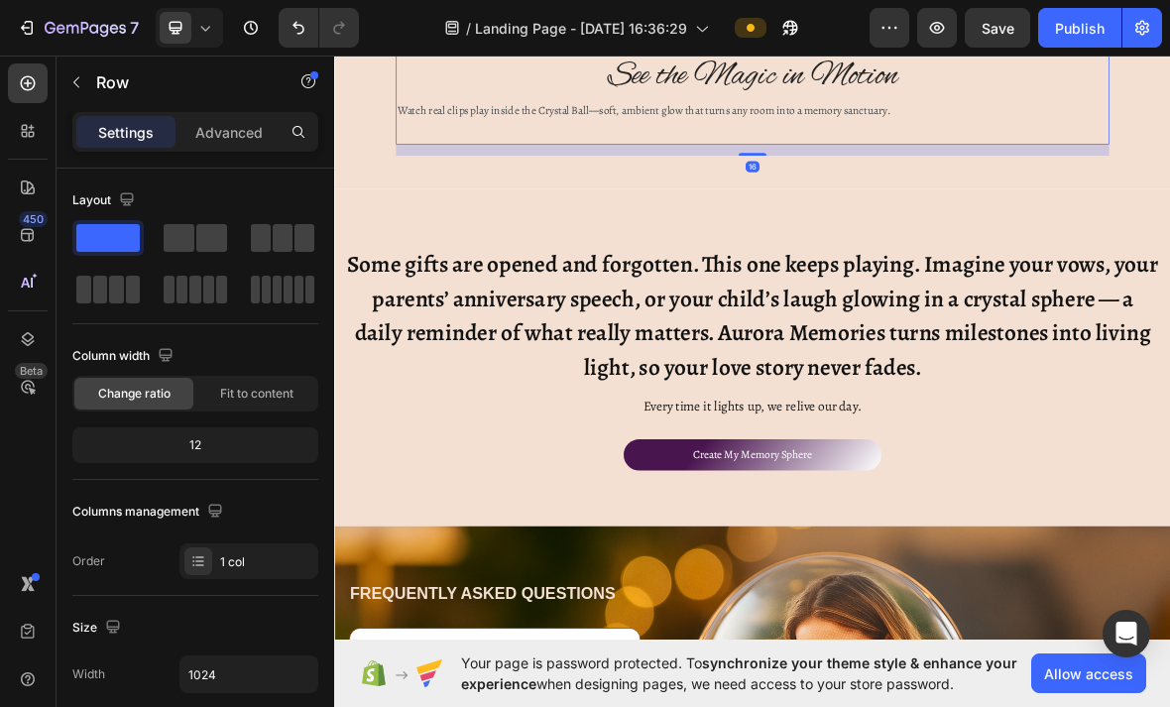
scroll to position [2205, 0]
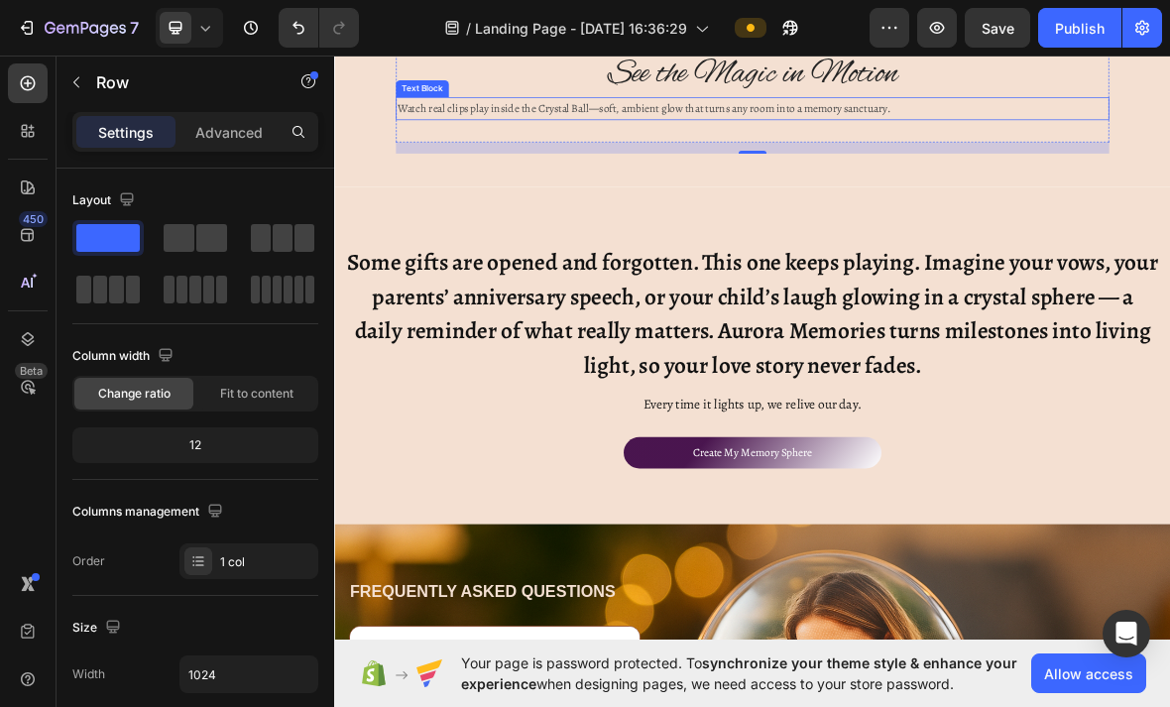
click at [1169, 148] on div "Watch real clips play inside the Crystal Ball—soft, ambient glow that turns any…" at bounding box center [930, 134] width 1016 height 33
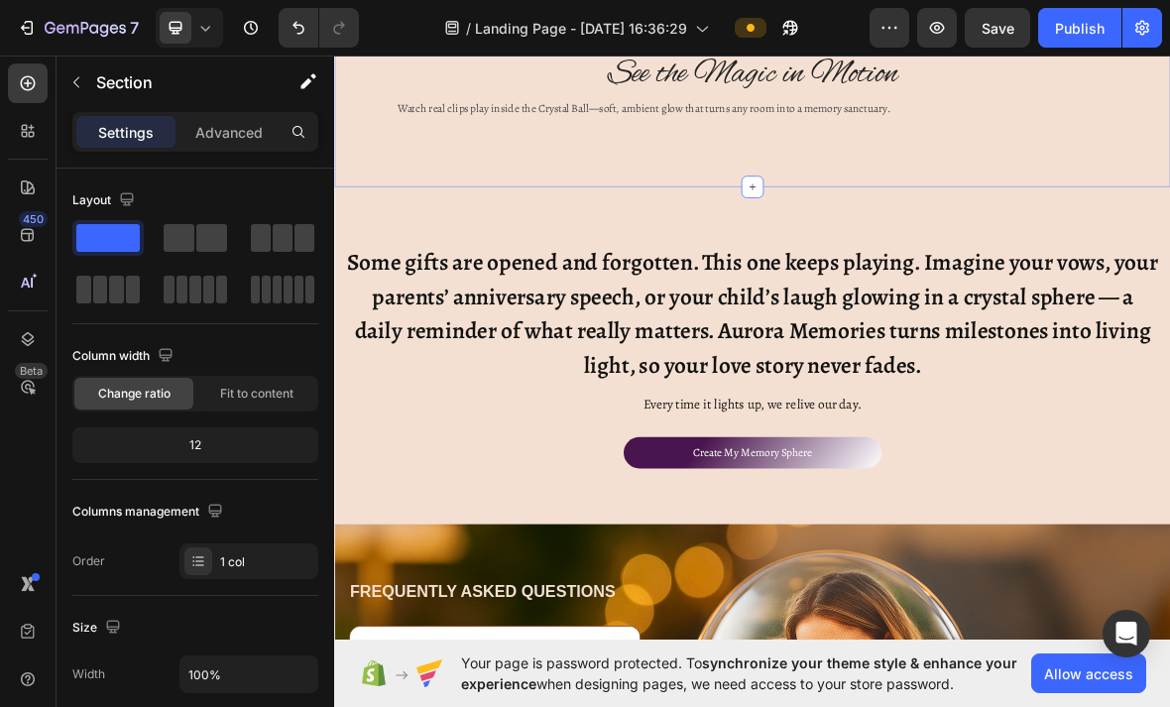
click at [954, 196] on div "See the Magic in Motion Heading Watch real clips play inside the Crystal Ball—s…" at bounding box center [929, 126] width 1161 height 146
click at [220, 141] on p "Advanced" at bounding box center [228, 132] width 67 height 21
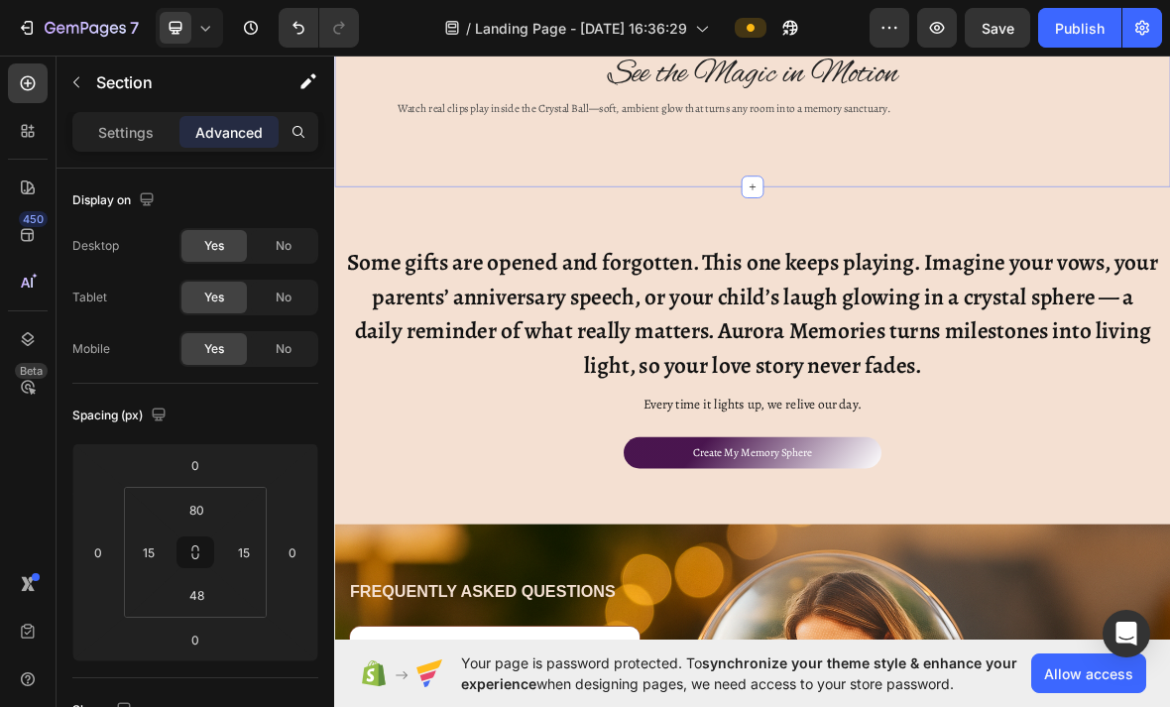
click at [90, 68] on button "button" at bounding box center [77, 82] width 32 height 32
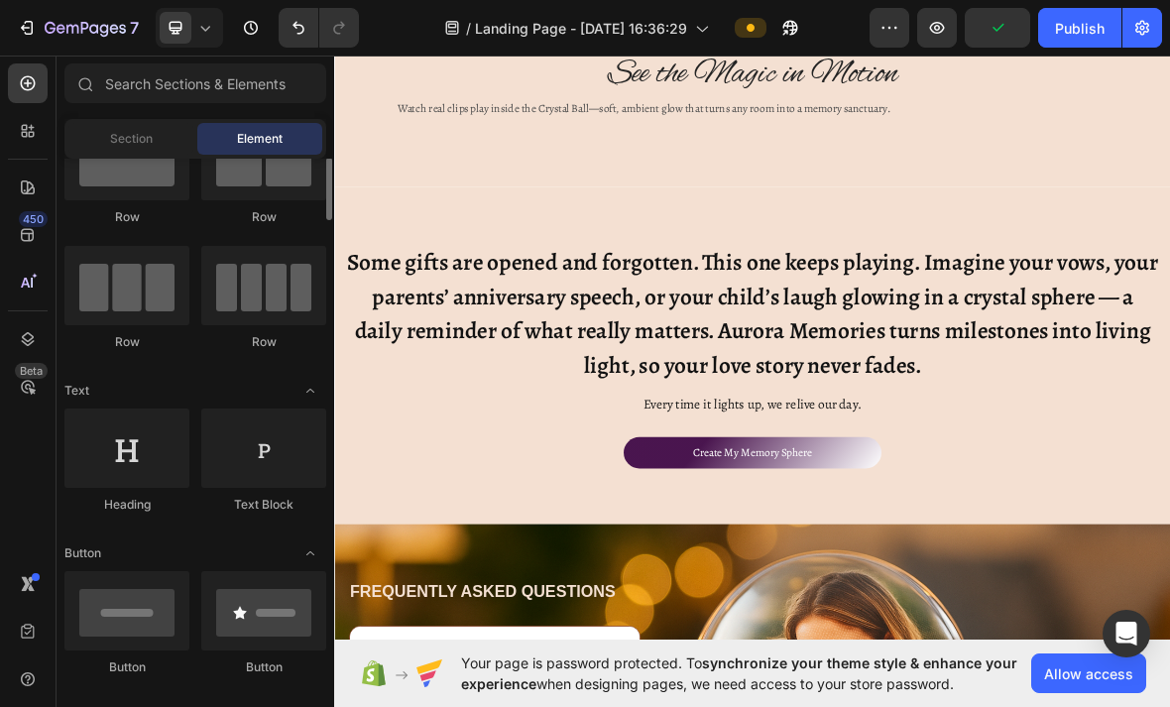
scroll to position [72, 0]
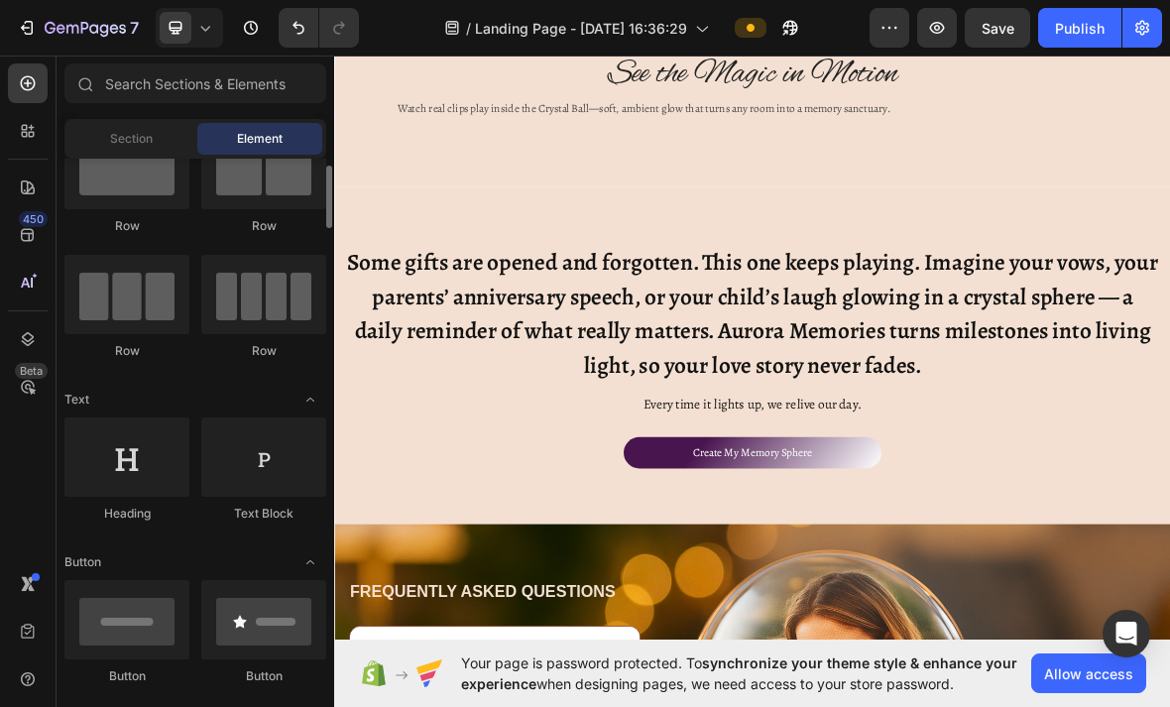
click at [97, 182] on div at bounding box center [126, 169] width 125 height 79
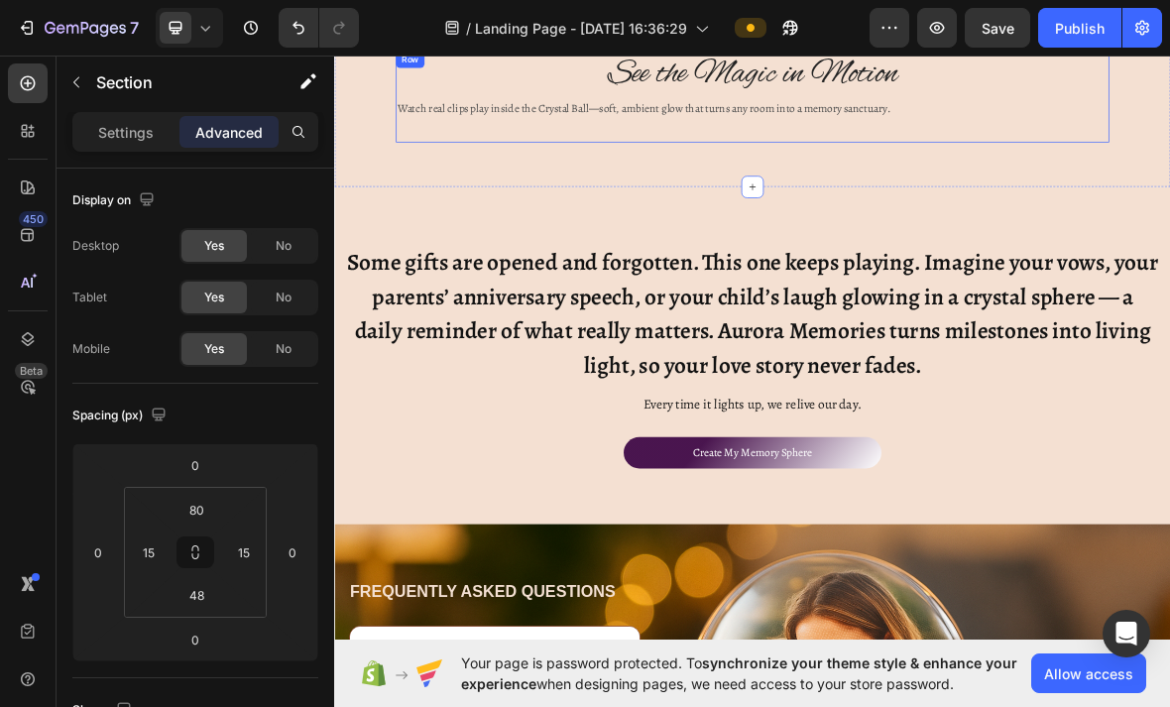
click at [80, 95] on button "button" at bounding box center [77, 82] width 32 height 32
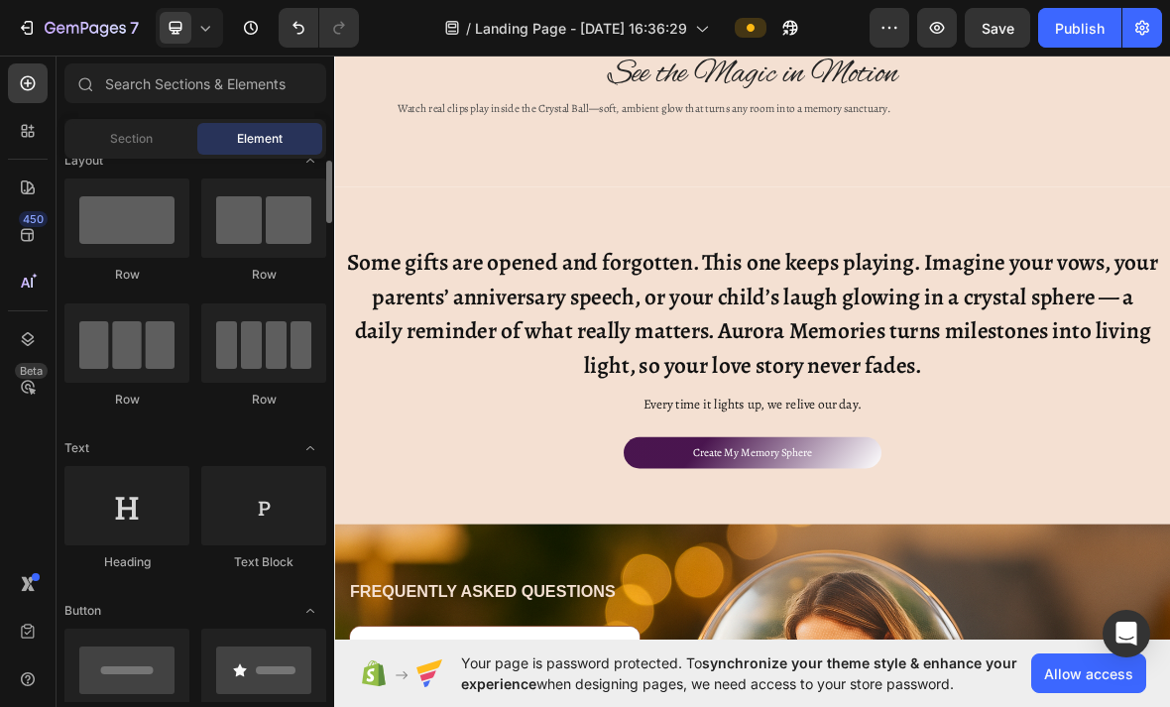
scroll to position [25, 0]
click at [146, 236] on div at bounding box center [126, 217] width 125 height 79
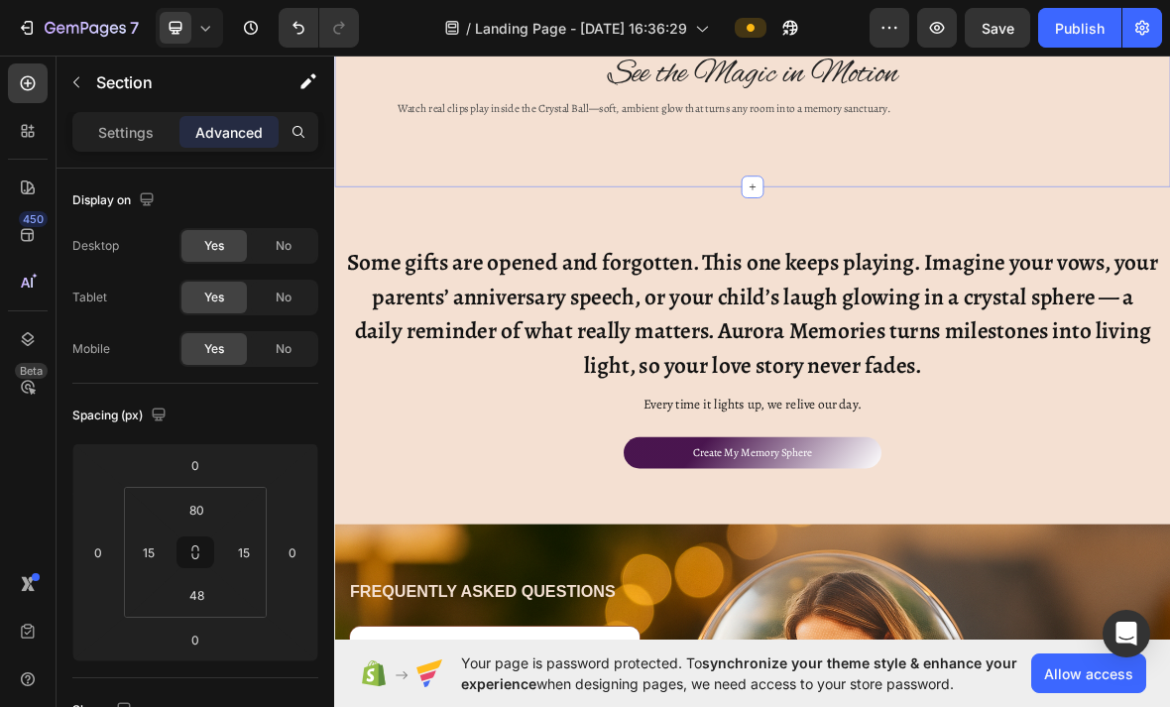
click at [934, 247] on icon at bounding box center [929, 246] width 16 height 16
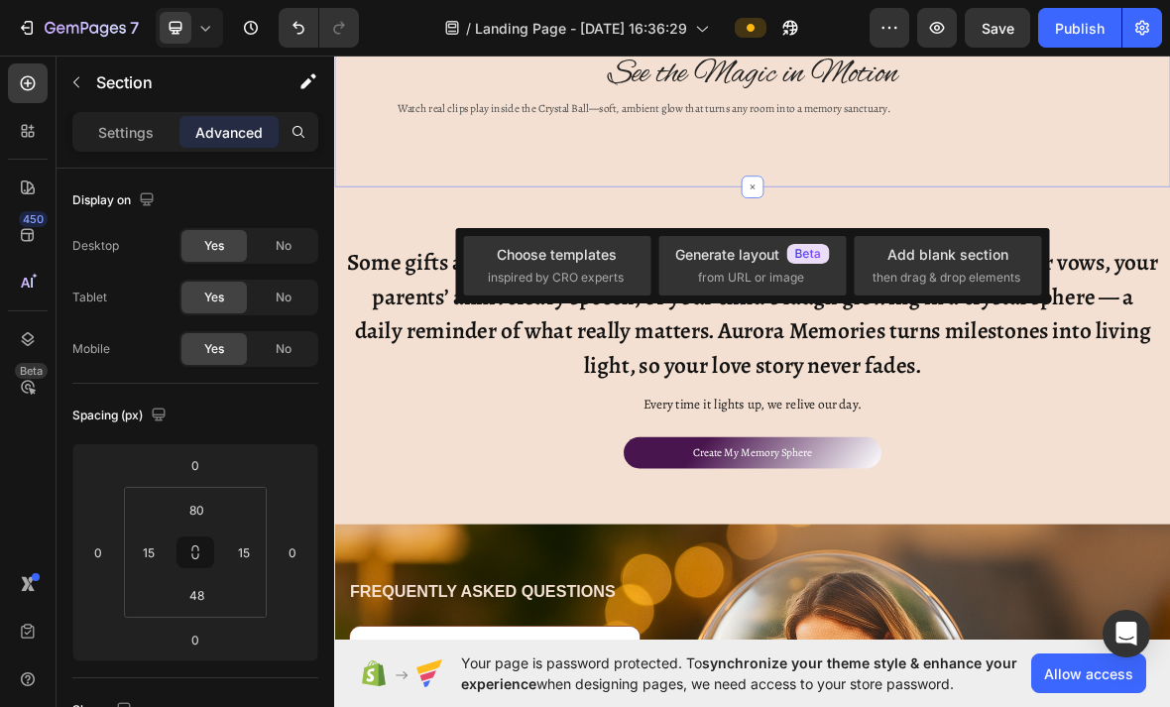
click at [1169, 178] on div "See the Magic in Motion Heading Watch real clips play inside the Crystal Ball—s…" at bounding box center [930, 118] width 1016 height 130
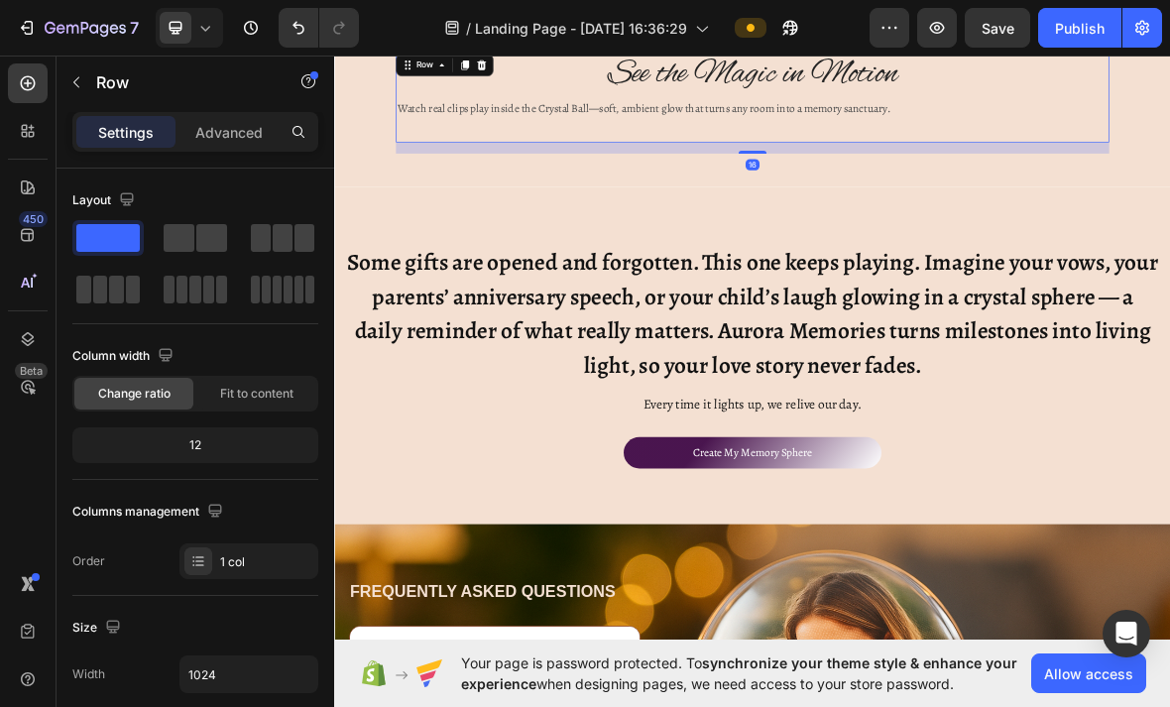
click at [935, 179] on div "See the Magic in Motion Heading Watch real clips play inside the Crystal Ball—s…" at bounding box center [930, 118] width 1016 height 130
click at [79, 85] on icon "button" at bounding box center [76, 82] width 16 height 16
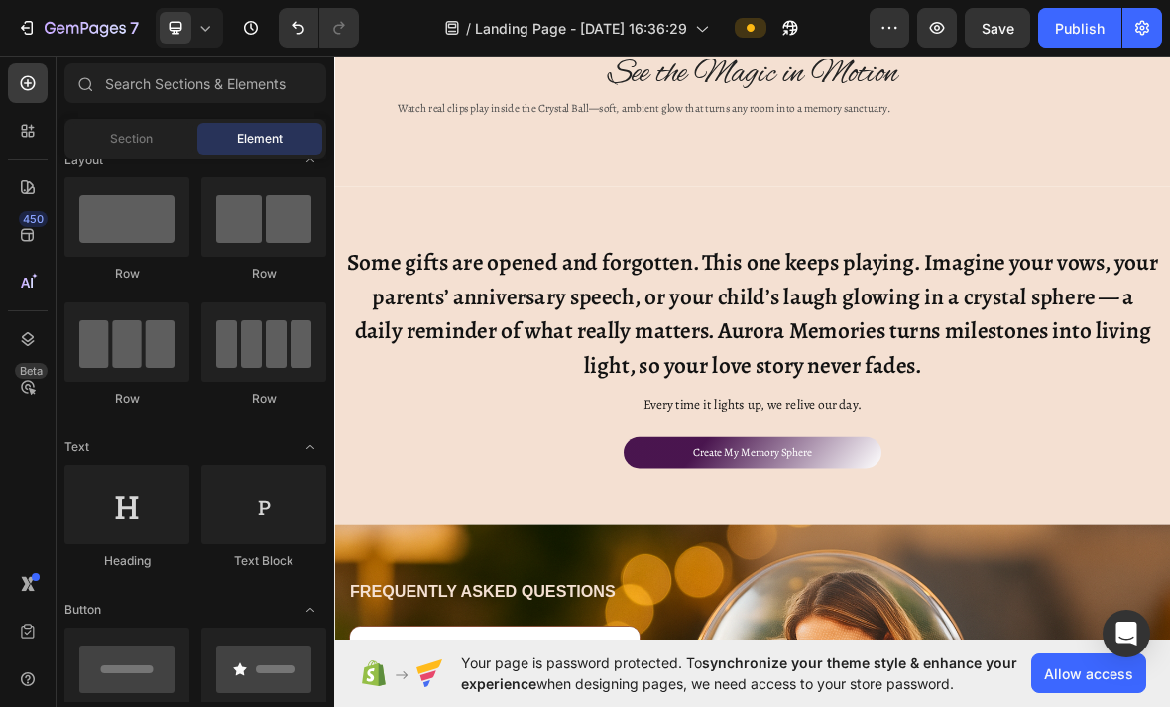
click at [127, 226] on div at bounding box center [126, 217] width 125 height 79
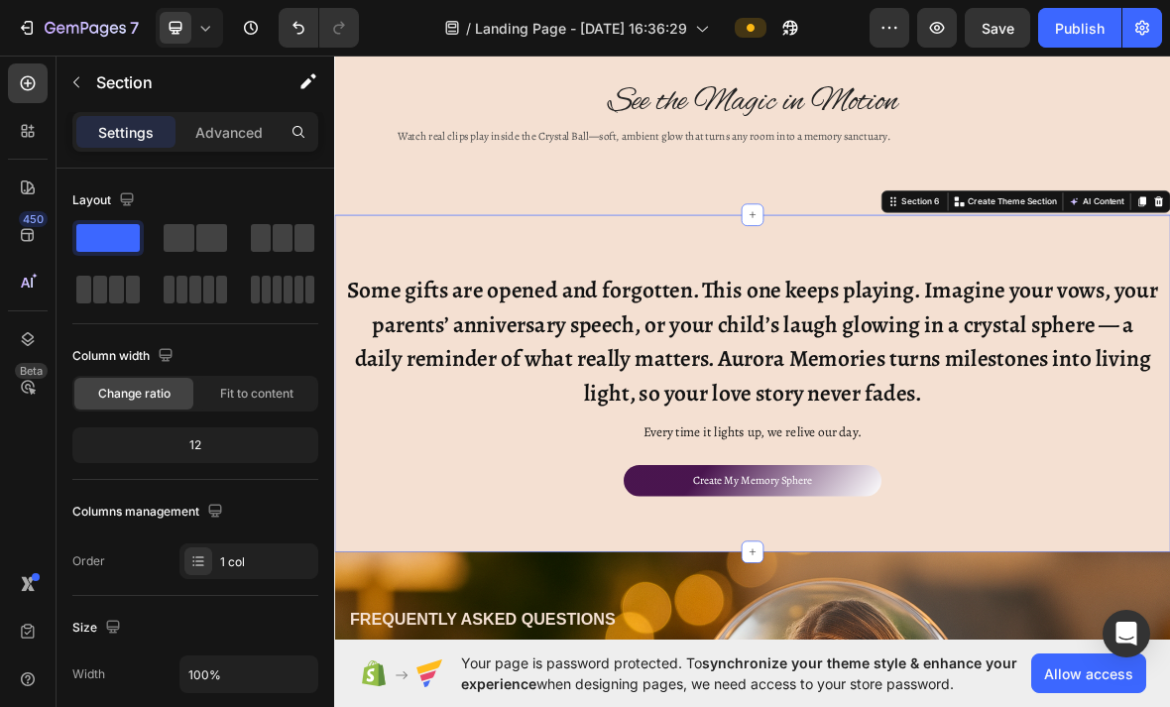
scroll to position [2075, 0]
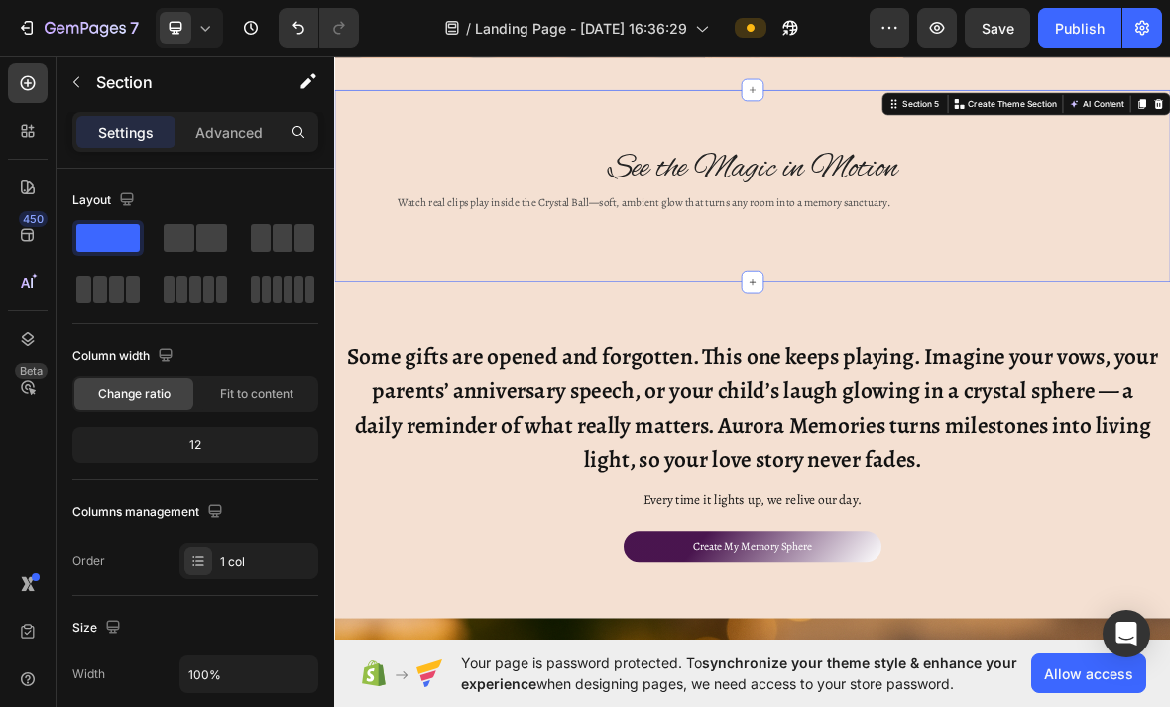
click at [814, 348] on div "See the Magic in Motion Heading Watch real clips play inside the Crystal Ball—s…" at bounding box center [929, 244] width 1190 height 273
click at [88, 88] on button "button" at bounding box center [77, 82] width 32 height 32
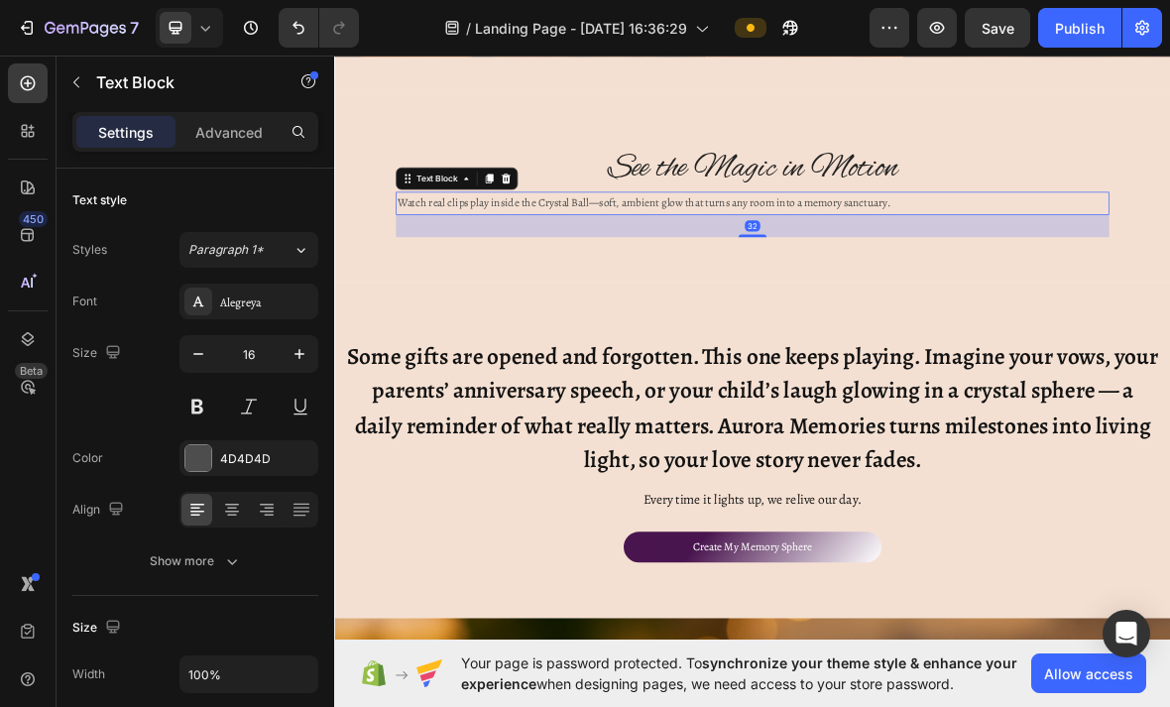
click at [914, 278] on div "Watch real clips play inside the Crystal Ball—soft, ambient glow that turns any…" at bounding box center [930, 269] width 1016 height 33
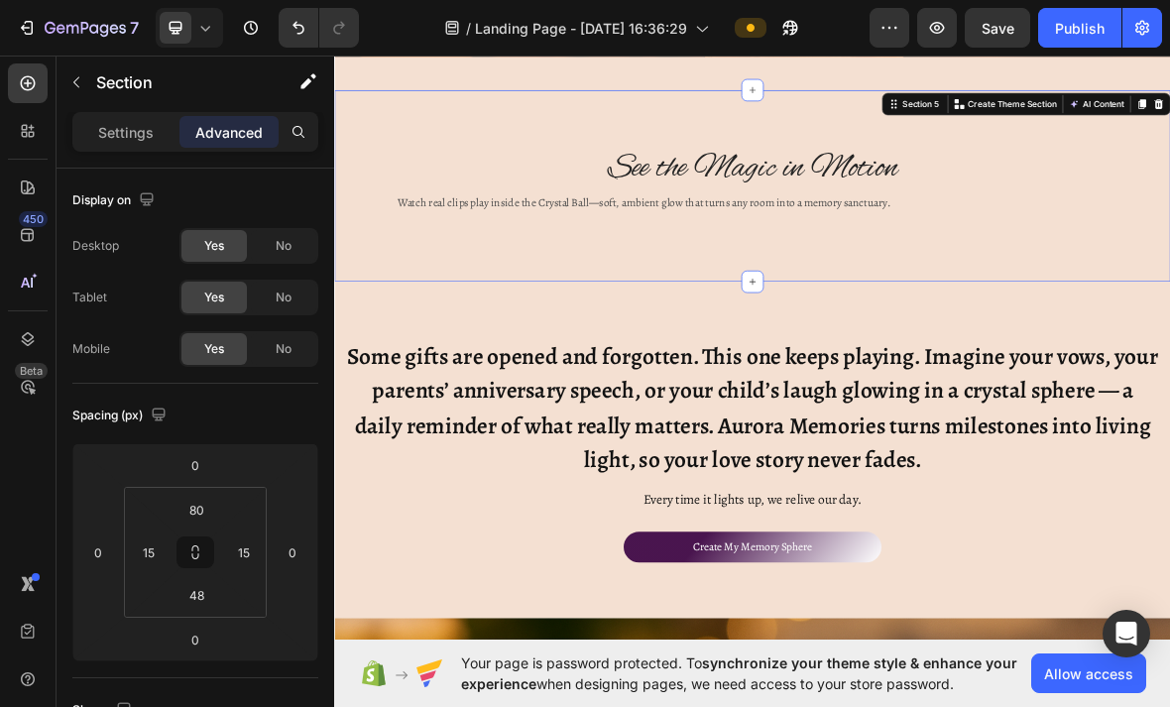
click at [551, 165] on div "See the Magic in Motion Heading Watch real clips play inside the Crystal Ball—s…" at bounding box center [929, 244] width 1190 height 273
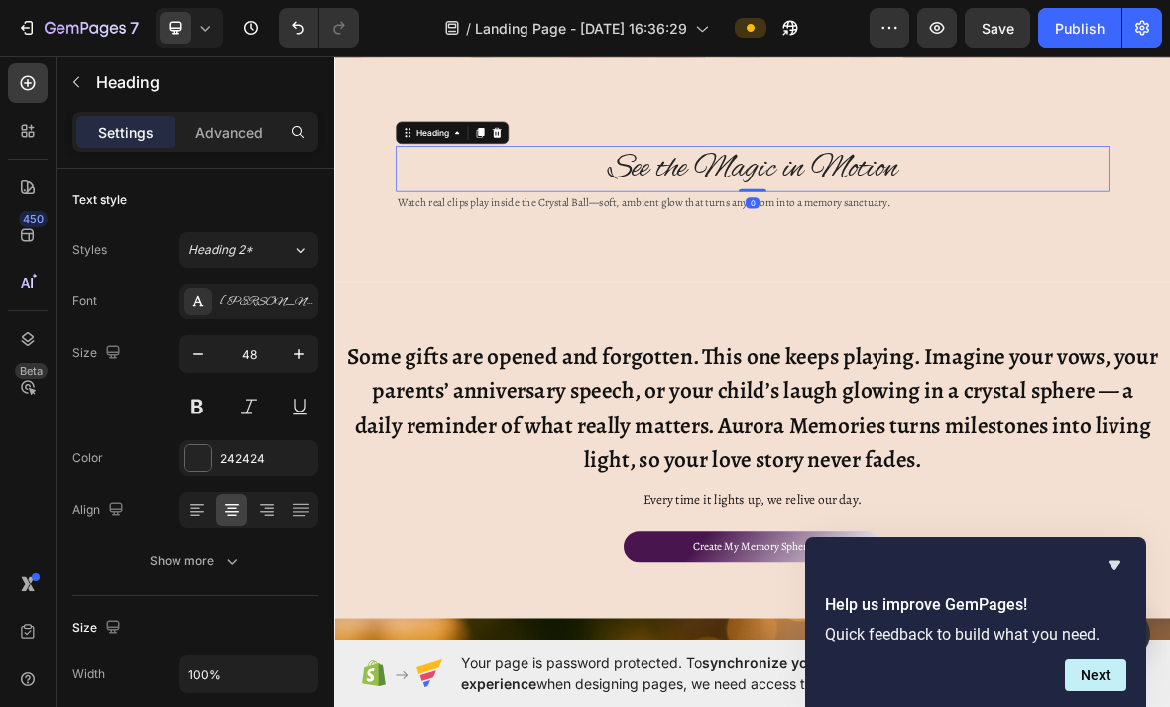
click at [1169, 200] on h2 "See the Magic in Motion" at bounding box center [930, 219] width 1016 height 65
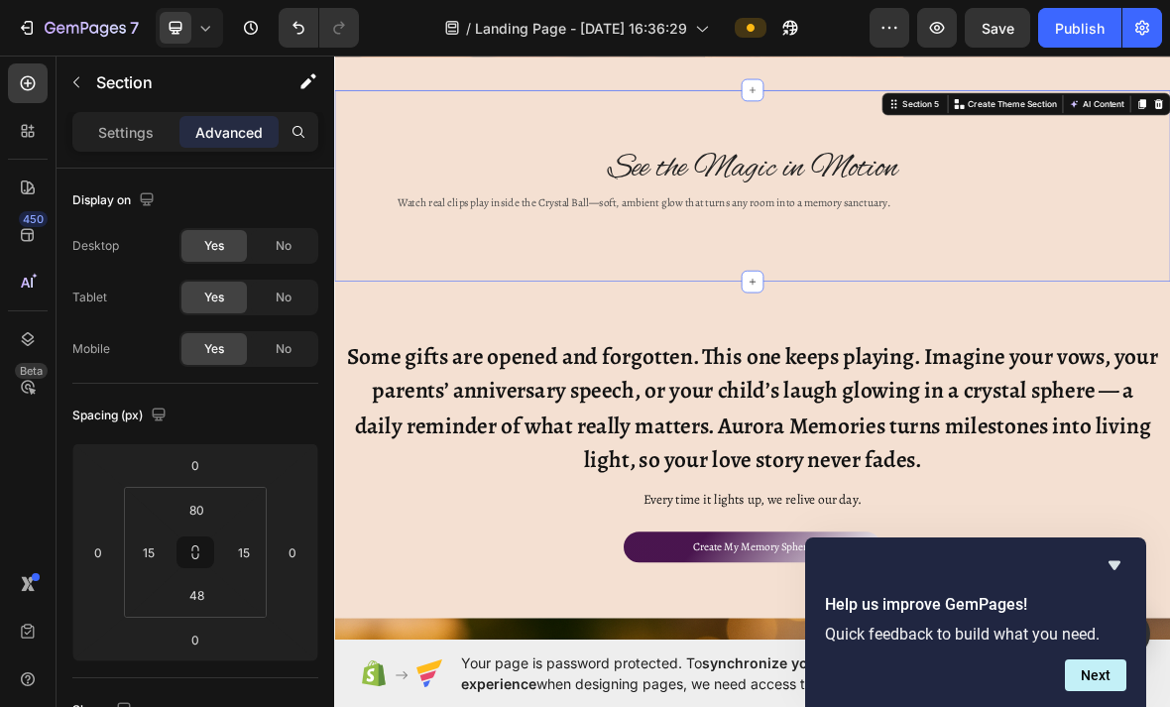
click at [1159, 131] on div "Section 5" at bounding box center [1169, 128] width 61 height 18
click at [1015, 154] on div "See the Magic in Motion Heading Watch real clips play inside the Crystal Ball—s…" at bounding box center [929, 244] width 1190 height 273
click at [940, 165] on div "See the Magic in Motion Heading Watch real clips play inside the Crystal Ball—s…" at bounding box center [929, 244] width 1190 height 273
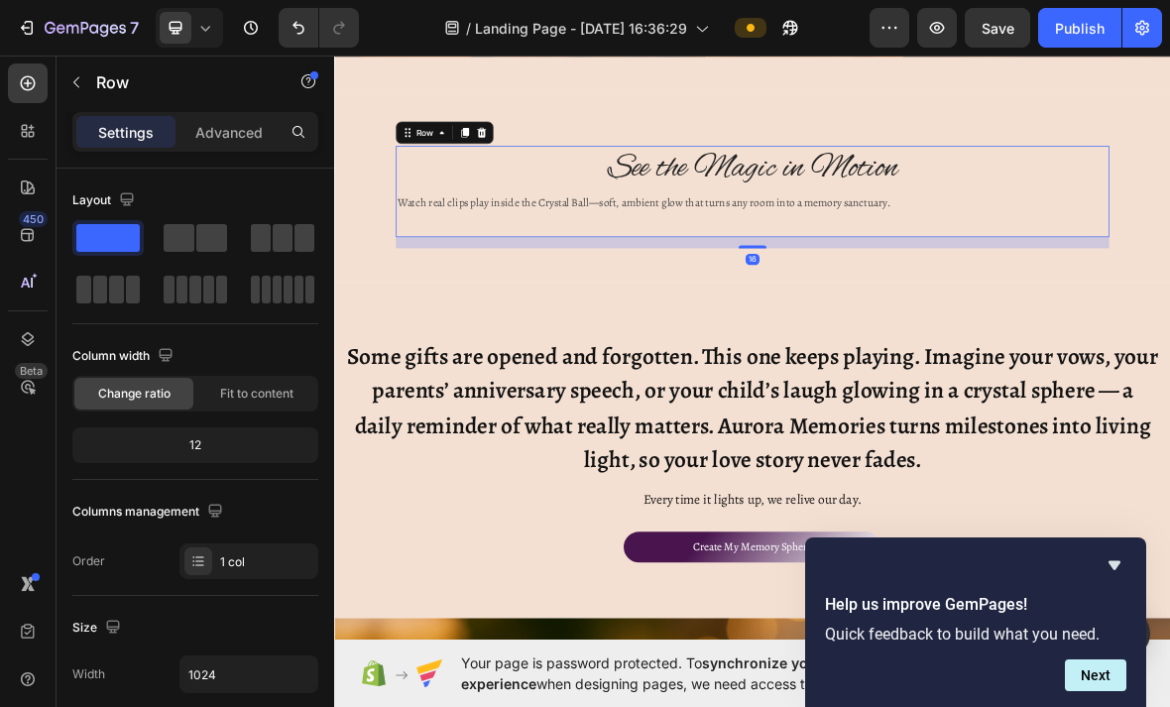
click at [72, 69] on button "button" at bounding box center [77, 82] width 32 height 32
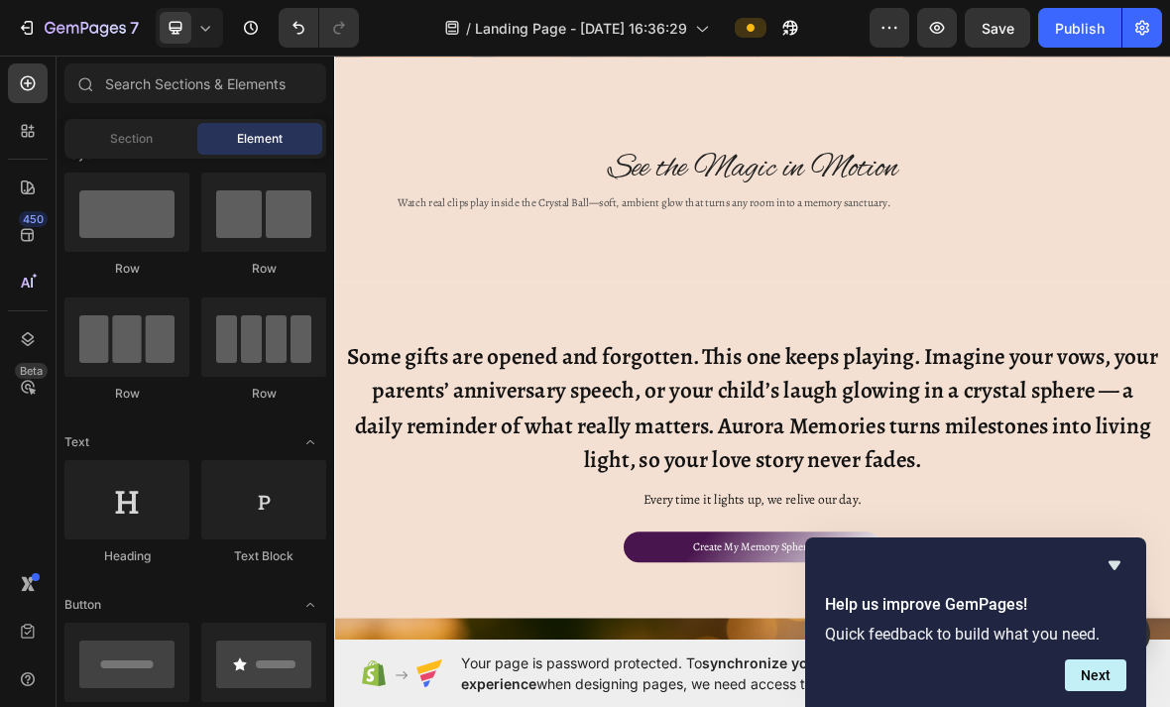
scroll to position [28, 0]
click at [102, 207] on div at bounding box center [126, 214] width 125 height 79
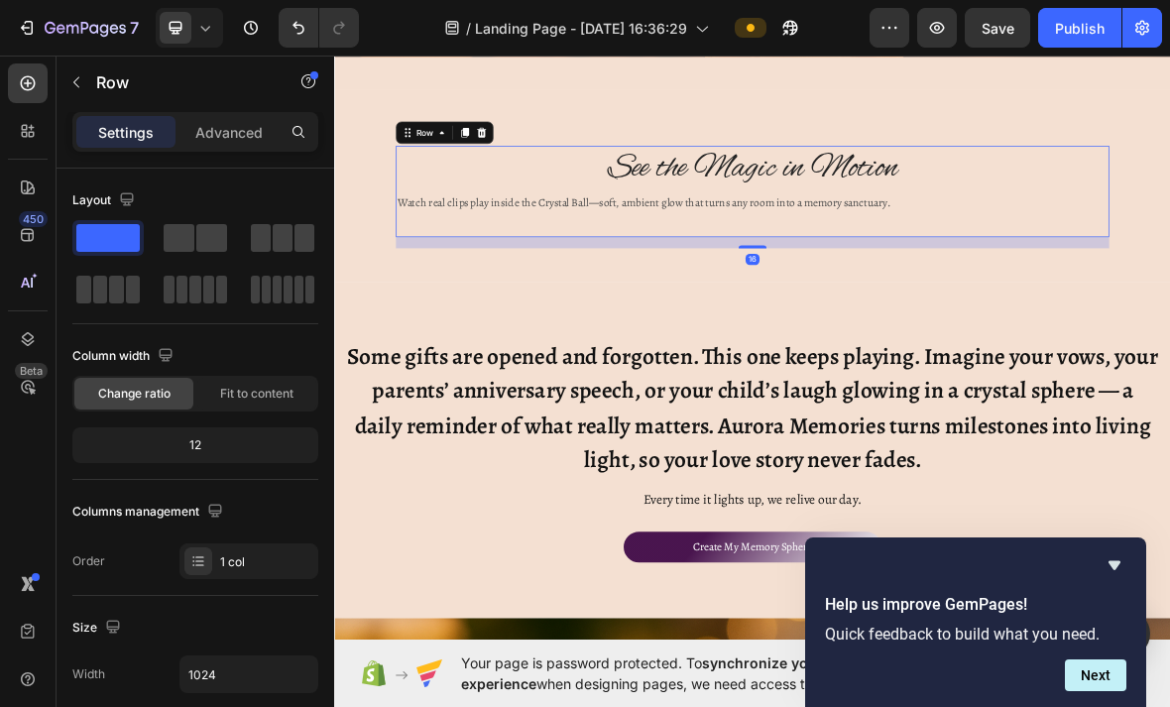
click at [78, 94] on button "button" at bounding box center [77, 82] width 32 height 32
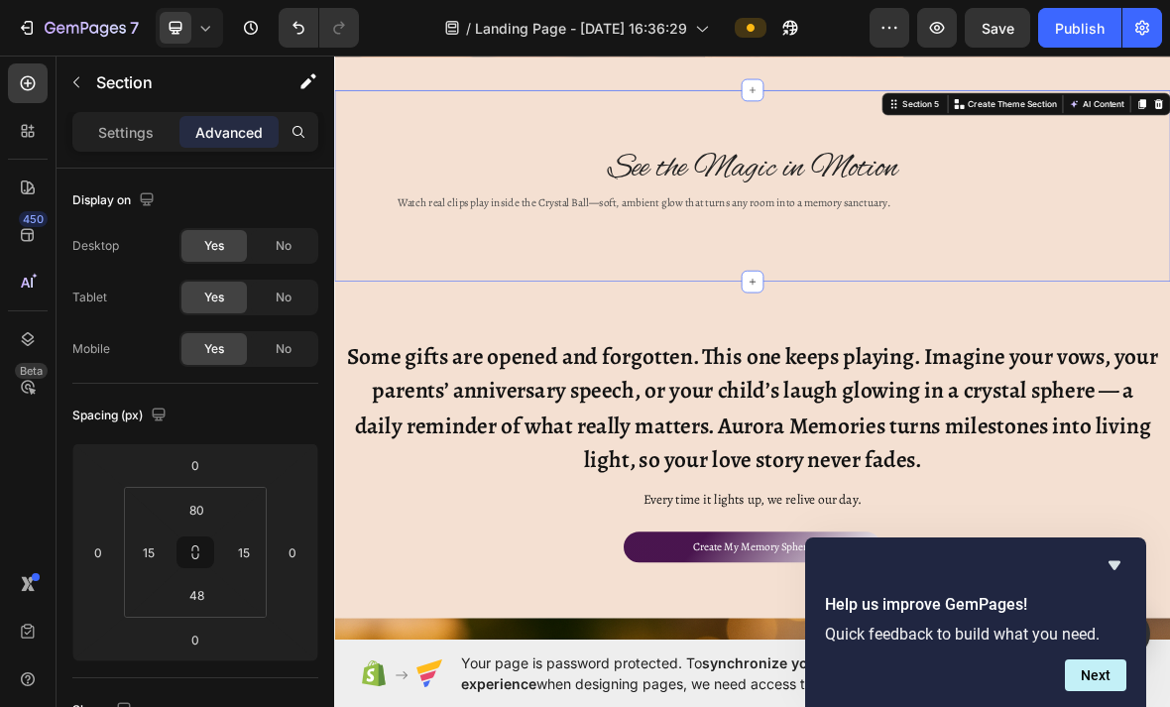
click at [84, 73] on button "button" at bounding box center [77, 82] width 32 height 32
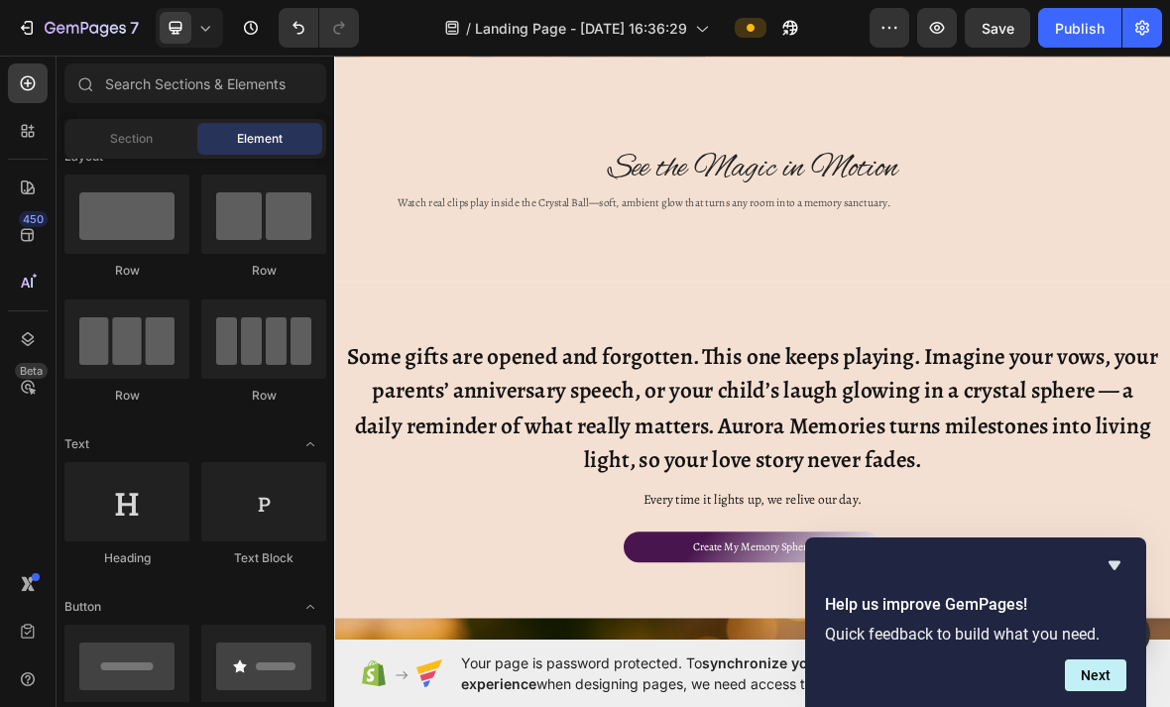
click at [131, 221] on div at bounding box center [126, 214] width 125 height 79
click at [143, 226] on div at bounding box center [126, 214] width 125 height 79
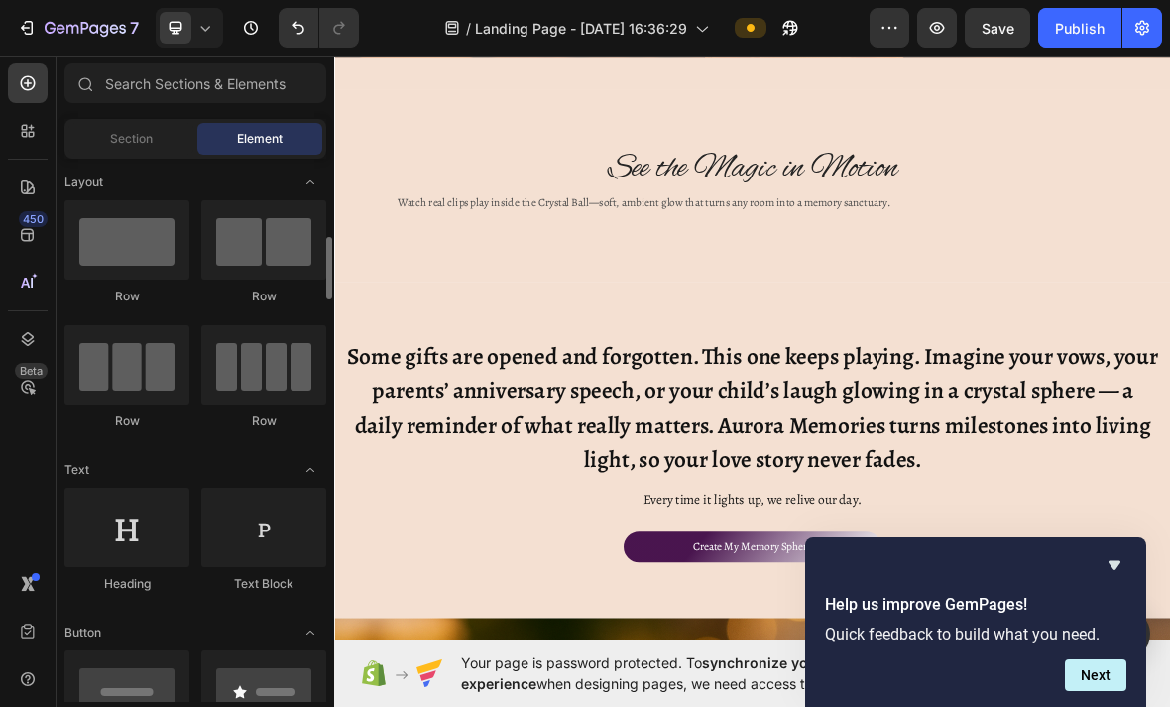
scroll to position [0, 0]
click at [134, 239] on div at bounding box center [126, 241] width 125 height 79
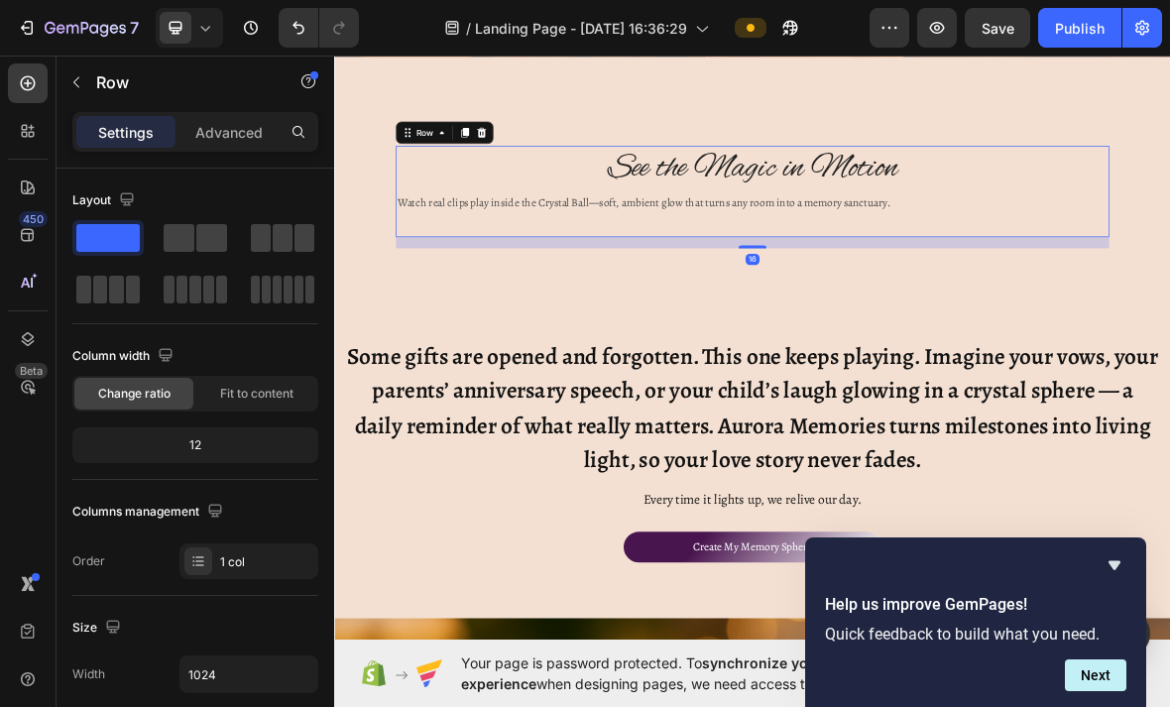
click at [925, 310] on div "See the Magic in Motion Heading Watch real clips play inside the Crystal Ball—s…" at bounding box center [930, 252] width 1016 height 130
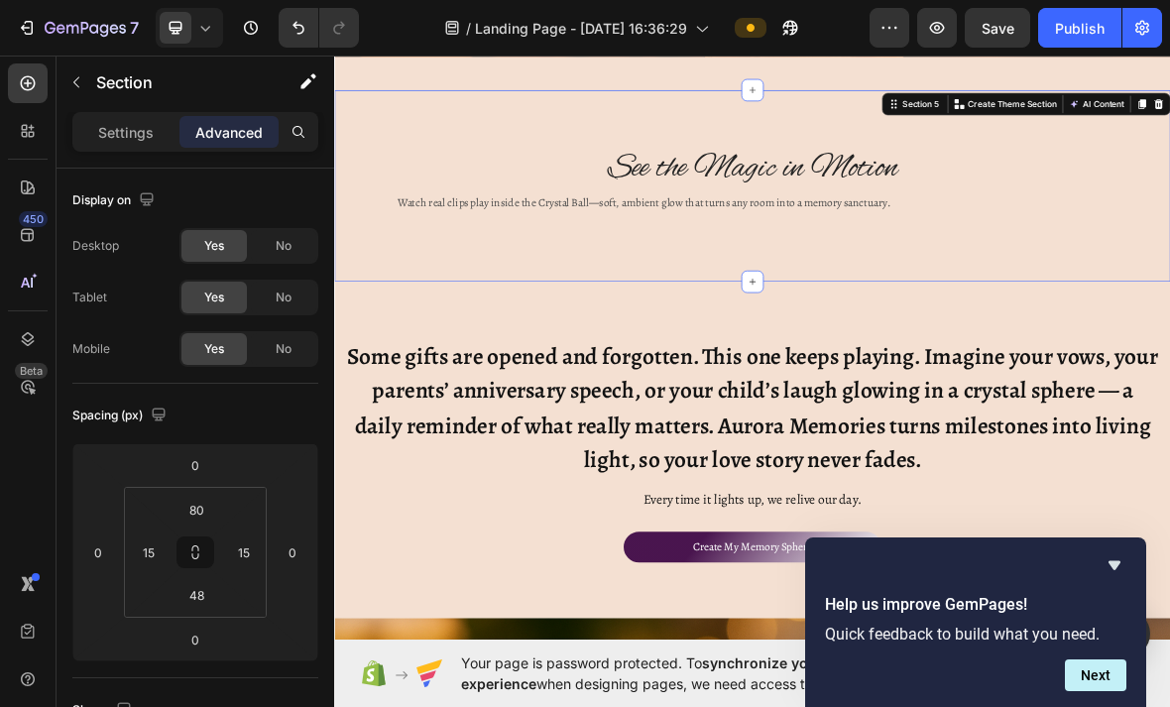
click at [1152, 120] on div "Section 5" at bounding box center [1169, 128] width 61 height 18
click at [1164, 124] on div "Section 5" at bounding box center [1169, 128] width 61 height 18
click at [1102, 576] on div at bounding box center [976, 565] width 302 height 24
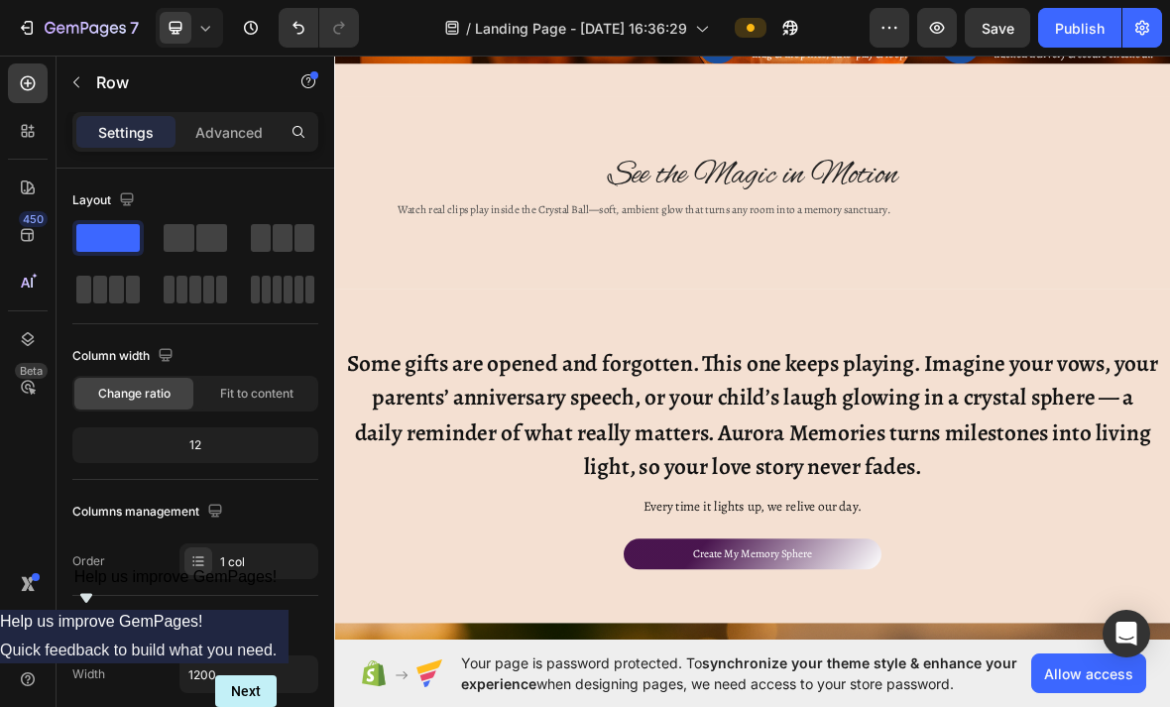
scroll to position [2088, 0]
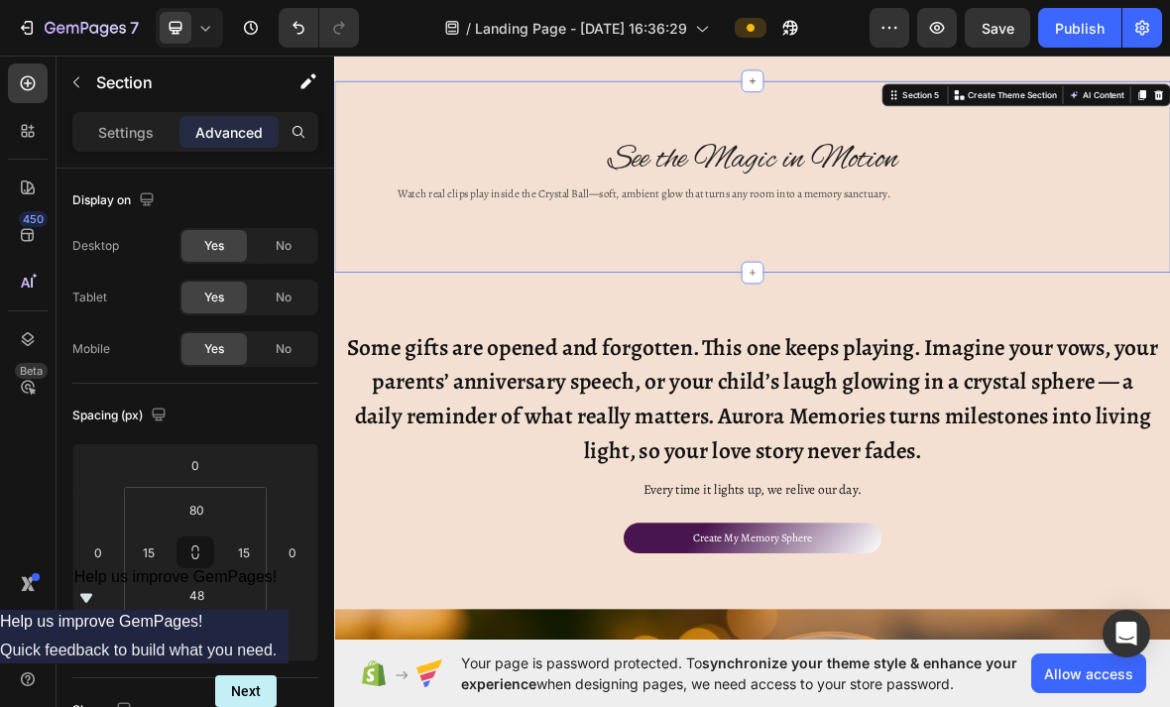
click at [994, 320] on div "See the Magic in Motion Heading Watch real clips play inside the Crystal Ball—s…" at bounding box center [929, 231] width 1190 height 273
click at [933, 352] on div at bounding box center [930, 368] width 32 height 32
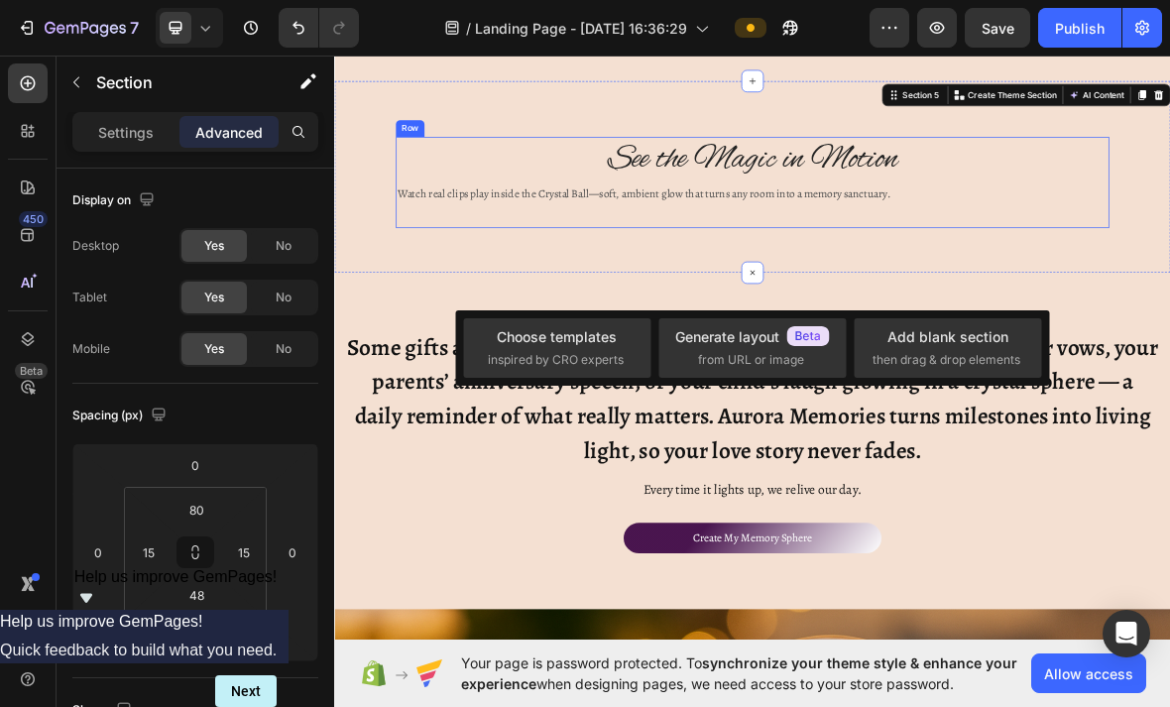
click at [968, 298] on div "See the Magic in Motion Heading Watch real clips play inside the Crystal Ball—s…" at bounding box center [930, 240] width 1016 height 130
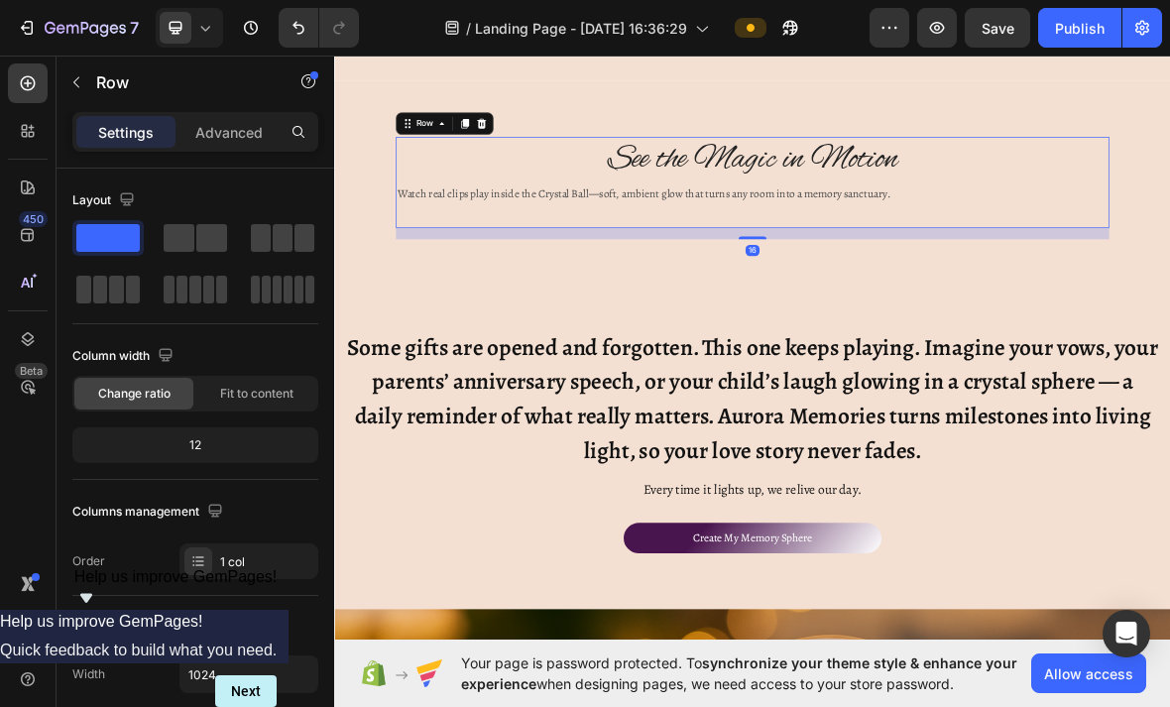
click at [972, 305] on div "16" at bounding box center [930, 313] width 1016 height 16
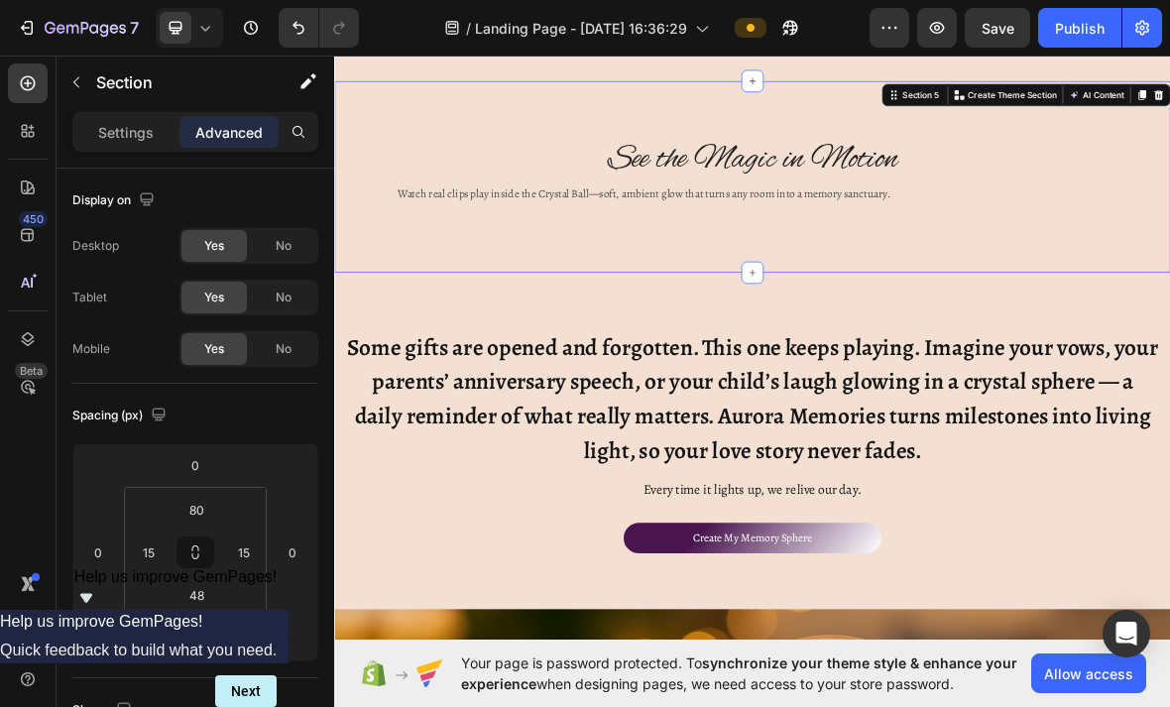
click at [302, 14] on button "Undo/Redo" at bounding box center [299, 28] width 40 height 40
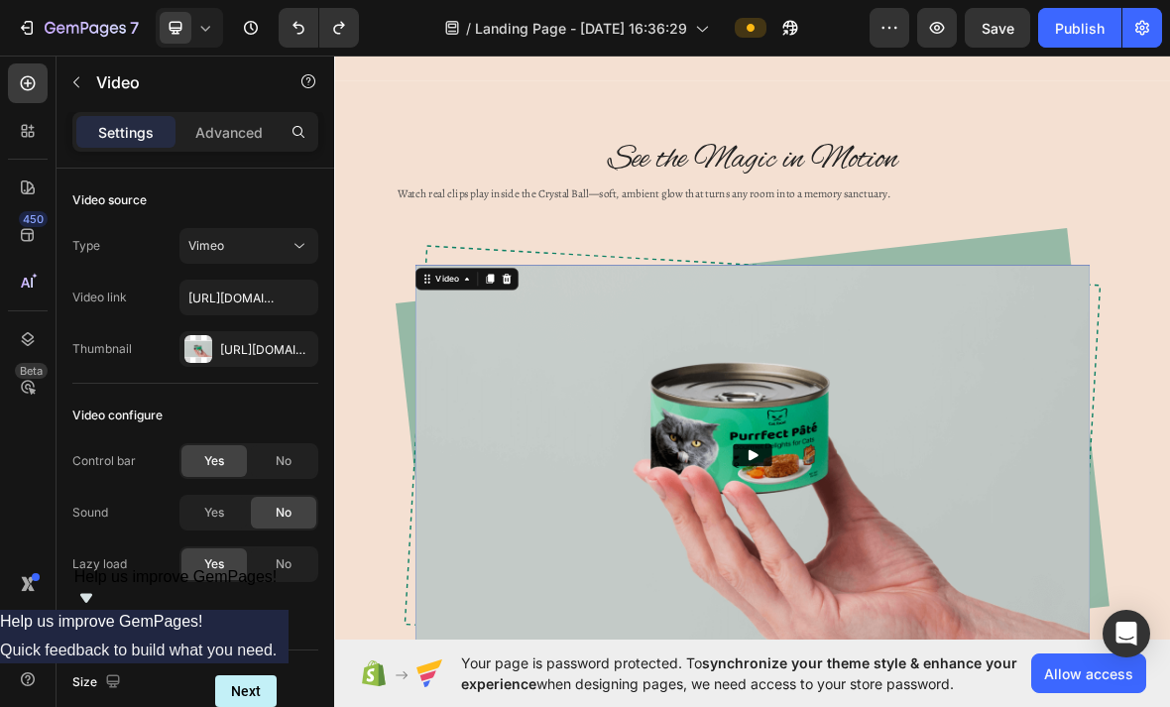
click at [588, 375] on div at bounding box center [579, 377] width 24 height 24
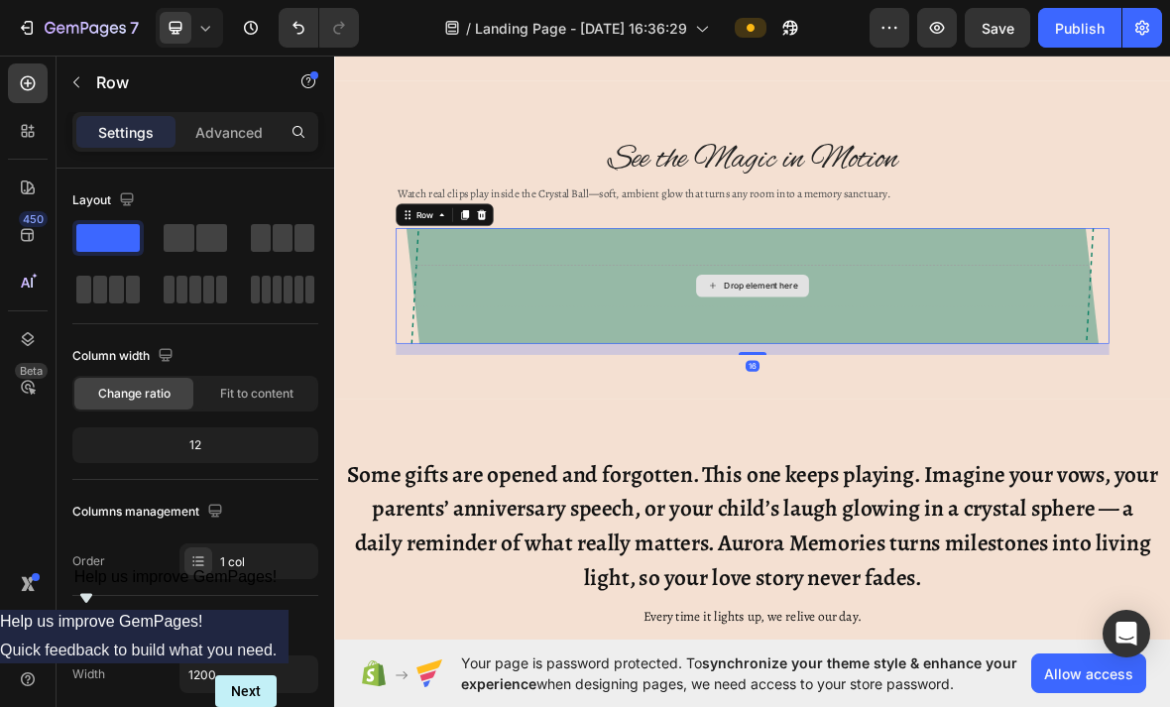
click at [463, 371] on div "Drop element here" at bounding box center [929, 387] width 960 height 60
click at [461, 391] on div "Drop element here" at bounding box center [929, 387] width 960 height 60
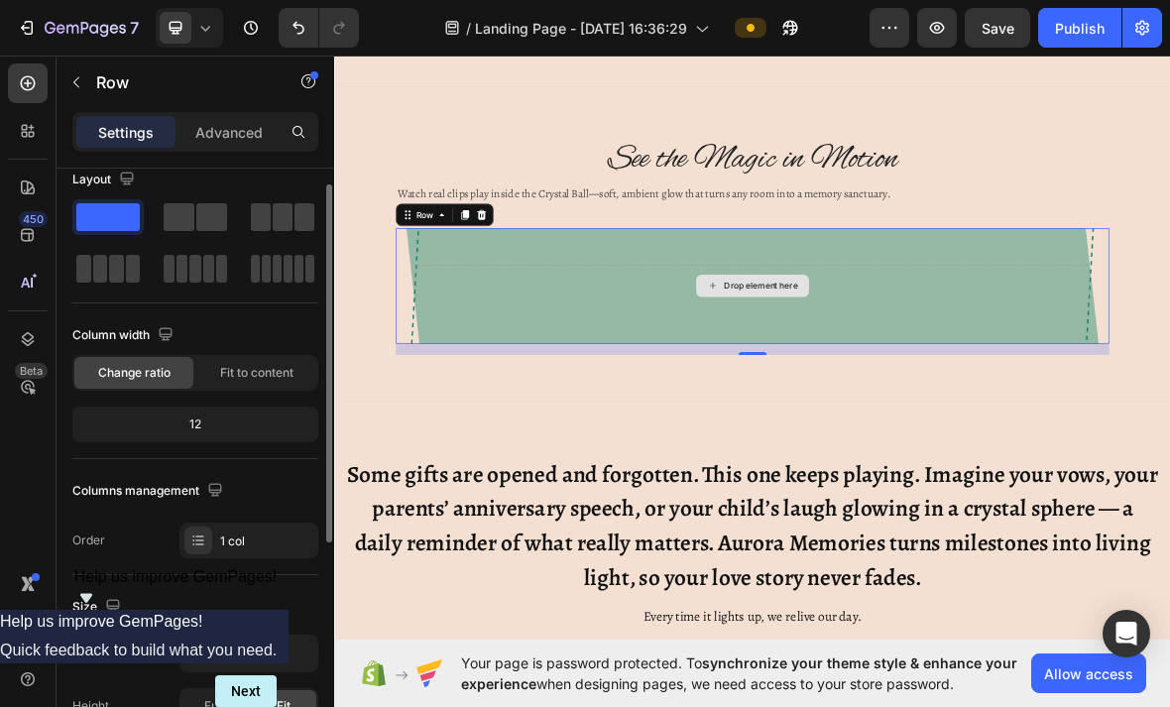
scroll to position [6, 0]
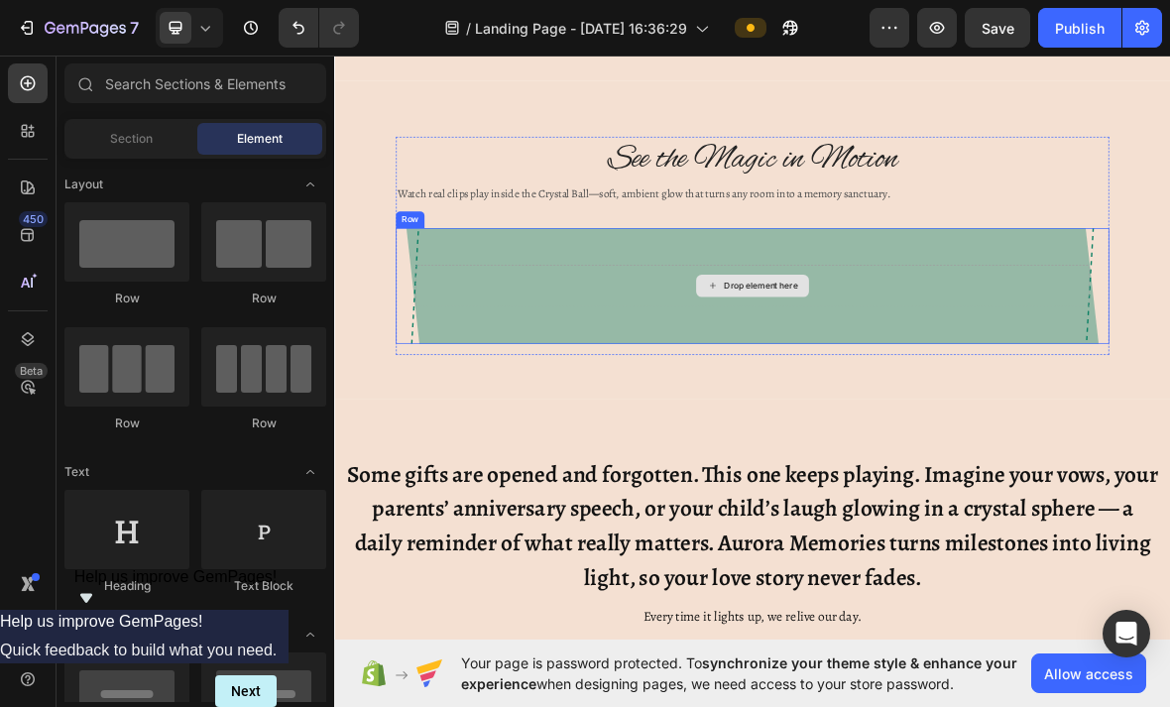
click at [964, 388] on div "Drop element here" at bounding box center [941, 387] width 105 height 16
click at [945, 371] on div "Drop element here" at bounding box center [929, 387] width 161 height 32
click at [918, 382] on div "Drop element here" at bounding box center [941, 387] width 105 height 16
click at [916, 381] on div "Drop element here" at bounding box center [941, 387] width 105 height 16
click at [916, 384] on div "Drop element here" at bounding box center [941, 387] width 105 height 16
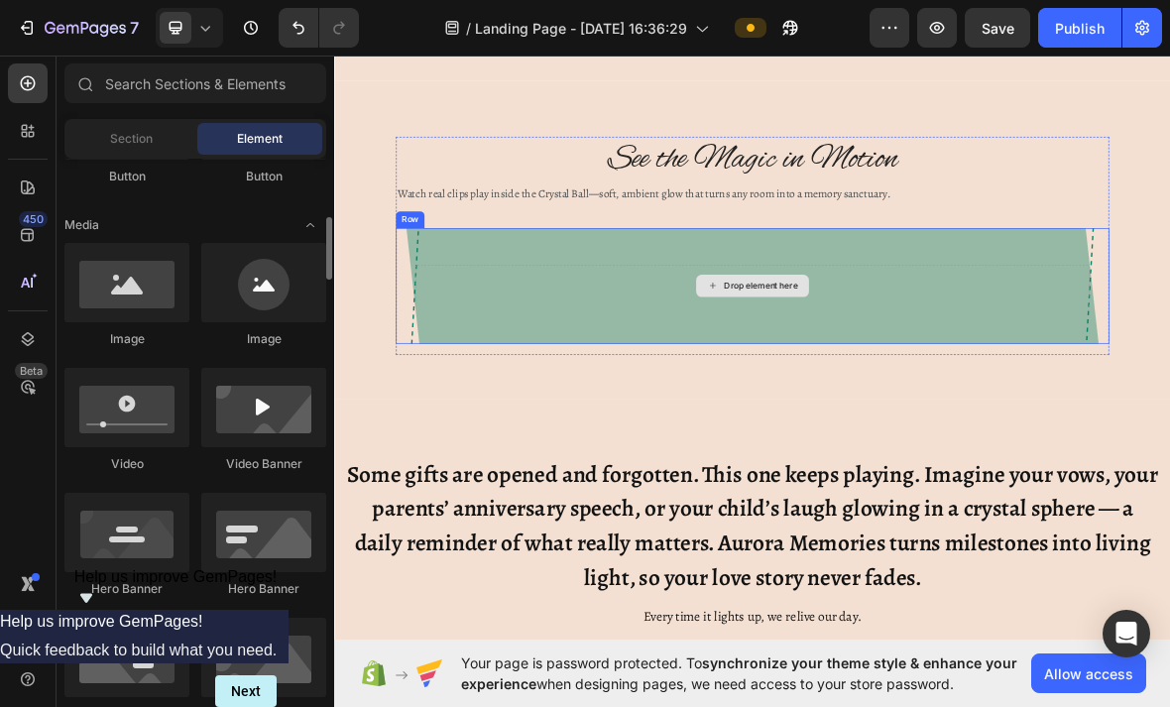
scroll to position [573, 0]
click at [146, 290] on div at bounding box center [126, 281] width 125 height 79
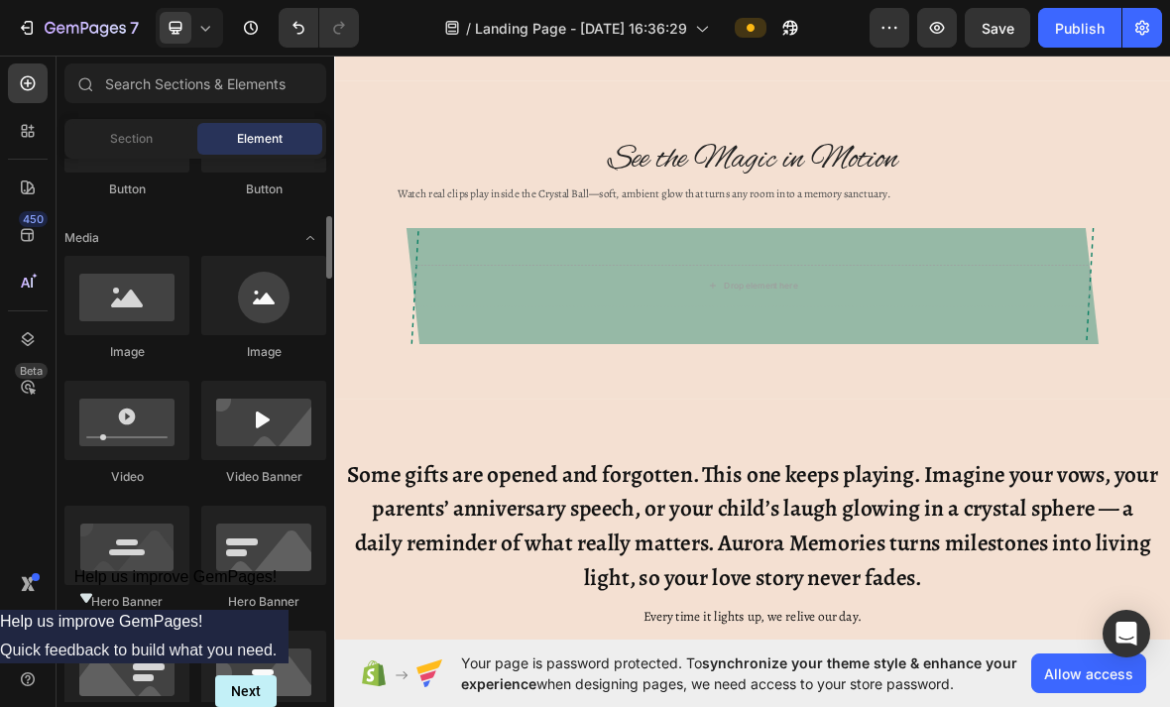
scroll to position [560, 0]
click at [960, 371] on div "Drop element here" at bounding box center [929, 387] width 161 height 32
click at [938, 371] on div "Drop element here" at bounding box center [929, 387] width 161 height 32
click at [921, 379] on div "Drop element here" at bounding box center [941, 387] width 105 height 16
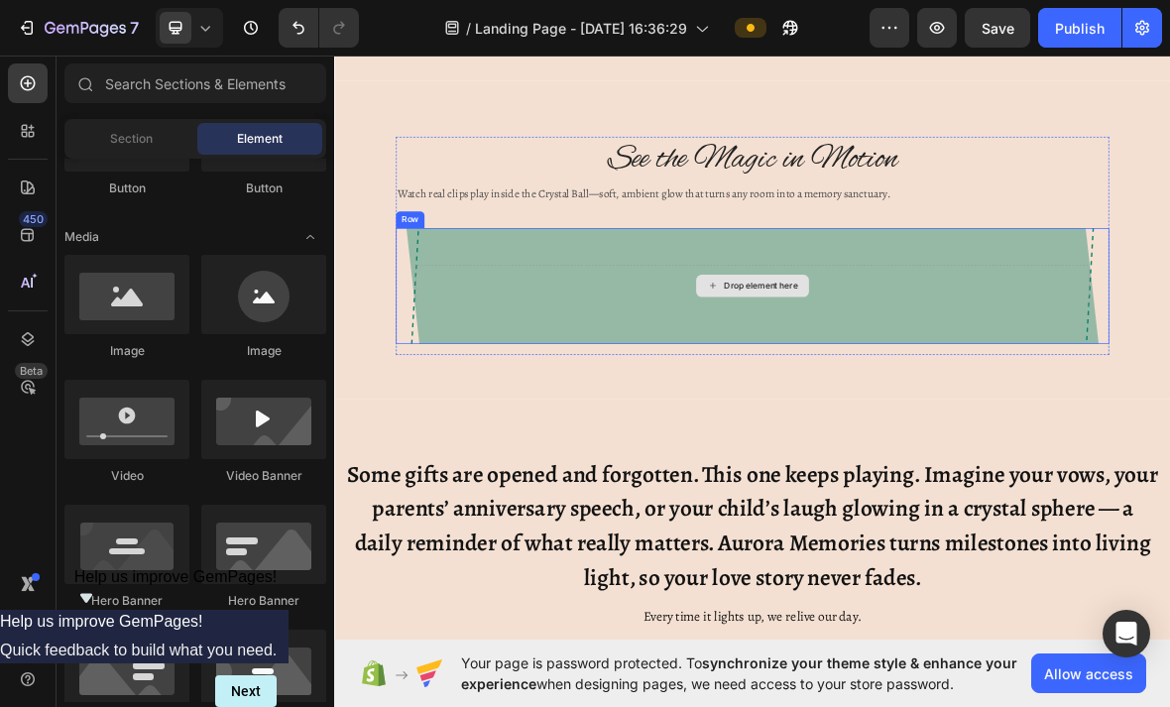
click at [884, 381] on div "Drop element here" at bounding box center [929, 387] width 161 height 32
click at [868, 378] on icon at bounding box center [873, 386] width 16 height 17
click at [858, 375] on div "Drop element here" at bounding box center [929, 387] width 161 height 32
click at [864, 382] on div "Drop element here" at bounding box center [929, 387] width 161 height 32
click at [857, 390] on div "Drop element here" at bounding box center [929, 387] width 161 height 32
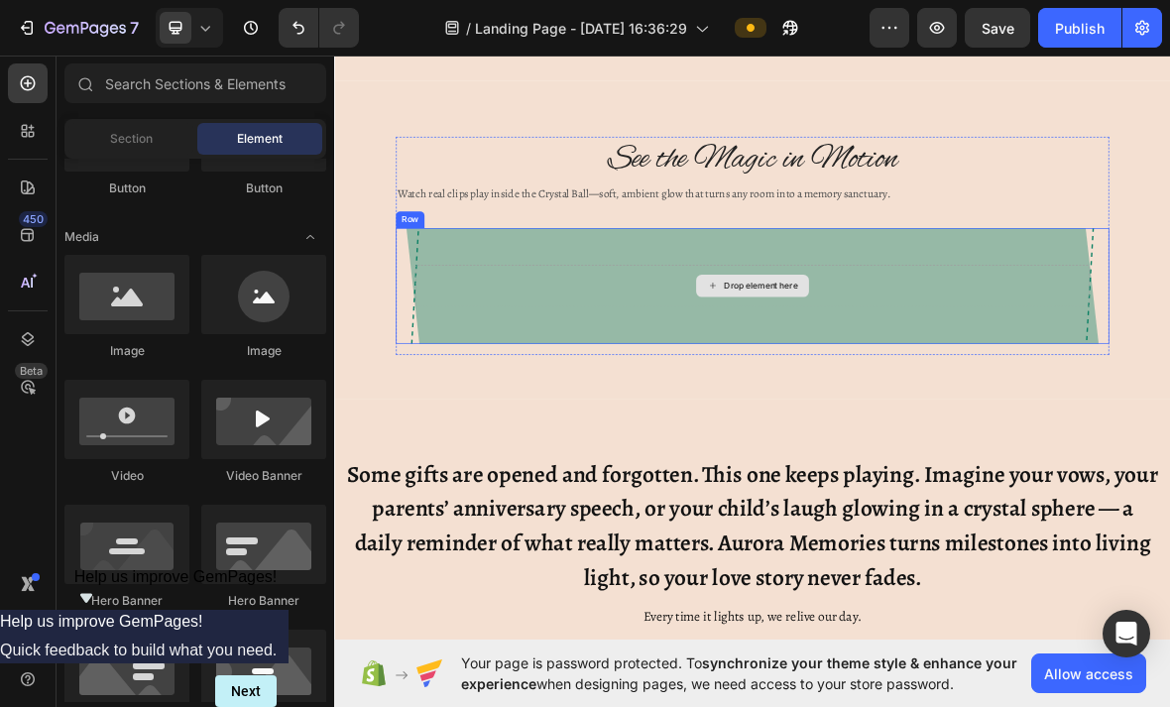
click at [950, 372] on div "Drop element here" at bounding box center [929, 387] width 161 height 32
click at [952, 387] on div "Drop element here" at bounding box center [941, 387] width 105 height 16
click at [954, 380] on div "Drop element here" at bounding box center [941, 387] width 105 height 16
click at [954, 379] on div "Drop element here" at bounding box center [941, 387] width 105 height 16
click at [933, 387] on div "Drop element here" at bounding box center [941, 387] width 105 height 16
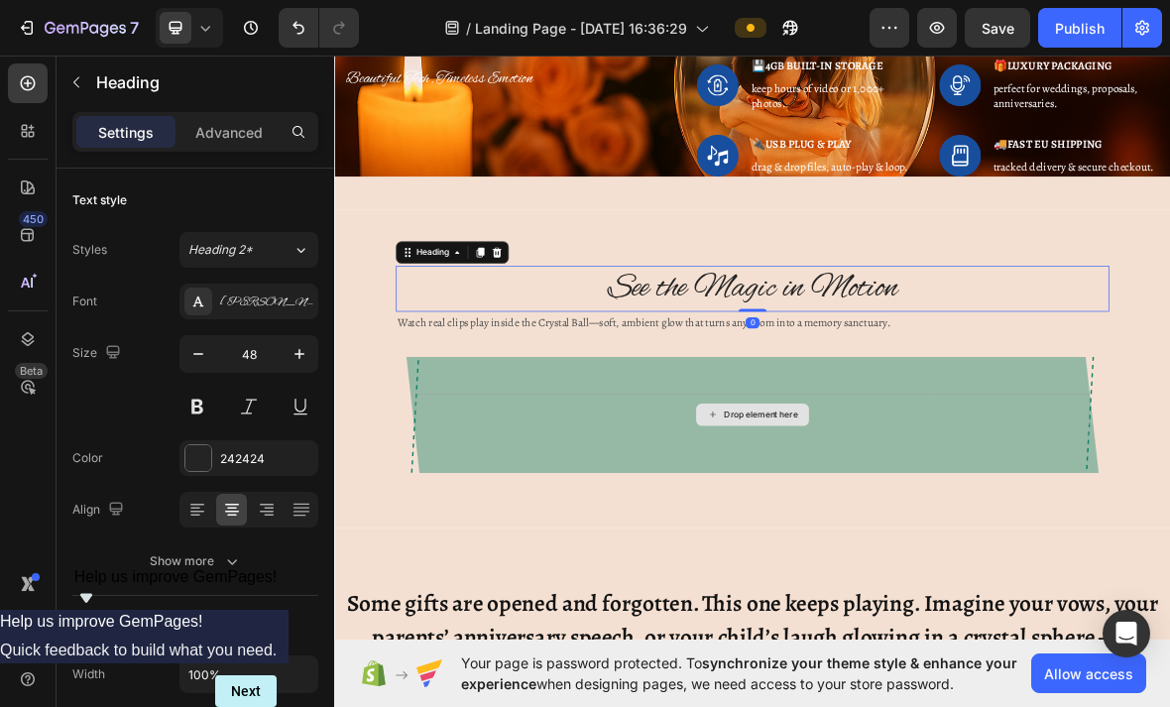
scroll to position [1902, 0]
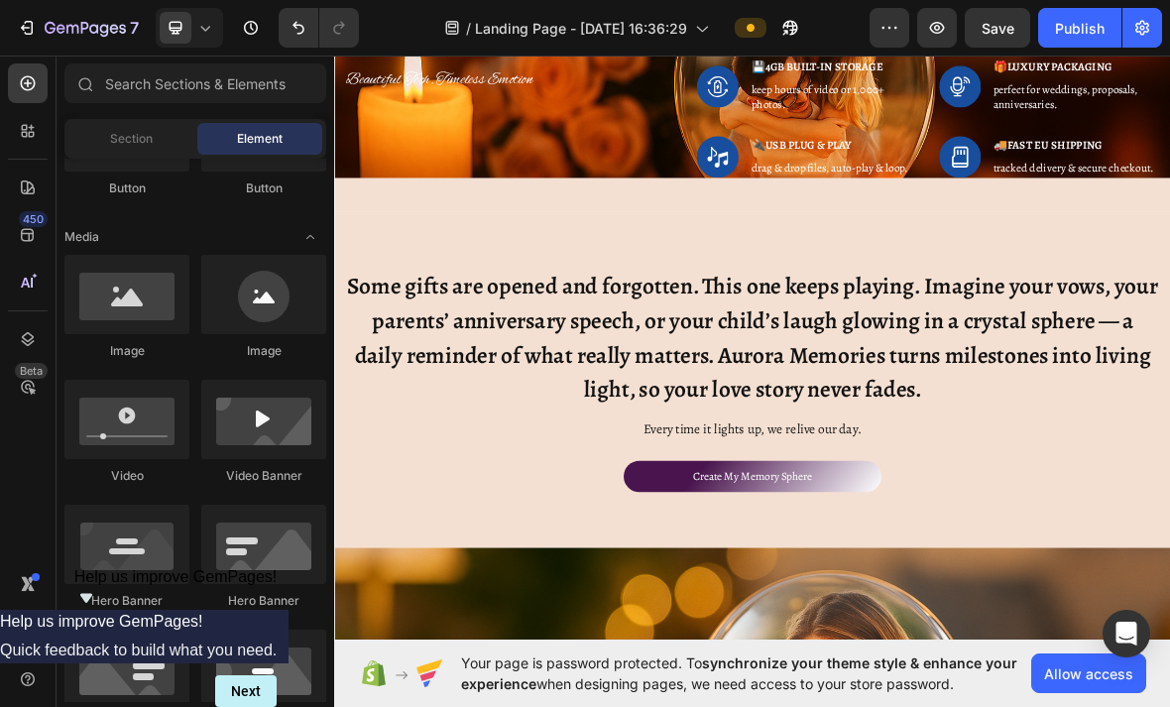
click at [1006, 36] on span "Save" at bounding box center [998, 28] width 33 height 17
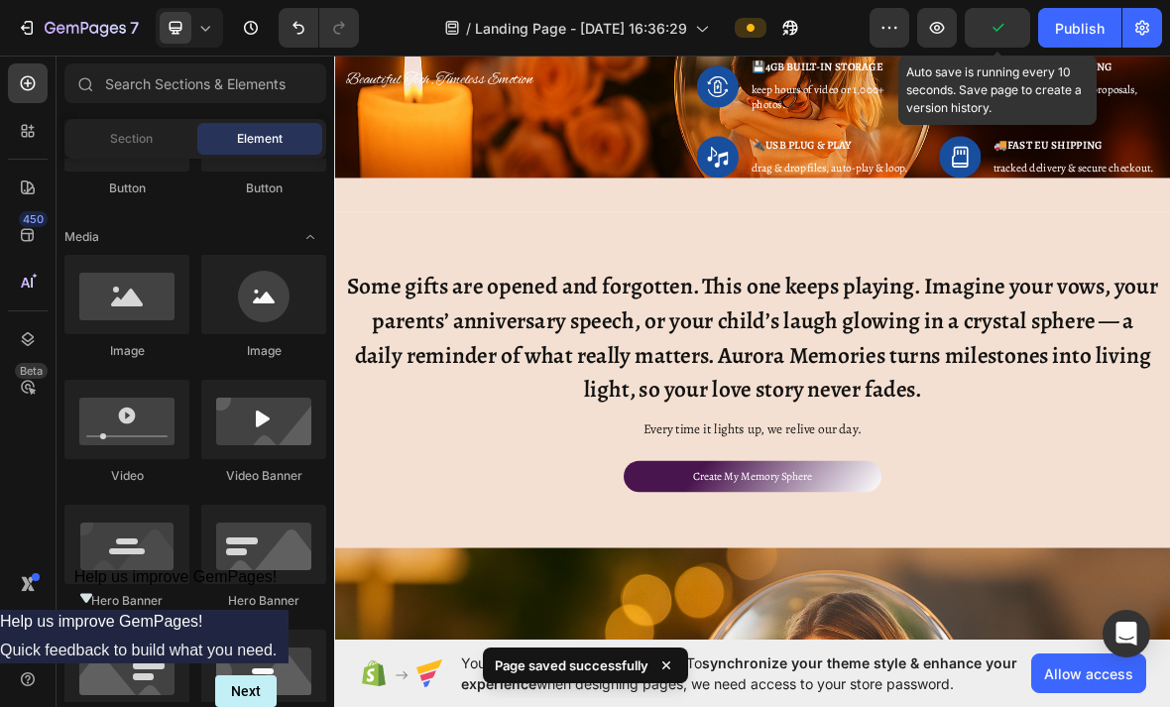
click at [1075, 34] on div "Publish" at bounding box center [1080, 28] width 50 height 21
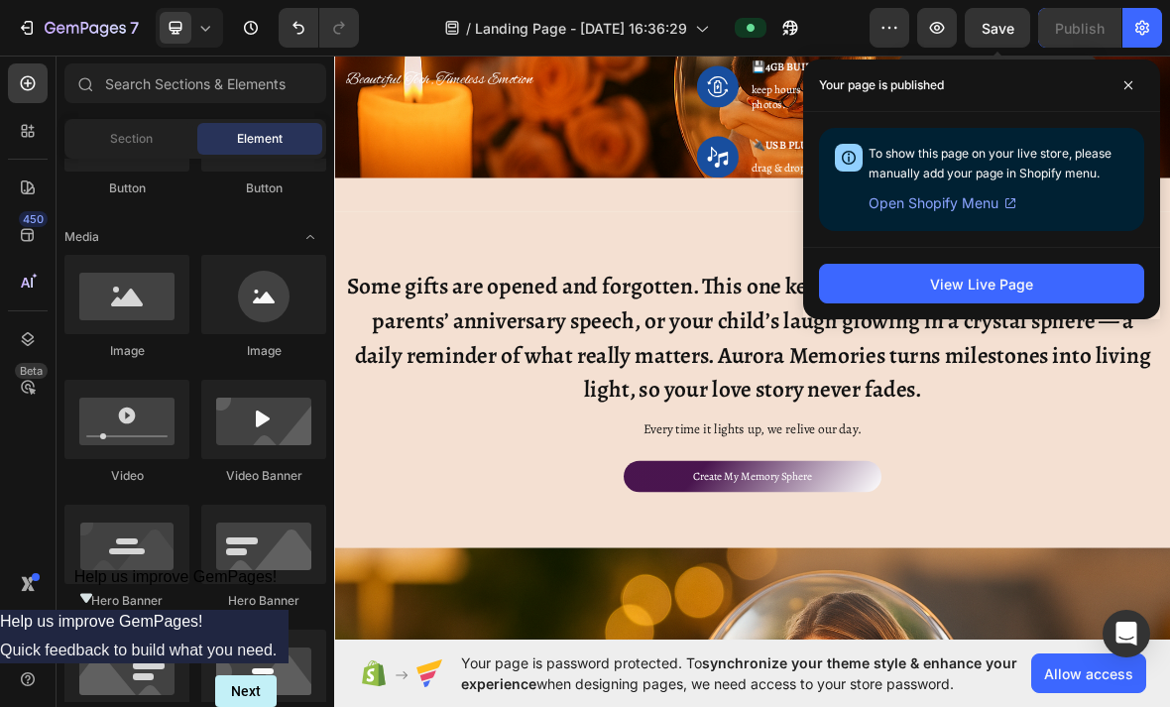
click at [1130, 77] on span at bounding box center [1129, 85] width 32 height 32
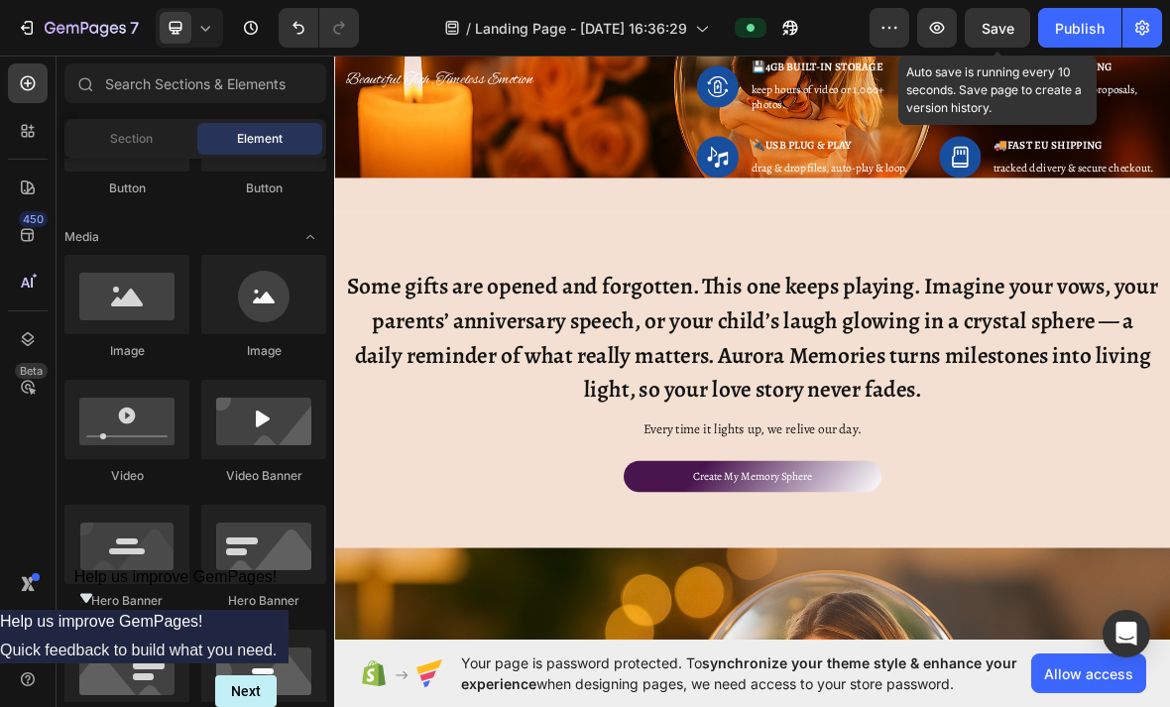
click at [27, 22] on icon "button" at bounding box center [29, 28] width 9 height 14
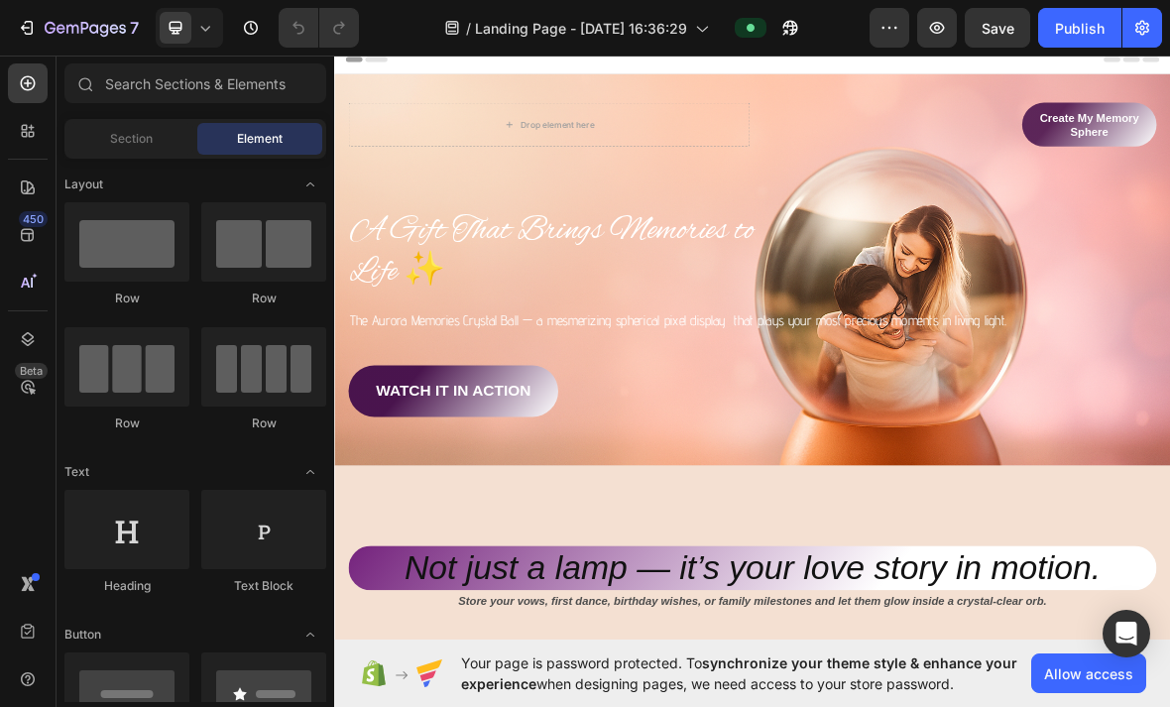
click at [23, 46] on button "7" at bounding box center [78, 28] width 140 height 40
click at [35, 21] on icon "button" at bounding box center [27, 28] width 20 height 20
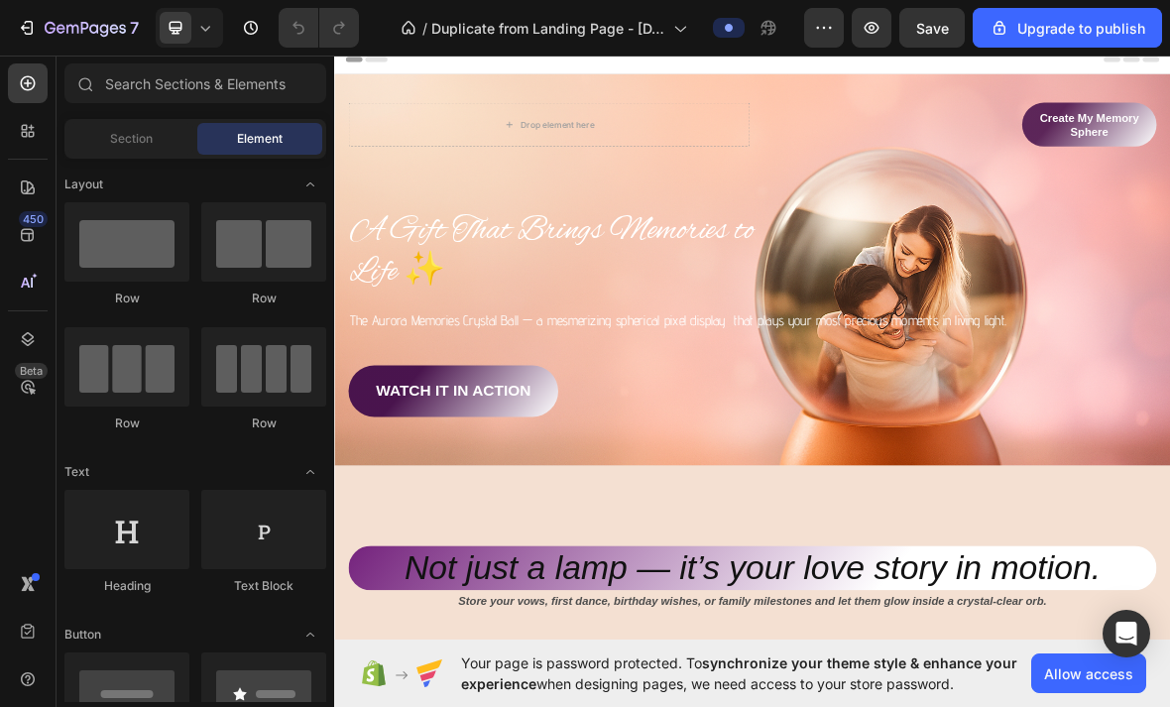
click at [31, 22] on icon "button" at bounding box center [29, 28] width 9 height 14
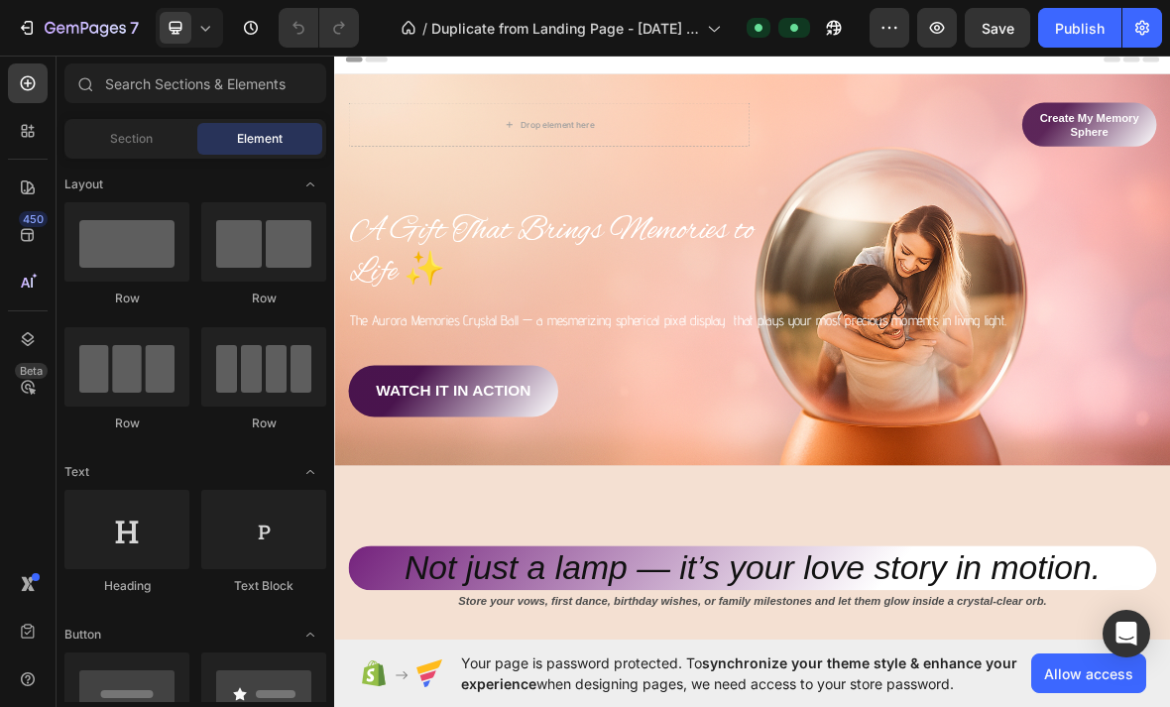
click at [873, 34] on button "button" at bounding box center [890, 28] width 40 height 40
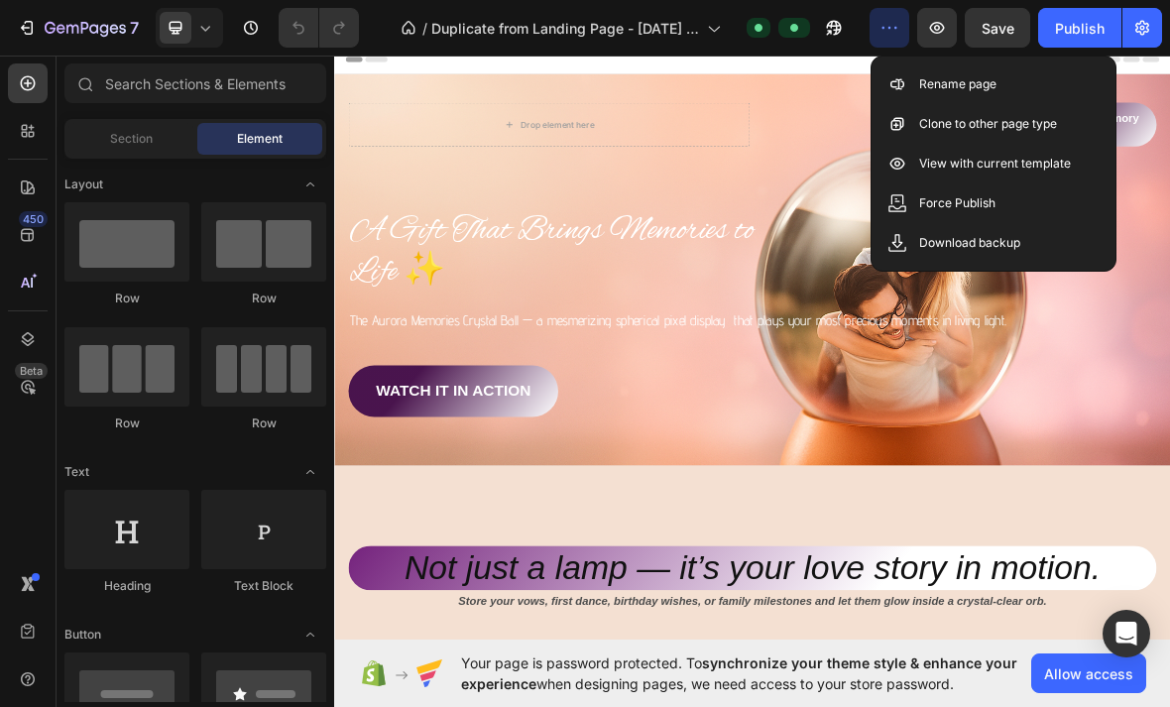
click at [890, 33] on icon "button" at bounding box center [890, 28] width 20 height 20
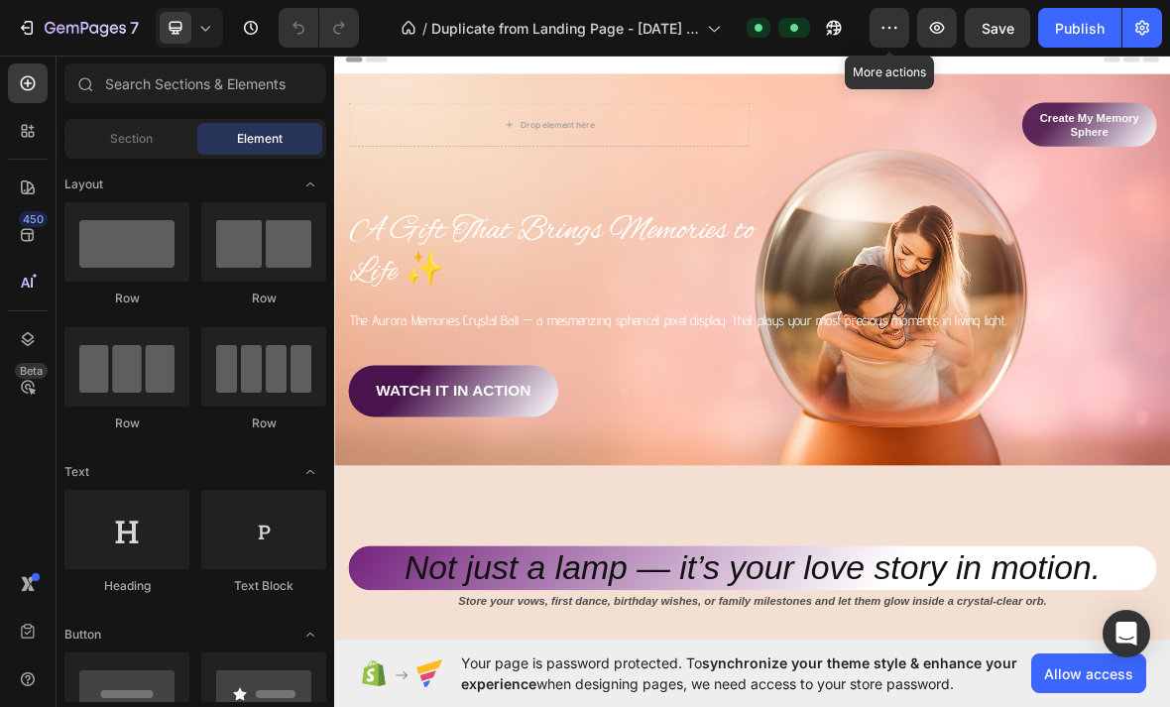
click at [198, 31] on icon at bounding box center [205, 28] width 20 height 20
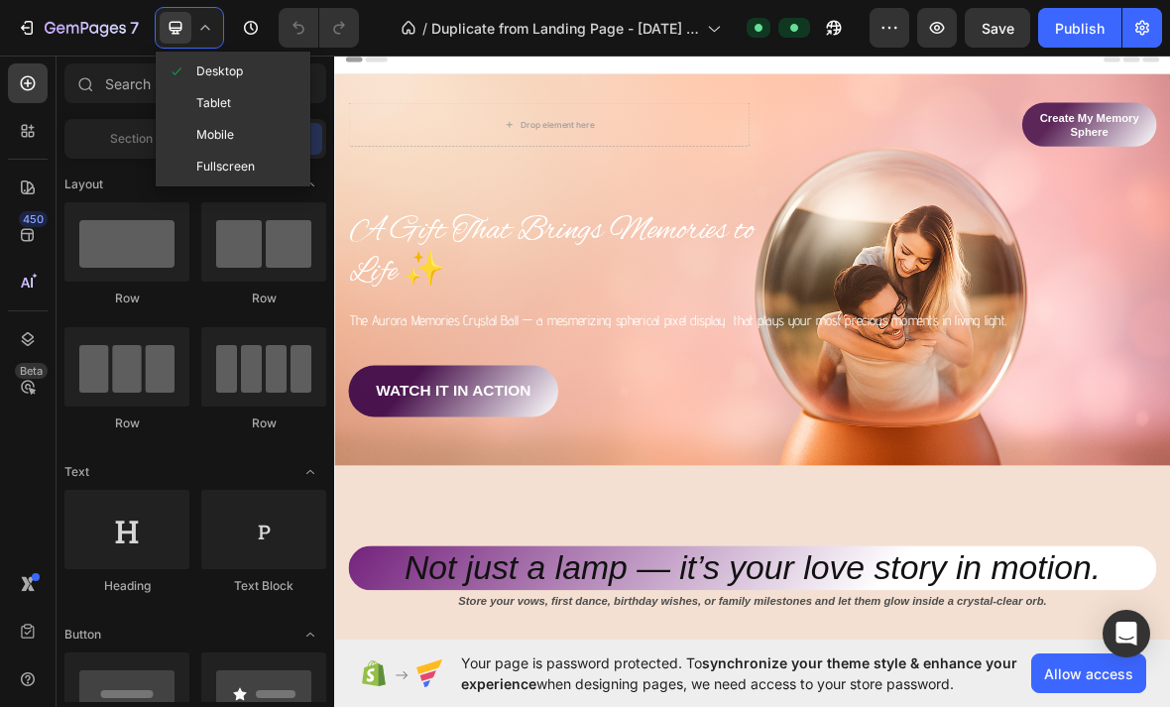
click at [214, 93] on span "Tablet" at bounding box center [213, 103] width 35 height 20
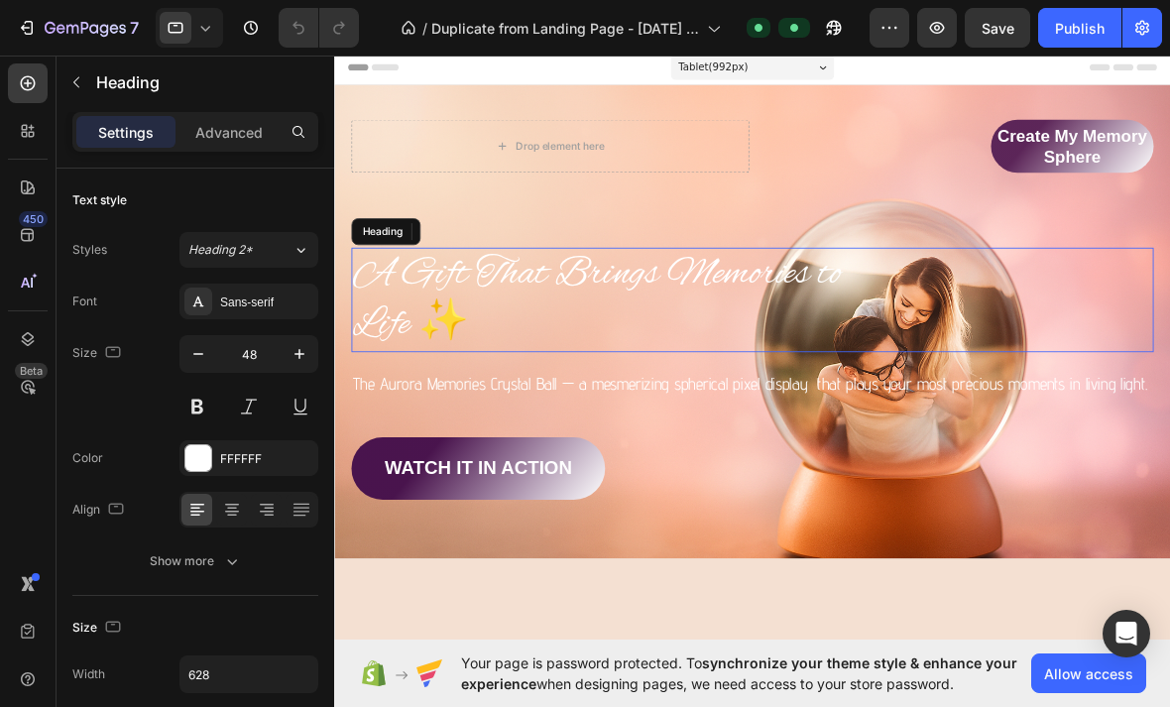
scroll to position [6, 0]
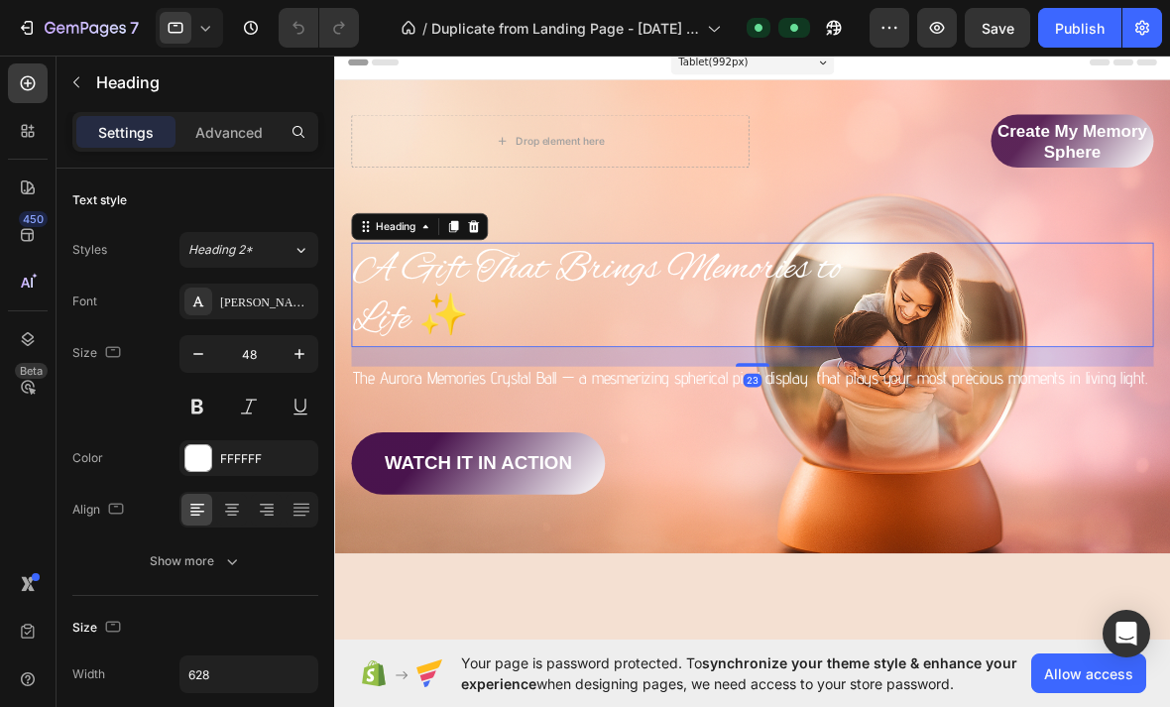
click at [196, 22] on icon at bounding box center [205, 28] width 20 height 20
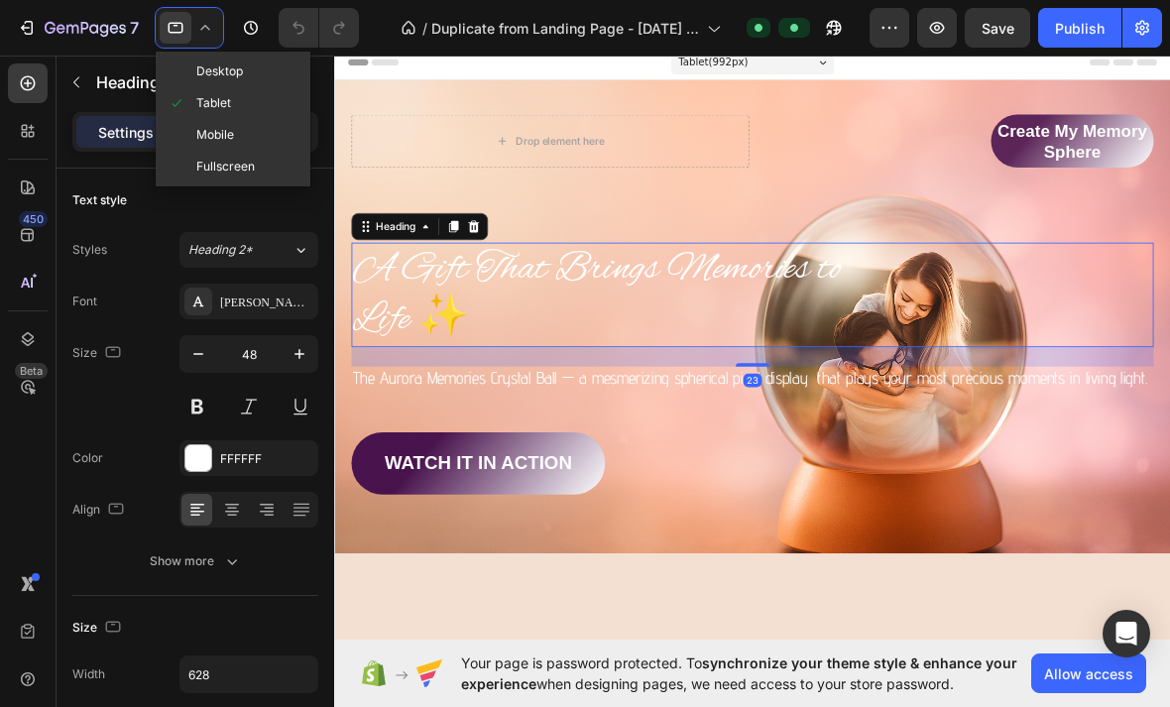
click at [222, 130] on span "Mobile" at bounding box center [215, 135] width 38 height 20
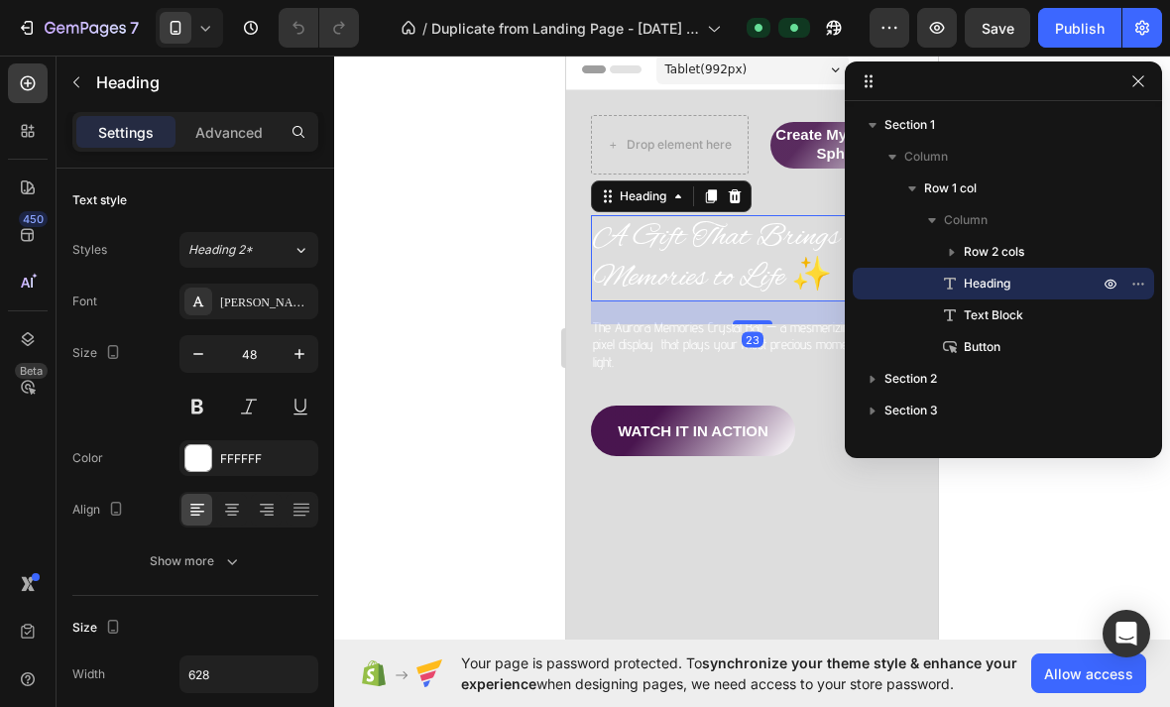
type input "33"
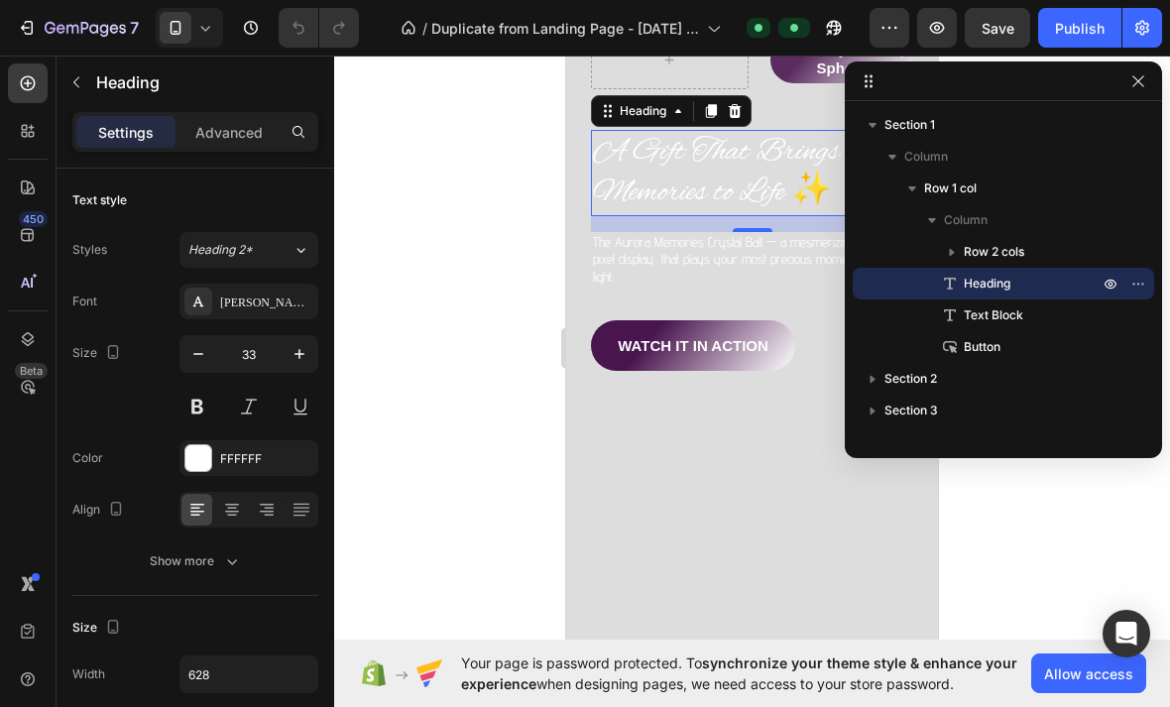
scroll to position [96, 0]
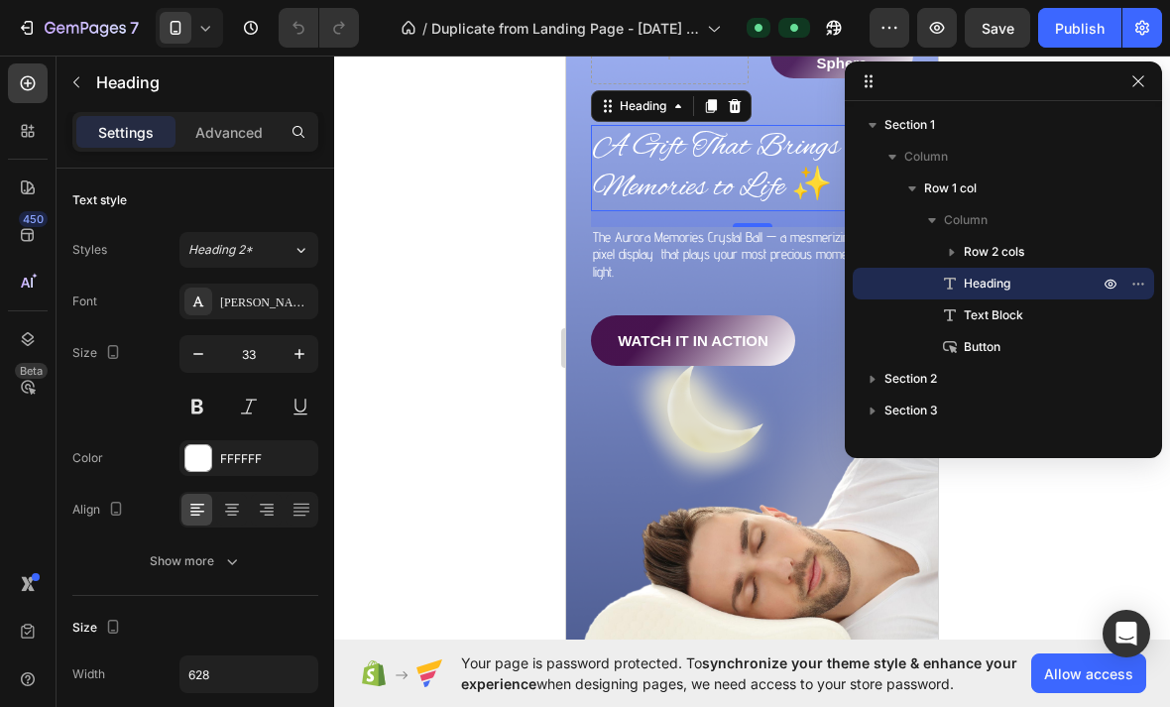
click at [1040, 545] on div at bounding box center [752, 382] width 836 height 652
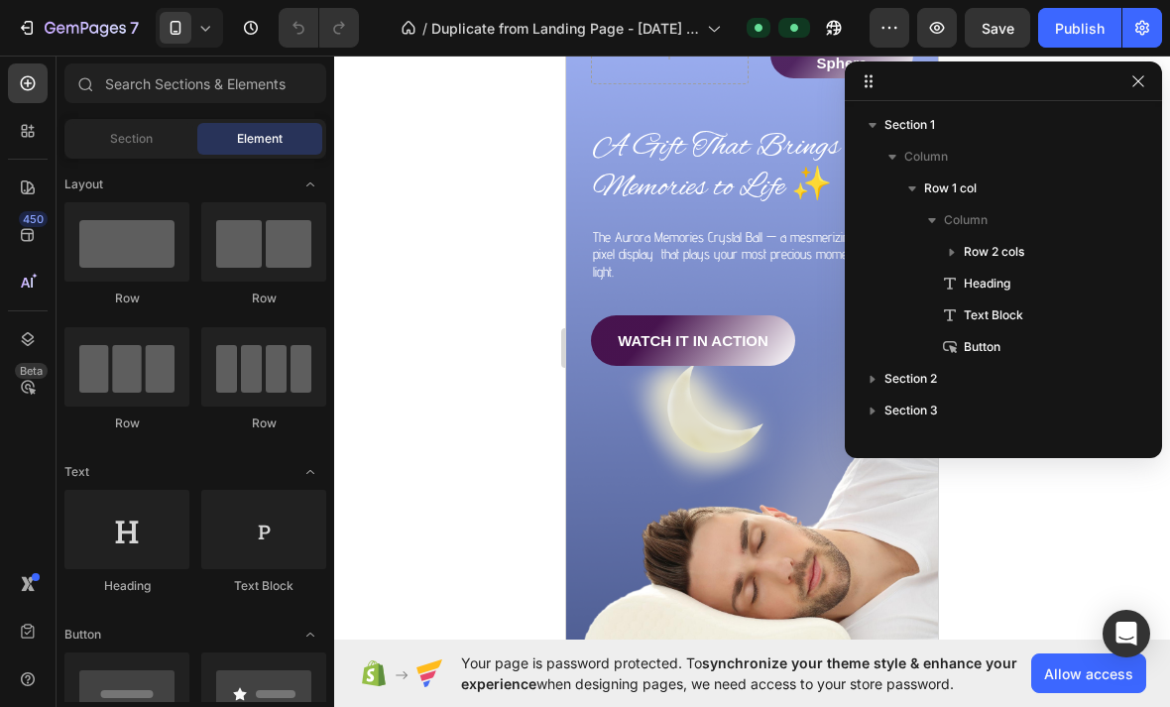
click at [208, 8] on div at bounding box center [189, 28] width 67 height 40
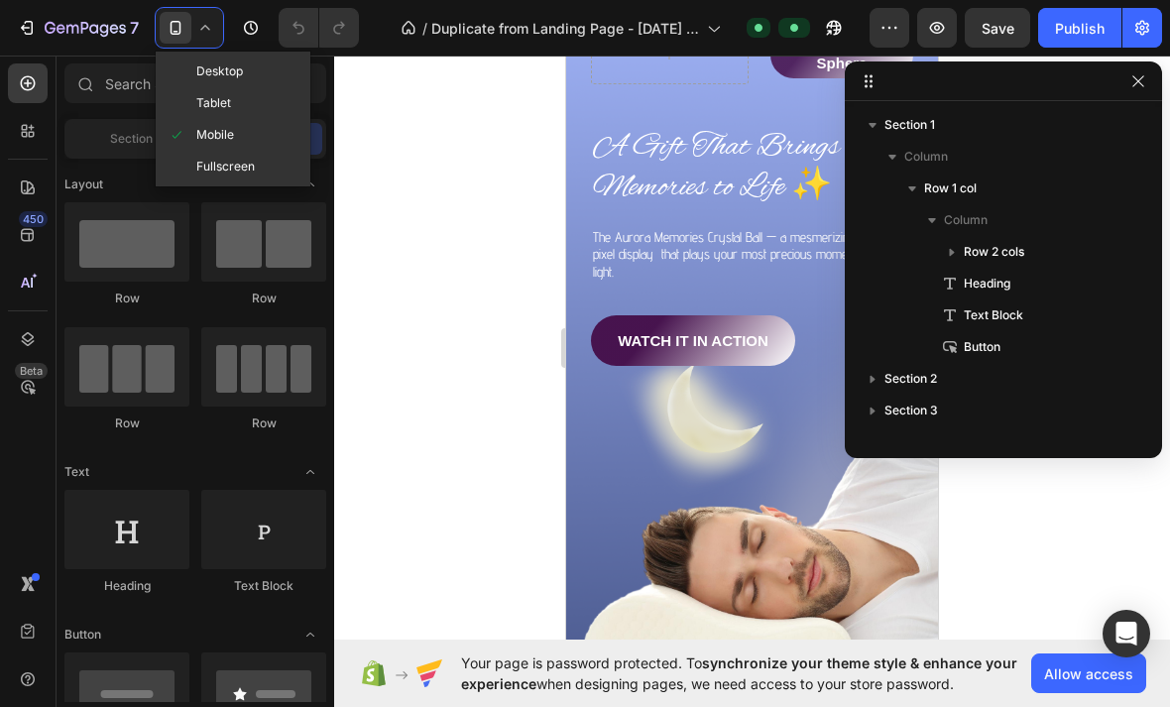
click at [235, 166] on span "Fullscreen" at bounding box center [225, 167] width 59 height 20
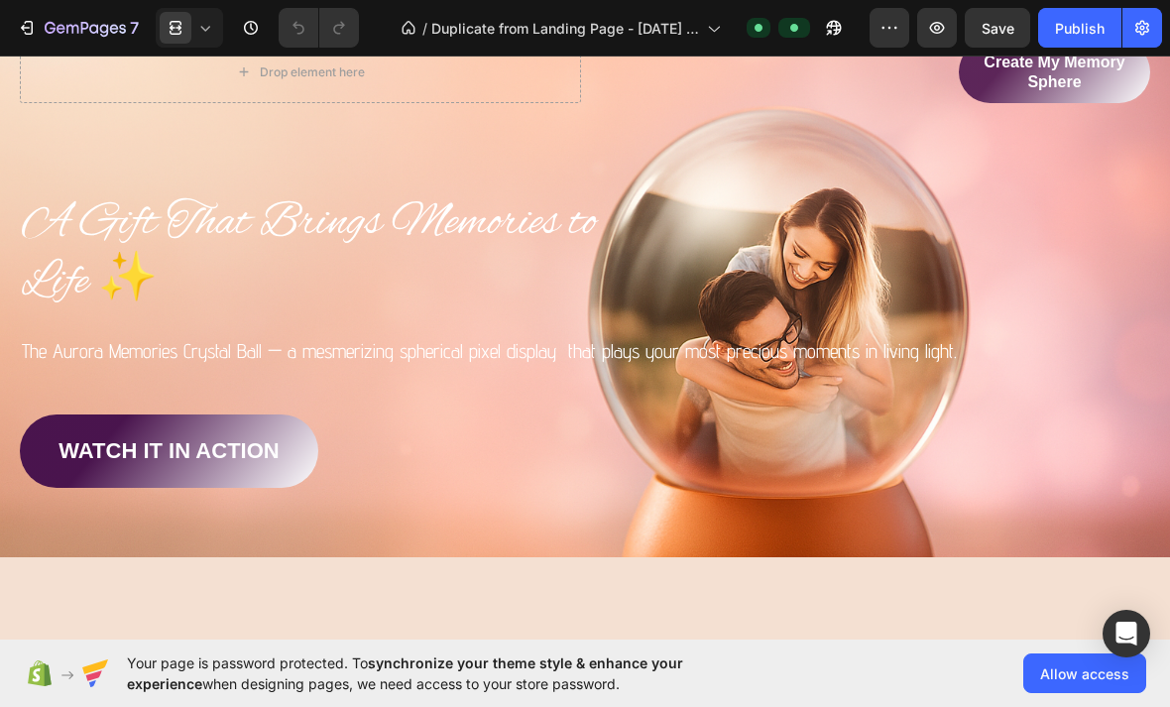
click at [196, 28] on icon at bounding box center [205, 28] width 20 height 20
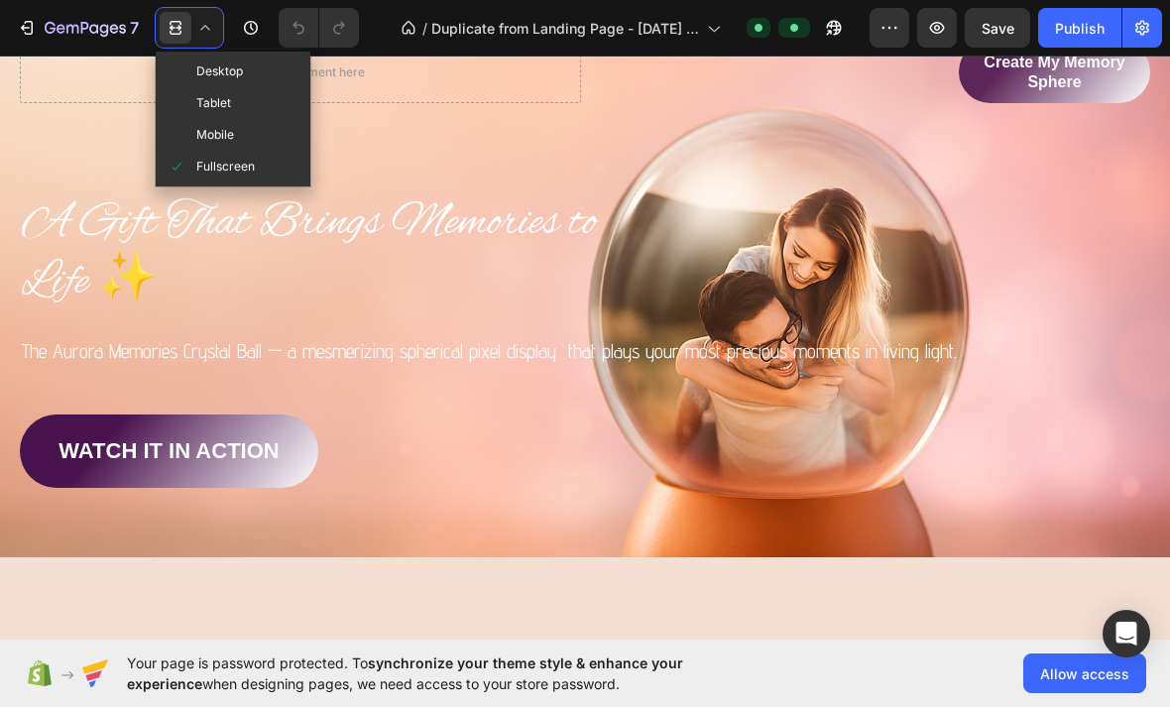
click at [228, 102] on span "Tablet" at bounding box center [213, 103] width 35 height 20
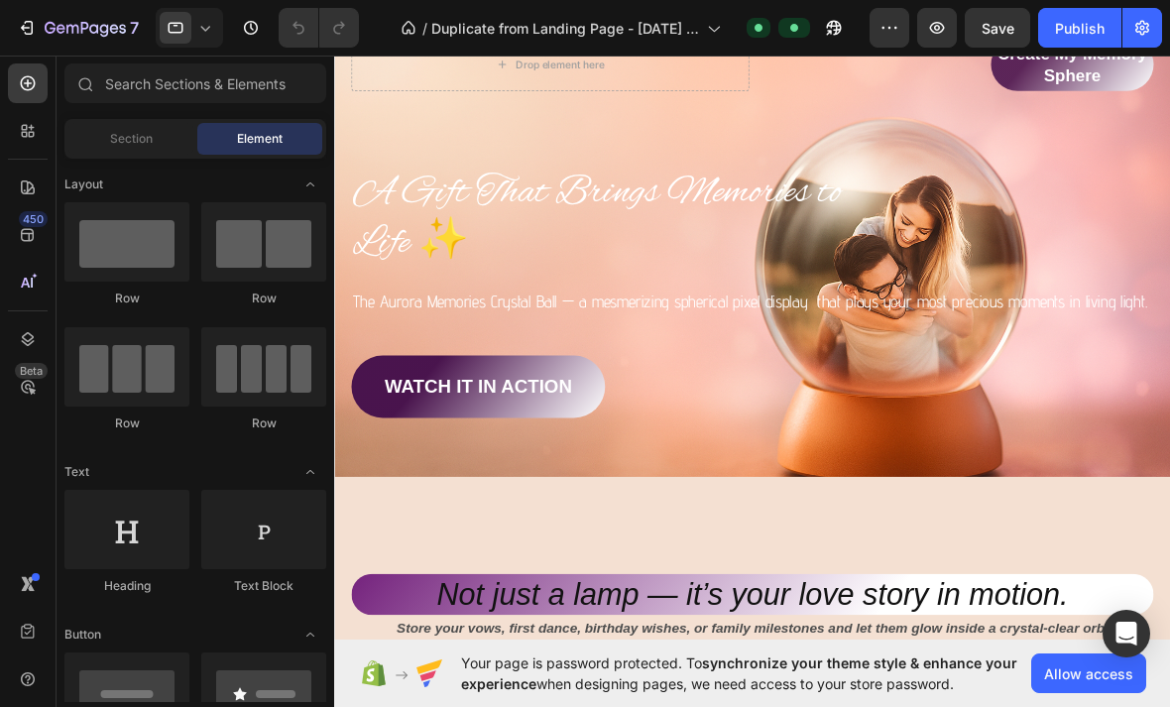
click at [184, 39] on span at bounding box center [176, 28] width 32 height 32
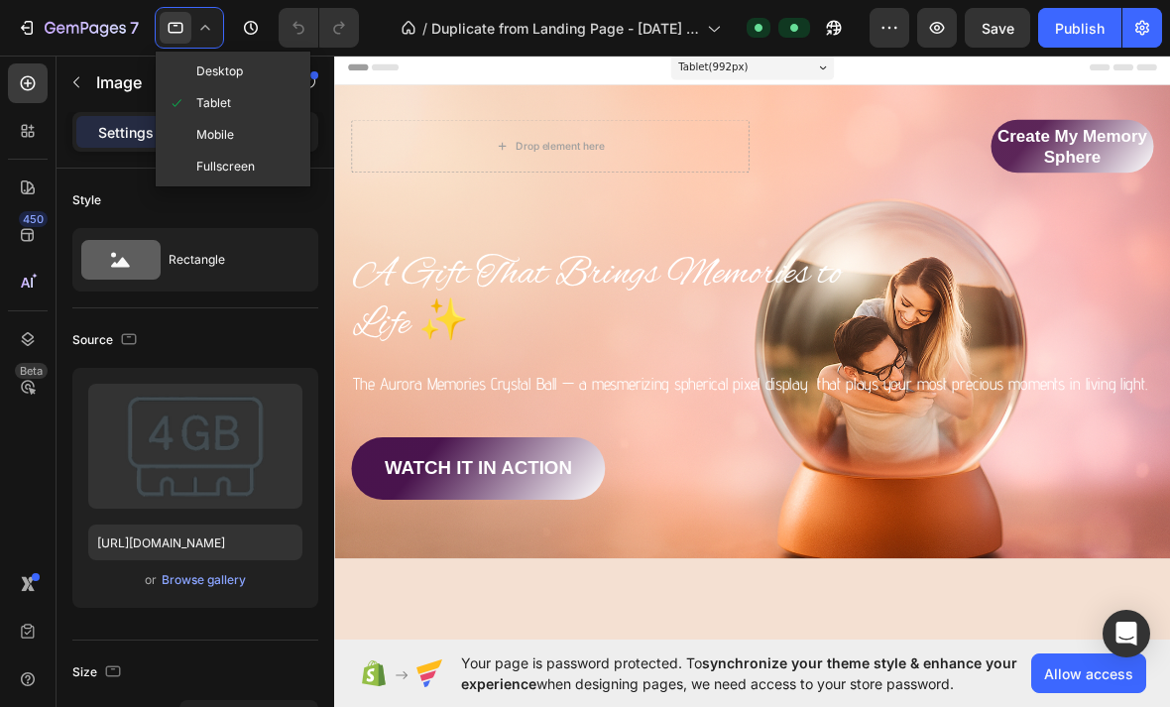
click at [209, 9] on div at bounding box center [189, 28] width 67 height 40
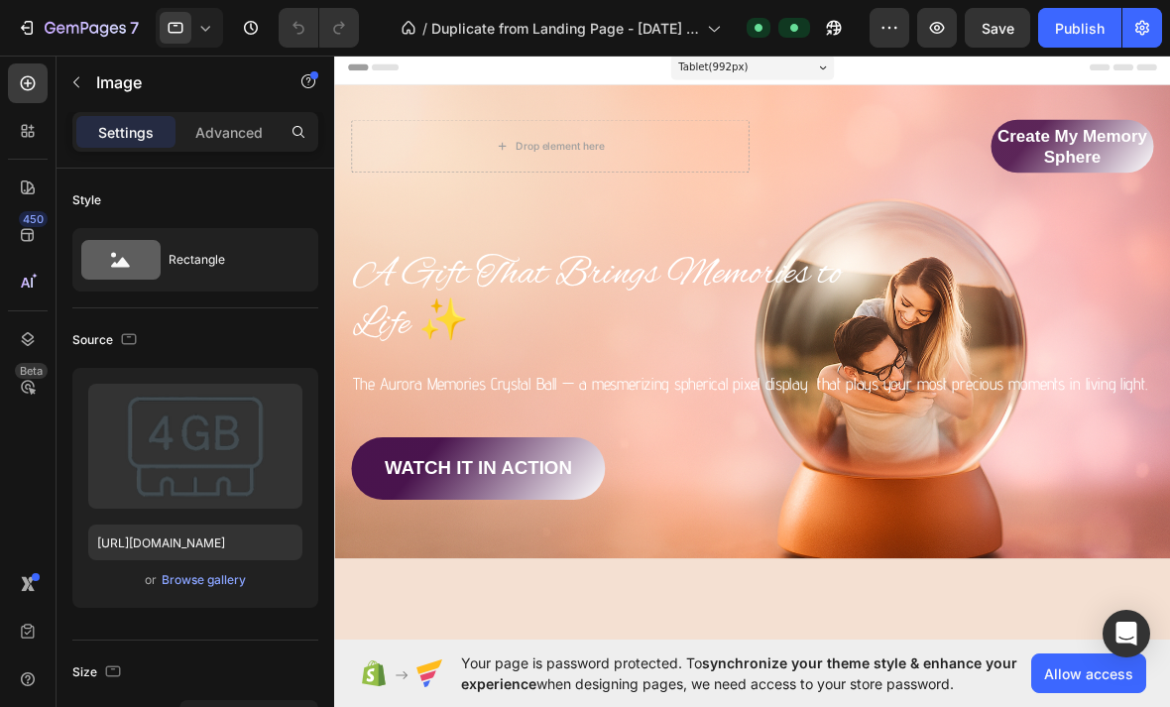
click at [198, 34] on icon at bounding box center [205, 28] width 20 height 20
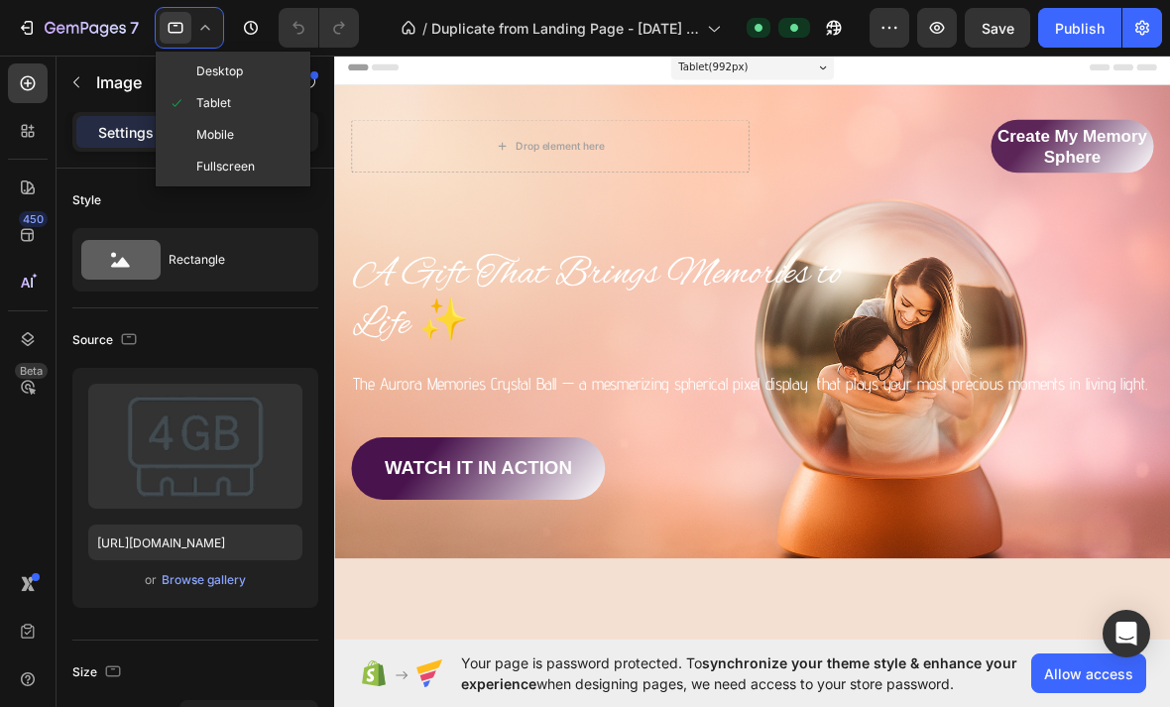
click at [234, 73] on span "Desktop" at bounding box center [219, 71] width 47 height 20
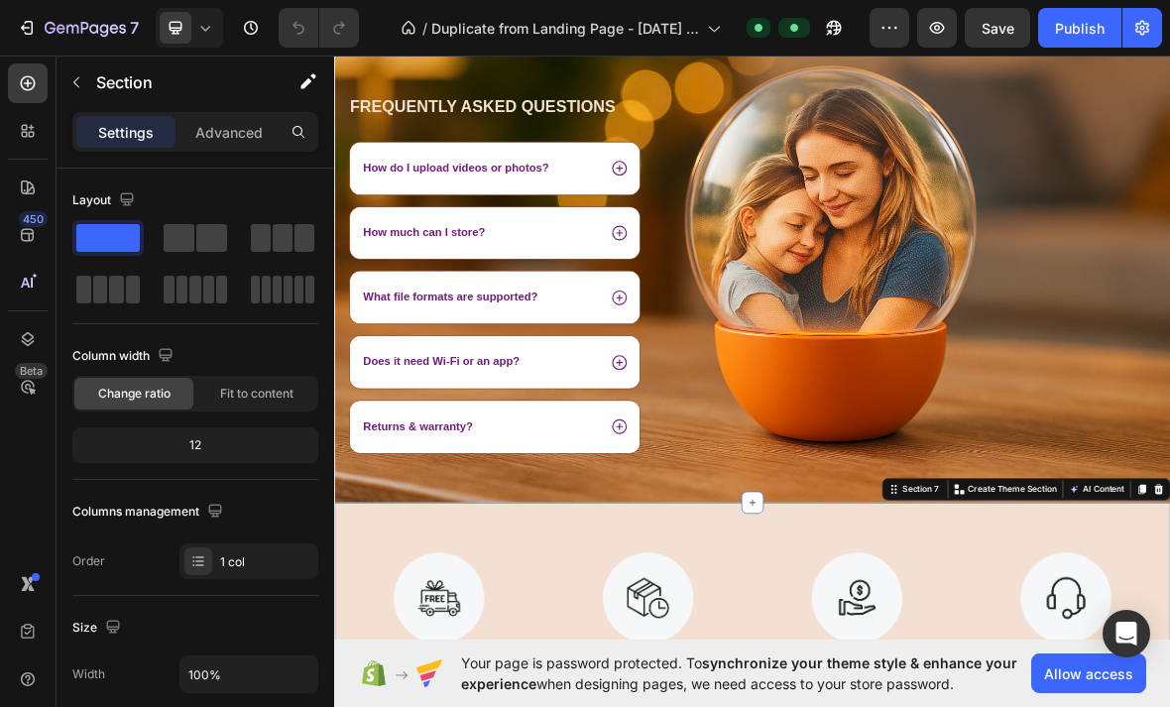
scroll to position [2892, 0]
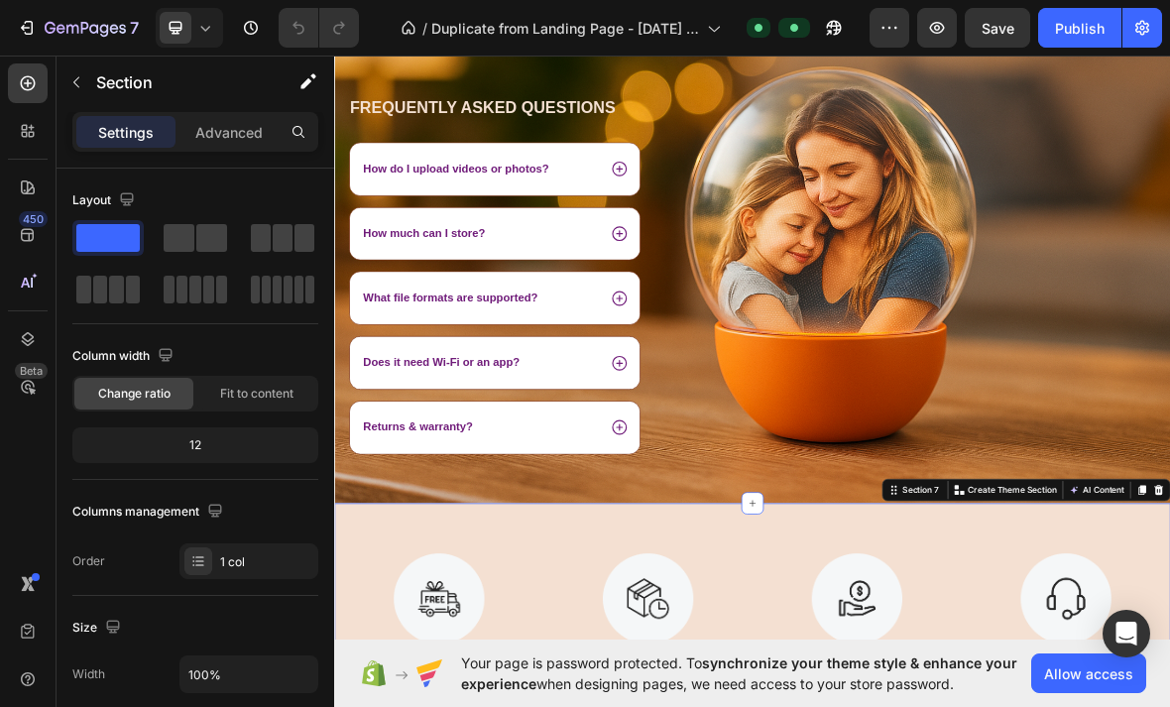
click at [208, 20] on icon at bounding box center [205, 28] width 20 height 20
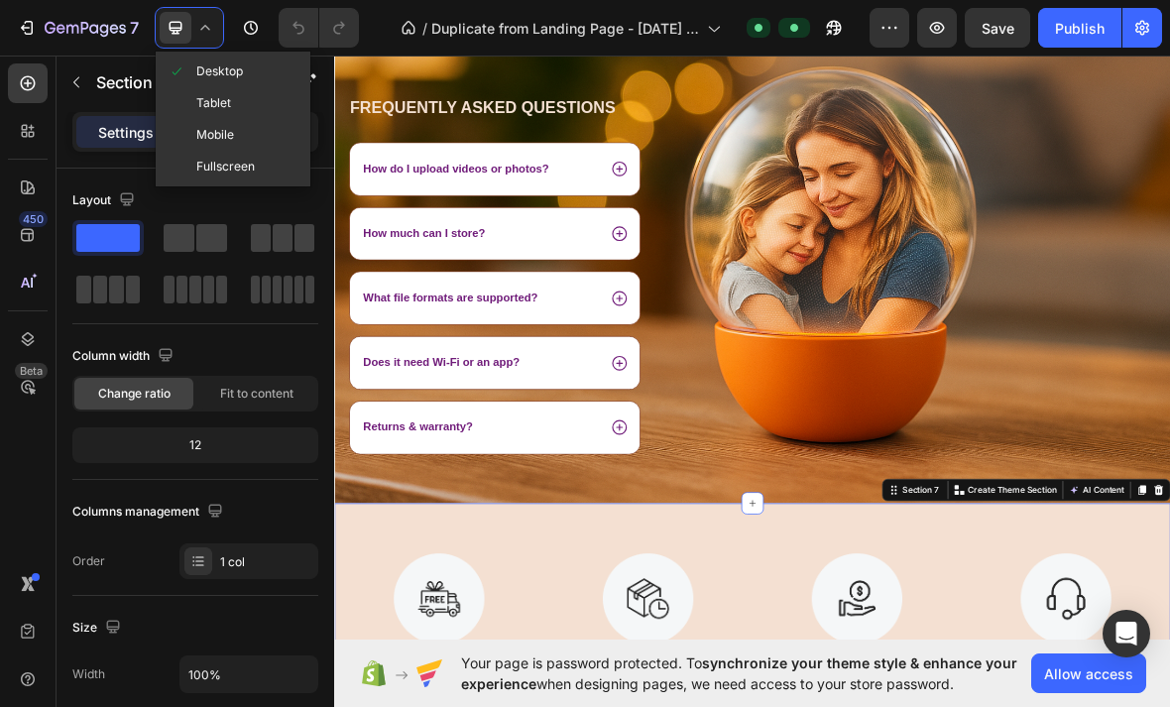
click at [217, 93] on span "Tablet" at bounding box center [213, 103] width 35 height 20
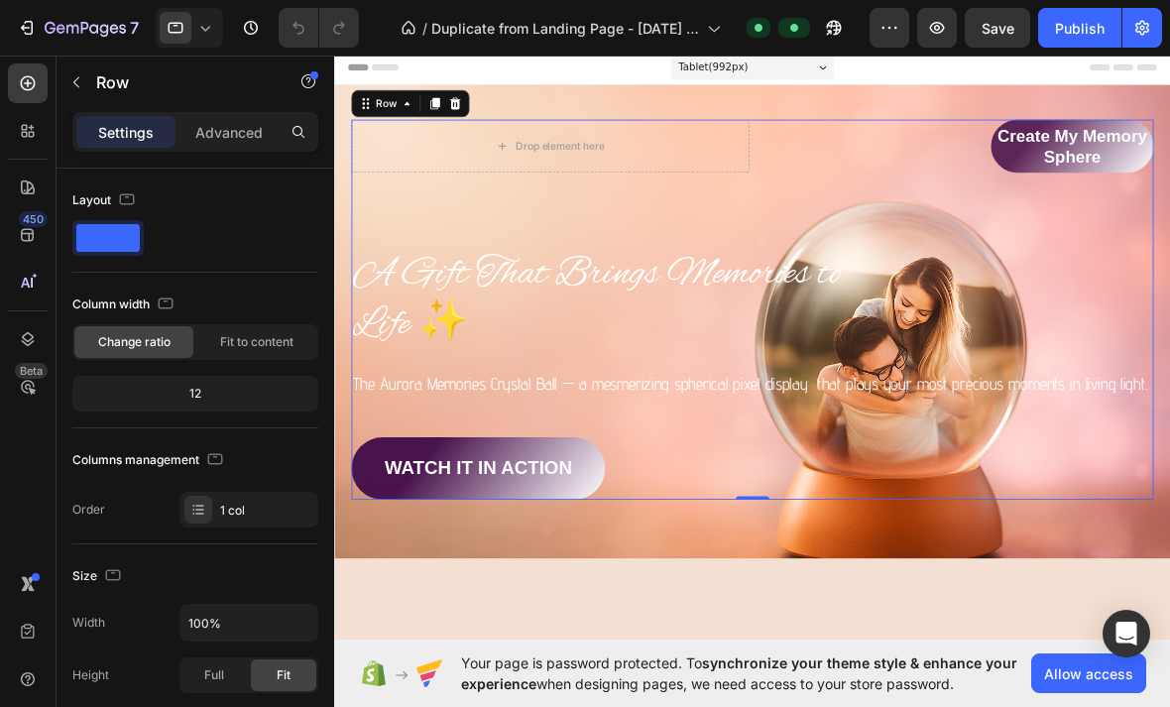
click at [196, 22] on icon at bounding box center [205, 28] width 20 height 20
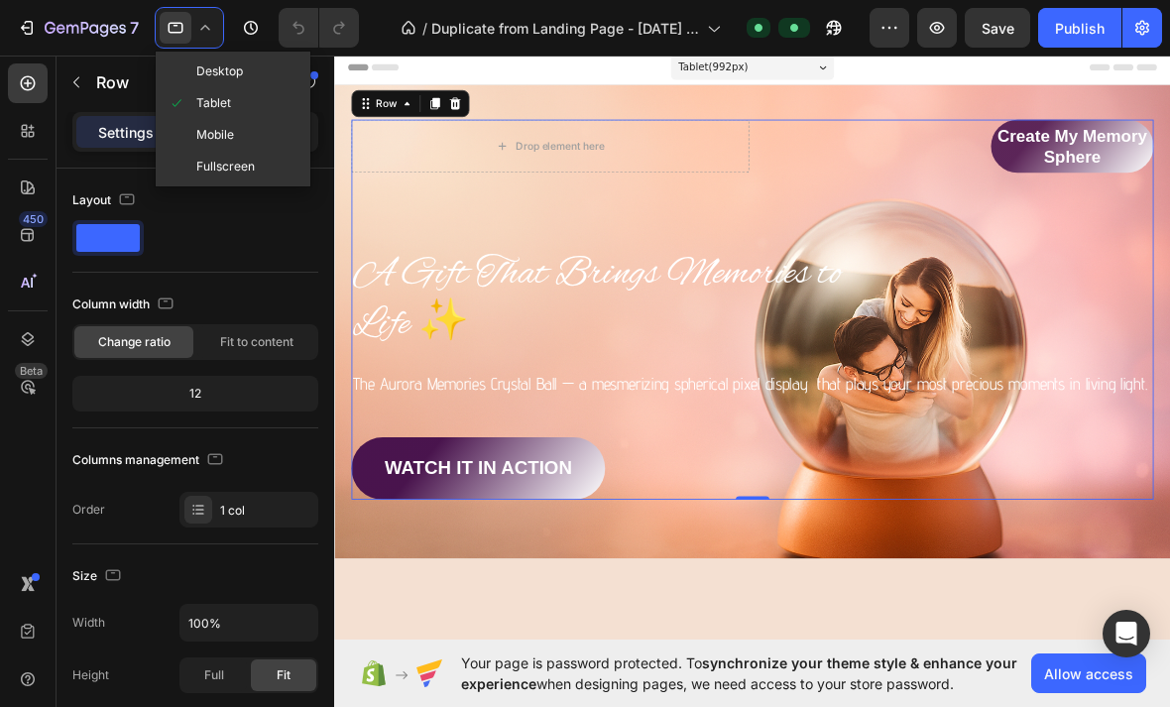
click at [231, 130] on span "Mobile" at bounding box center [215, 135] width 38 height 20
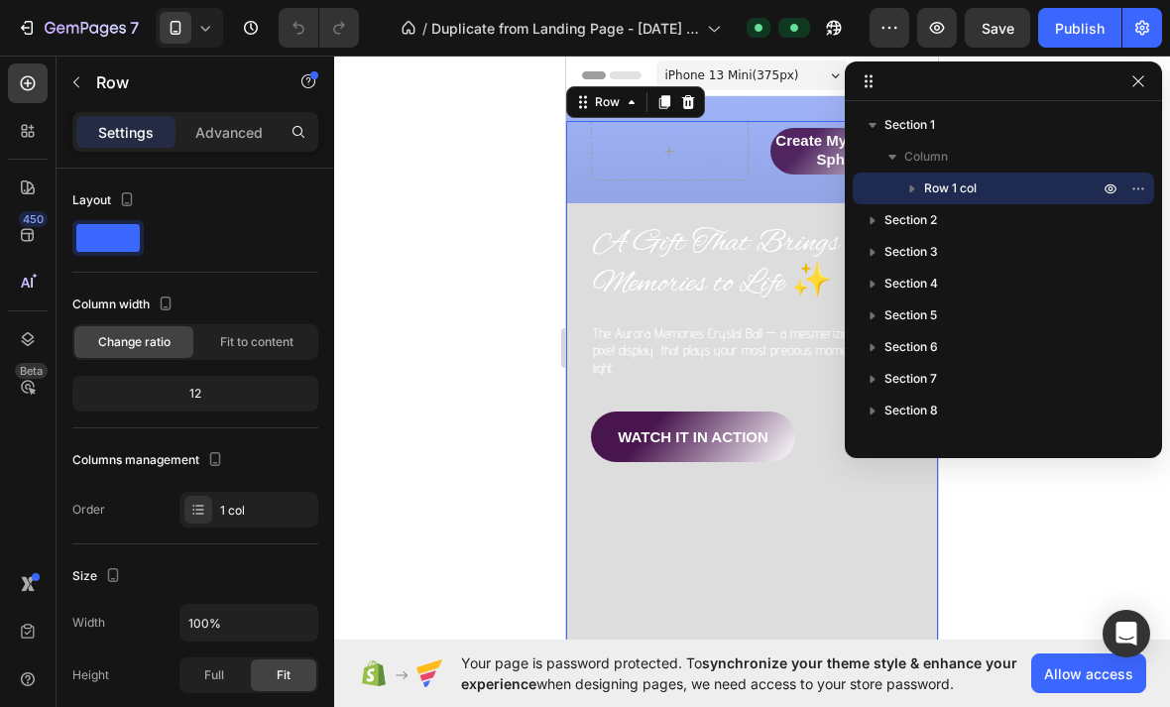
click at [1058, 591] on div at bounding box center [752, 382] width 836 height 652
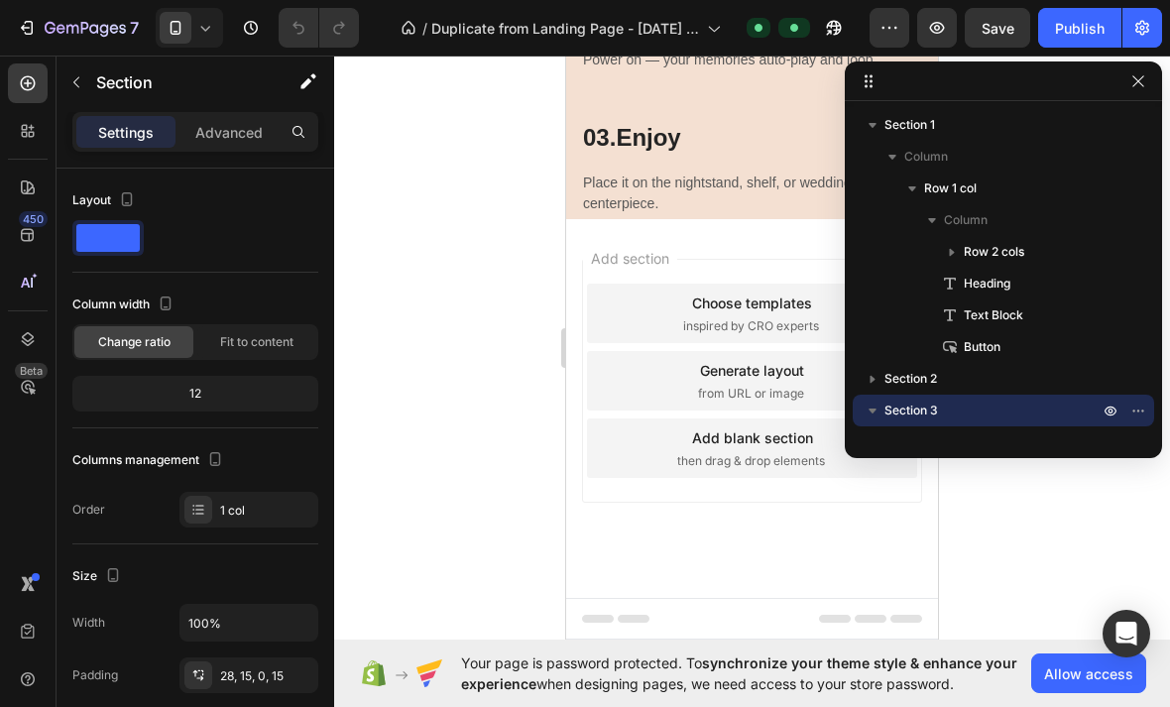
click at [1045, 545] on div at bounding box center [752, 382] width 836 height 652
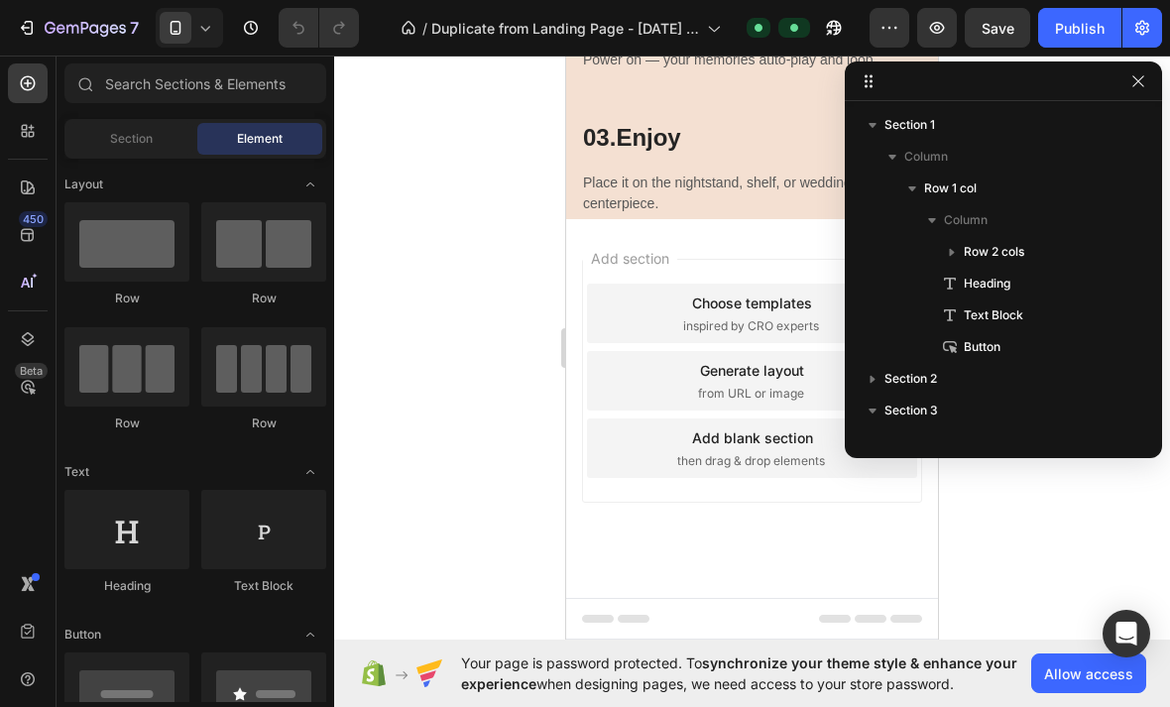
scroll to position [5253, 0]
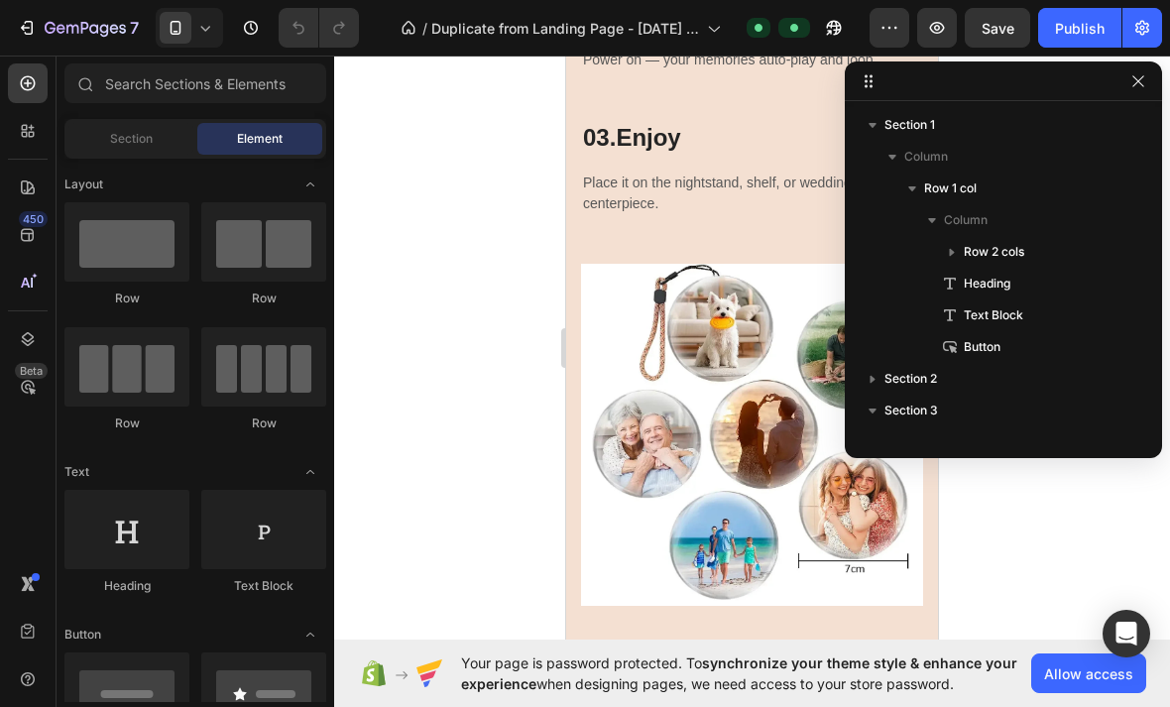
click at [1155, 44] on button "button" at bounding box center [1143, 28] width 40 height 40
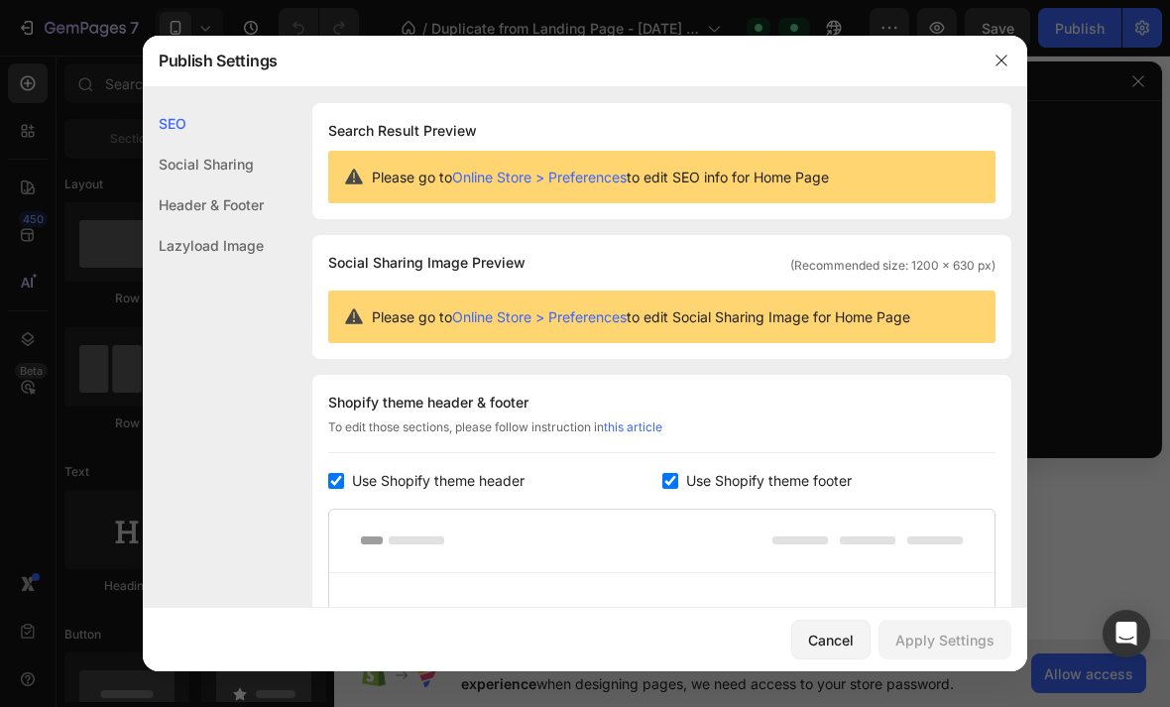
click at [1117, 107] on div at bounding box center [585, 353] width 1170 height 707
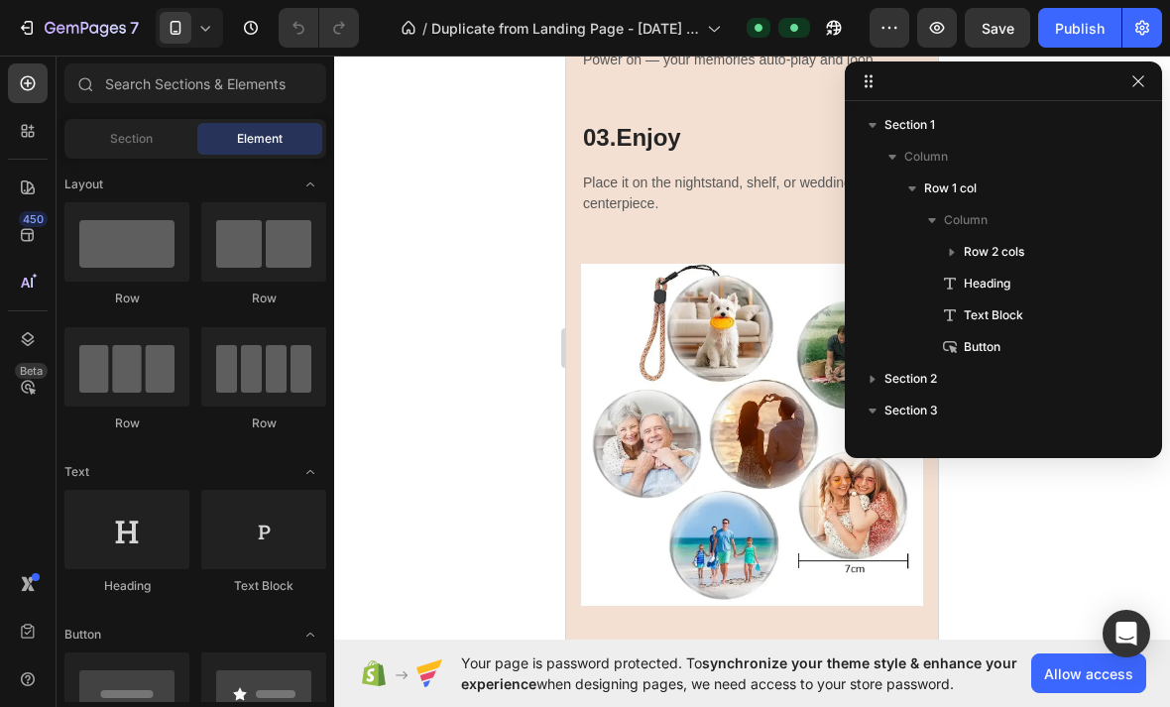
click at [1138, 85] on icon "button" at bounding box center [1139, 81] width 16 height 16
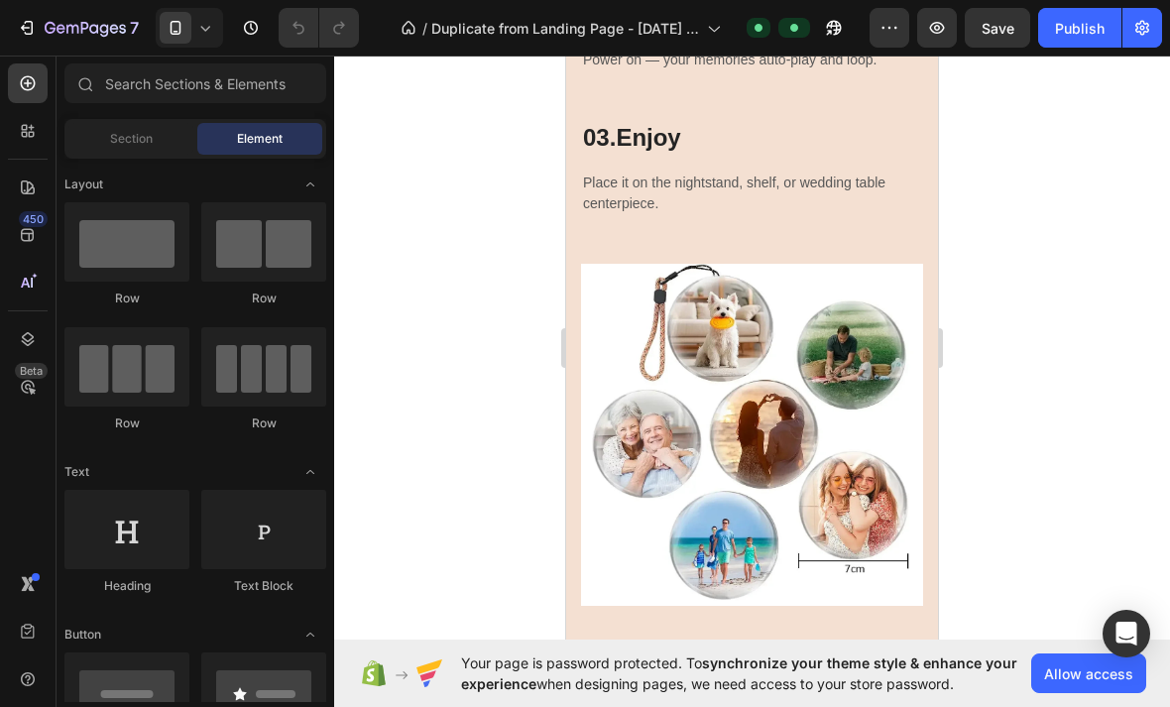
click at [989, 44] on button "Save" at bounding box center [997, 28] width 65 height 40
